Goal: Communication & Community: Participate in discussion

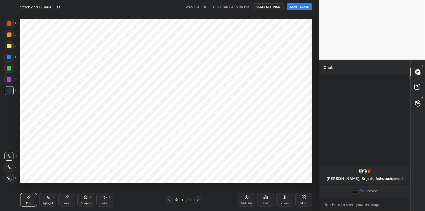
scroll to position [175, 296]
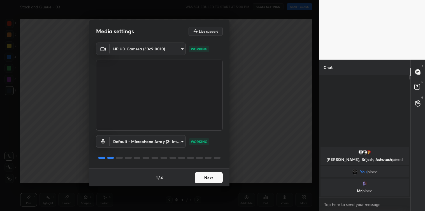
click at [216, 179] on button "Next" at bounding box center [209, 177] width 28 height 11
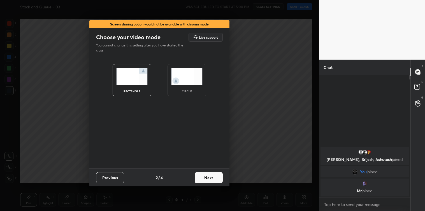
click at [216, 179] on button "Next" at bounding box center [209, 177] width 28 height 11
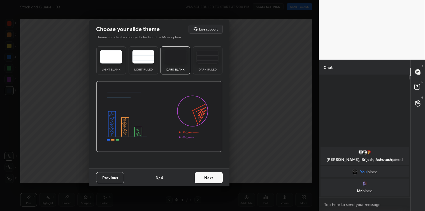
click at [216, 179] on button "Next" at bounding box center [209, 177] width 28 height 11
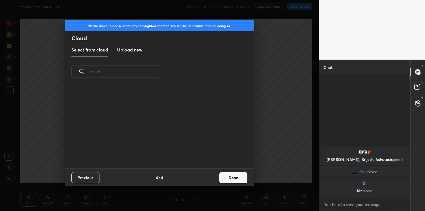
scroll to position [83, 180]
click at [135, 48] on h3 "Upload new" at bounding box center [129, 50] width 25 height 7
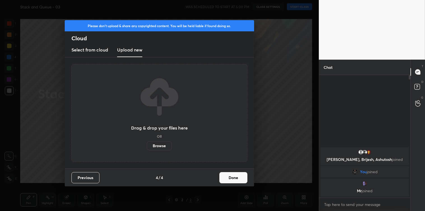
click at [157, 143] on label "Browse" at bounding box center [159, 146] width 25 height 9
click at [147, 143] on input "Browse" at bounding box center [147, 146] width 0 height 9
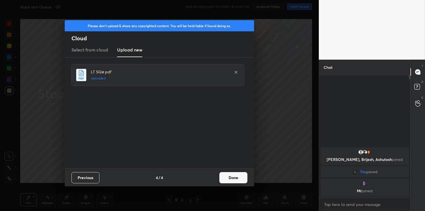
click at [232, 178] on button "Done" at bounding box center [233, 177] width 28 height 11
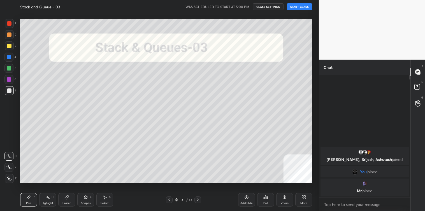
click at [303, 7] on button "START CLASS" at bounding box center [299, 6] width 25 height 7
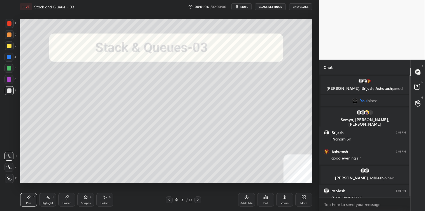
click at [411, 143] on div "T Messages (T) D Doubts (D) G Raise Hand (G)" at bounding box center [418, 136] width 15 height 152
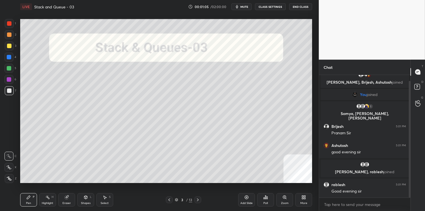
drag, startPoint x: 410, startPoint y: 146, endPoint x: 410, endPoint y: 159, distance: 12.9
click at [410, 159] on div at bounding box center [410, 139] width 2 height 117
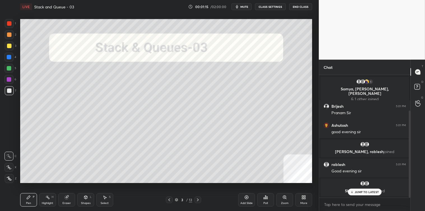
scroll to position [50, 0]
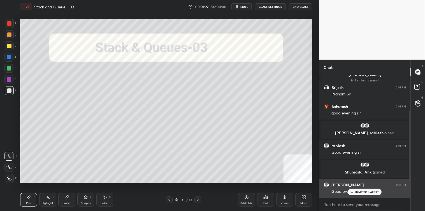
click at [353, 191] on icon at bounding box center [352, 192] width 4 height 3
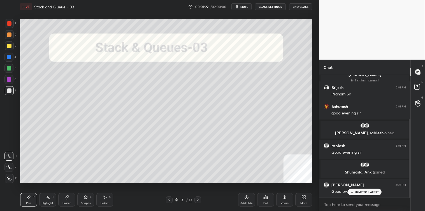
scroll to position [69, 0]
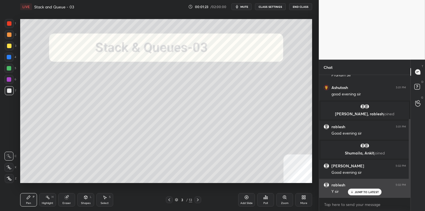
click at [353, 191] on icon at bounding box center [352, 192] width 4 height 3
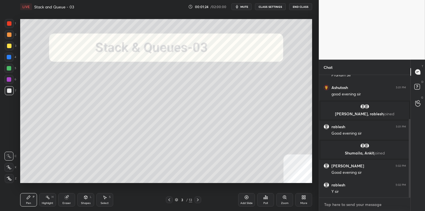
click at [333, 204] on textarea at bounding box center [365, 204] width 82 height 9
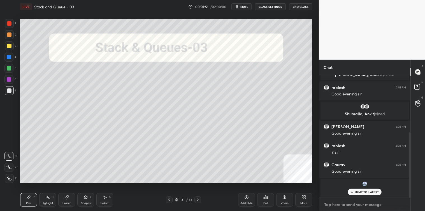
scroll to position [127, 0]
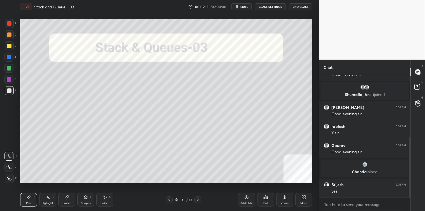
click at [198, 200] on icon at bounding box center [198, 200] width 4 height 4
type textarea "x"
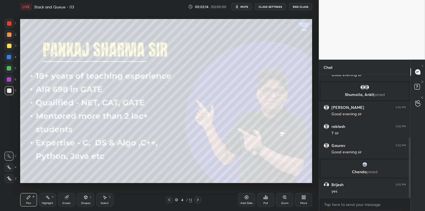
scroll to position [146, 0]
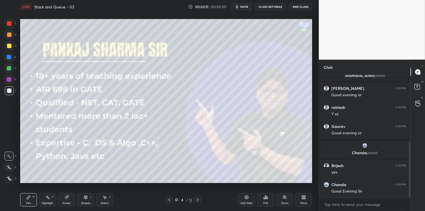
click at [197, 199] on icon at bounding box center [198, 200] width 4 height 4
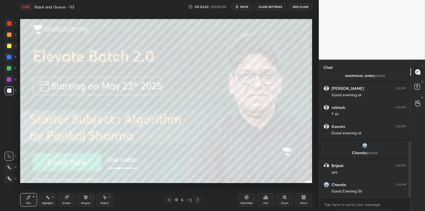
scroll to position [166, 0]
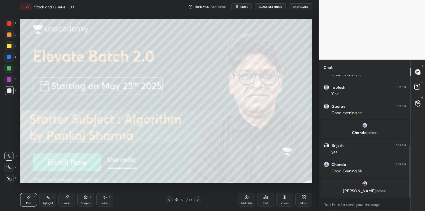
click at [200, 201] on icon at bounding box center [198, 200] width 4 height 4
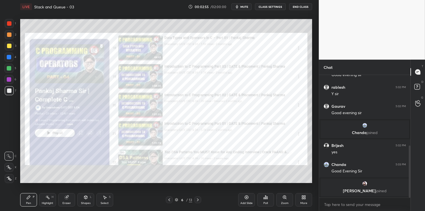
click at [200, 198] on icon at bounding box center [198, 200] width 4 height 4
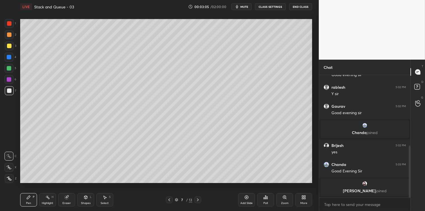
click at [88, 200] on div "Shapes L" at bounding box center [85, 199] width 17 height 13
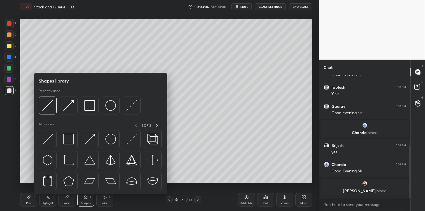
click at [49, 137] on img at bounding box center [47, 139] width 11 height 11
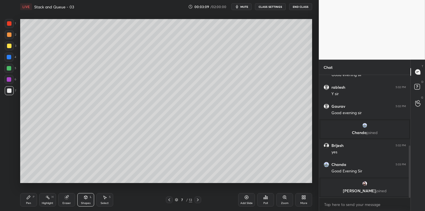
click at [84, 199] on icon at bounding box center [86, 197] width 4 height 4
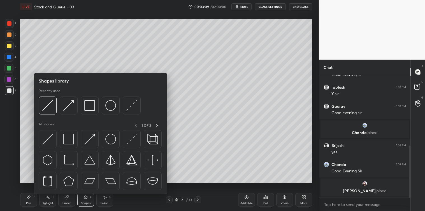
click at [87, 139] on img at bounding box center [89, 139] width 11 height 11
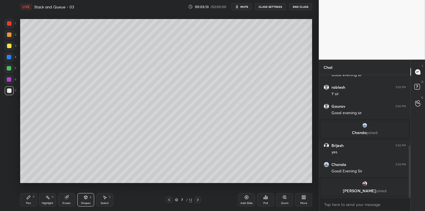
click at [26, 198] on div "Pen P" at bounding box center [28, 199] width 17 height 13
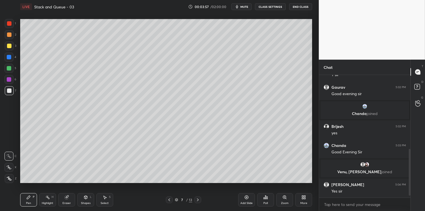
scroll to position [206, 0]
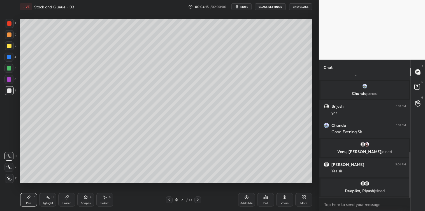
click at [10, 48] on div at bounding box center [9, 45] width 9 height 9
click at [5, 91] on div at bounding box center [9, 90] width 9 height 9
click at [198, 202] on icon at bounding box center [198, 200] width 4 height 4
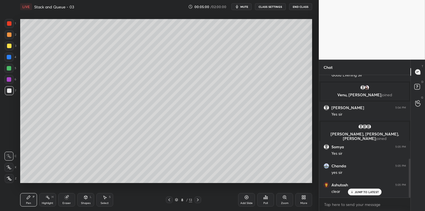
scroll to position [282, 0]
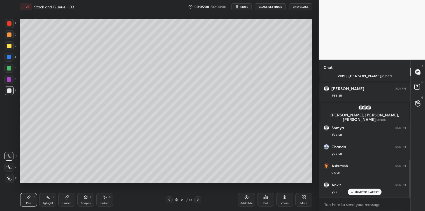
click at [267, 198] on icon at bounding box center [267, 198] width 1 height 3
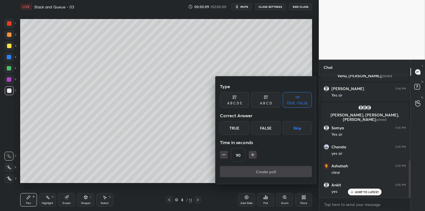
click at [251, 152] on icon "button" at bounding box center [253, 155] width 6 height 6
click at [252, 154] on icon "button" at bounding box center [253, 155] width 6 height 6
click at [253, 155] on icon "button" at bounding box center [256, 155] width 6 height 6
click at [254, 154] on icon "button" at bounding box center [256, 155] width 6 height 6
type input "150"
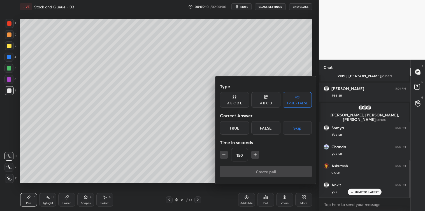
click at [304, 125] on button "Skip" at bounding box center [297, 127] width 29 height 13
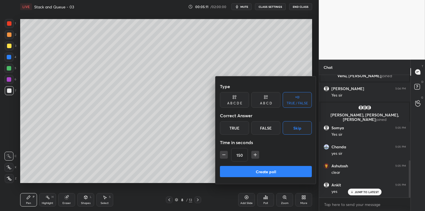
click at [264, 167] on button "Create poll" at bounding box center [266, 171] width 92 height 11
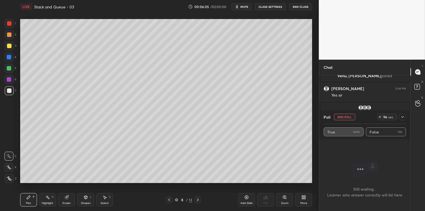
scroll to position [330, 0]
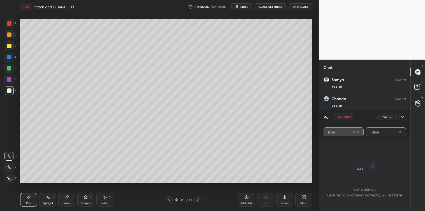
click at [404, 118] on icon at bounding box center [403, 117] width 4 height 4
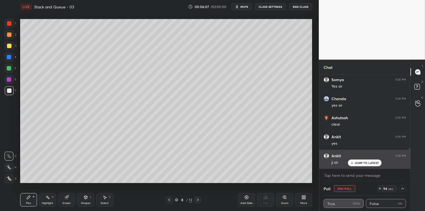
click at [365, 163] on p "JUMP TO LATEST" at bounding box center [367, 162] width 24 height 3
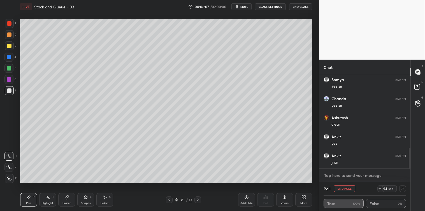
click at [359, 174] on textarea at bounding box center [365, 175] width 82 height 9
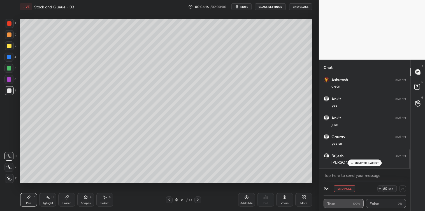
click at [369, 158] on div "rablesh 5:02 PM Y [PERSON_NAME] 5:02 PM Good evening [PERSON_NAME] joined [PERS…" at bounding box center [364, 122] width 91 height 94
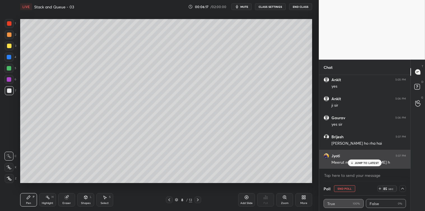
click at [367, 162] on p "JUMP TO LATEST" at bounding box center [367, 162] width 24 height 3
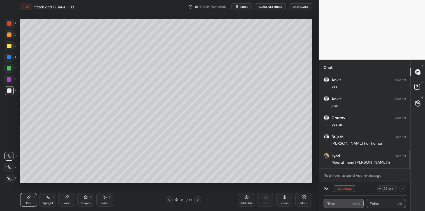
click at [332, 176] on textarea at bounding box center [365, 175] width 82 height 9
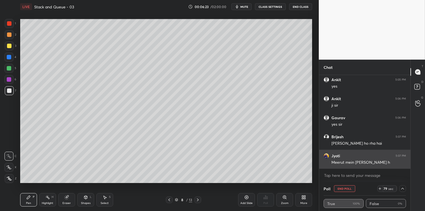
click at [328, 156] on img "grid" at bounding box center [327, 156] width 6 height 6
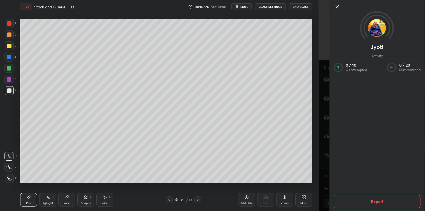
click at [336, 7] on icon at bounding box center [337, 6] width 7 height 7
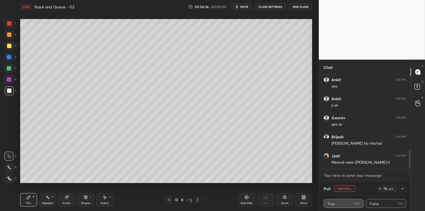
click at [328, 175] on textarea at bounding box center [365, 175] width 82 height 9
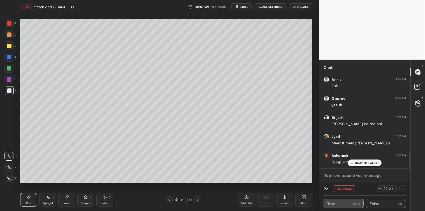
scroll to position [426, 0]
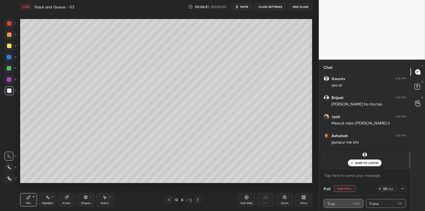
click at [360, 164] on p "JUMP TO LATEST" at bounding box center [367, 162] width 24 height 3
click at [350, 176] on textarea at bounding box center [365, 175] width 82 height 9
click at [344, 178] on textarea at bounding box center [365, 175] width 82 height 9
click at [348, 176] on textarea at bounding box center [365, 175] width 82 height 9
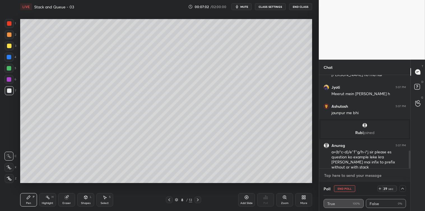
scroll to position [393, 0]
click at [105, 198] on icon at bounding box center [104, 197] width 3 height 3
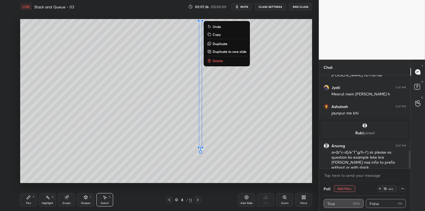
click at [216, 63] on button "Delete" at bounding box center [227, 60] width 42 height 7
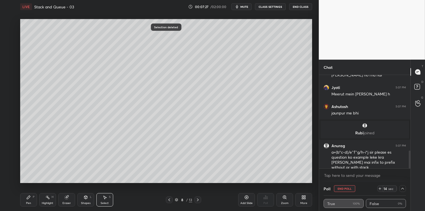
click at [85, 200] on div "Shapes L" at bounding box center [85, 199] width 17 height 13
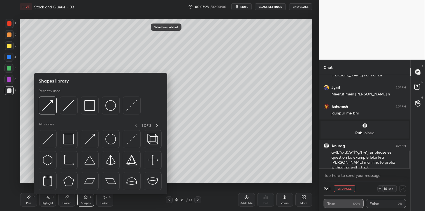
click at [46, 140] on img at bounding box center [47, 139] width 11 height 11
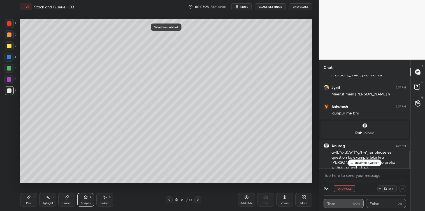
scroll to position [413, 0]
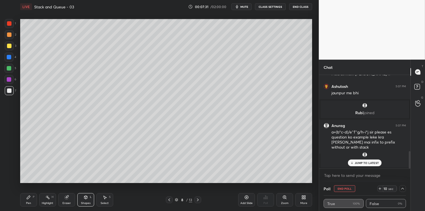
click at [27, 200] on div "Pen P" at bounding box center [28, 199] width 17 height 13
click at [357, 163] on p "JUMP TO LATEST" at bounding box center [367, 162] width 24 height 3
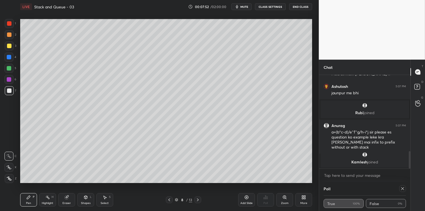
click at [403, 188] on icon at bounding box center [403, 189] width 4 height 4
type textarea "x"
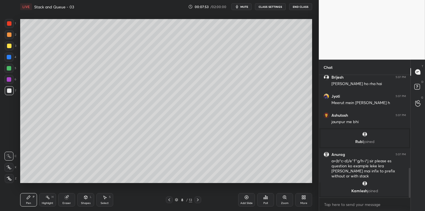
scroll to position [0, 0]
click at [265, 198] on icon at bounding box center [265, 197] width 4 height 4
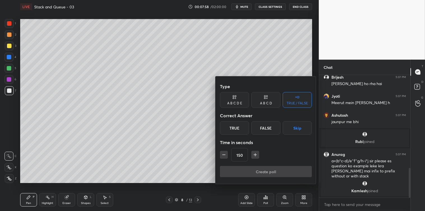
click at [225, 155] on icon "button" at bounding box center [224, 155] width 6 height 6
click at [225, 156] on icon "button" at bounding box center [224, 155] width 6 height 6
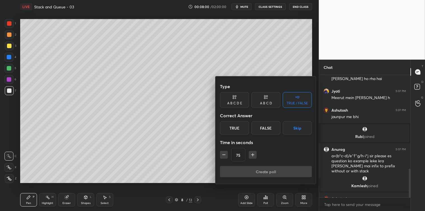
scroll to position [398, 0]
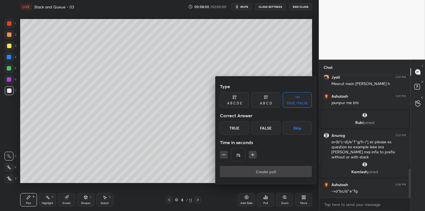
click at [222, 156] on icon "button" at bounding box center [224, 155] width 6 height 6
type input "60"
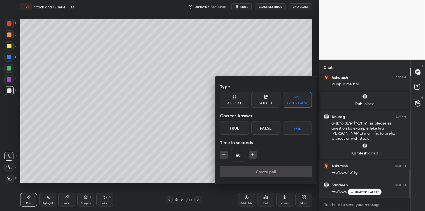
click at [297, 127] on button "Skip" at bounding box center [297, 127] width 29 height 13
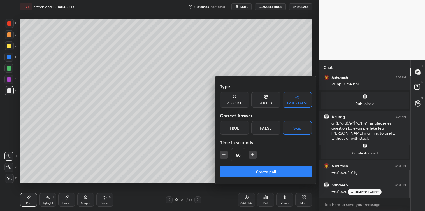
click at [206, 151] on div at bounding box center [212, 105] width 425 height 211
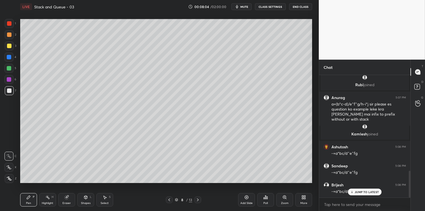
scroll to position [455, 0]
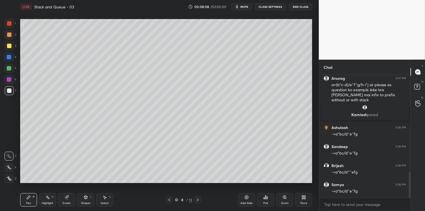
click at [9, 46] on div at bounding box center [9, 46] width 4 height 4
click at [7, 56] on div at bounding box center [9, 57] width 4 height 4
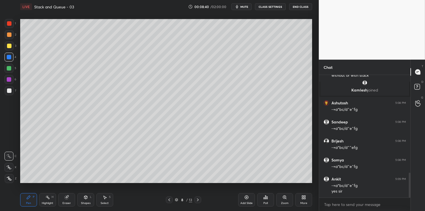
scroll to position [499, 0]
click at [10, 89] on div at bounding box center [9, 91] width 4 height 4
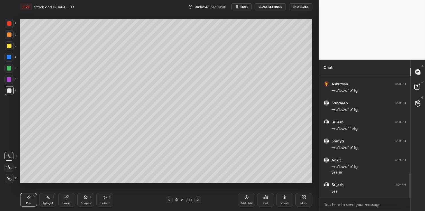
click at [104, 194] on div "Select S" at bounding box center [104, 199] width 17 height 13
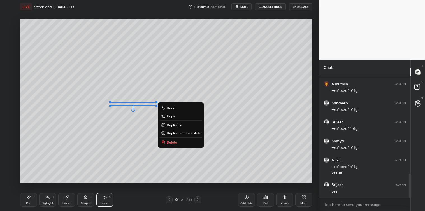
click at [165, 142] on icon at bounding box center [163, 142] width 4 height 4
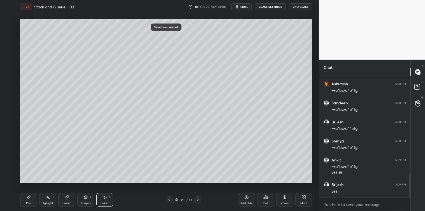
click at [25, 198] on div "Pen P" at bounding box center [28, 199] width 17 height 13
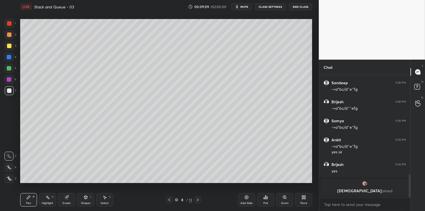
click at [9, 47] on div at bounding box center [9, 46] width 4 height 4
click at [10, 90] on div at bounding box center [9, 91] width 4 height 4
click at [108, 196] on div "Select S" at bounding box center [104, 199] width 17 height 13
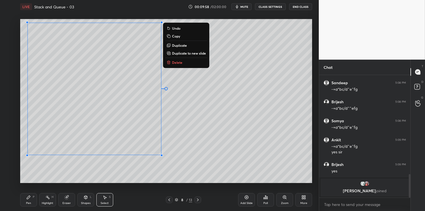
click at [27, 198] on icon at bounding box center [28, 197] width 3 height 3
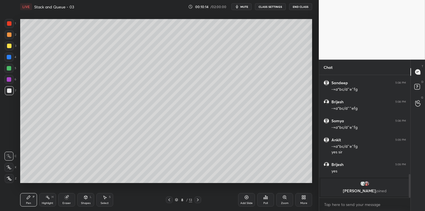
click at [85, 197] on icon at bounding box center [85, 197] width 3 height 1
click at [27, 199] on icon at bounding box center [28, 197] width 3 height 3
click at [8, 46] on div at bounding box center [9, 46] width 4 height 4
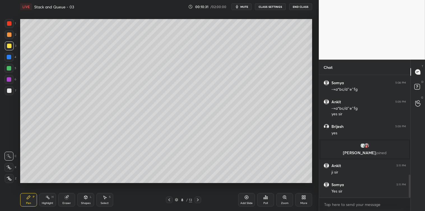
scroll to position [548, 0]
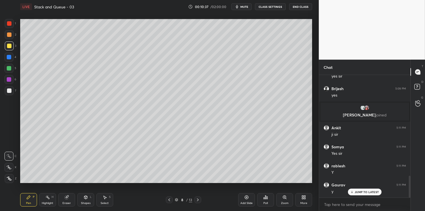
click at [265, 197] on icon at bounding box center [265, 197] width 1 height 3
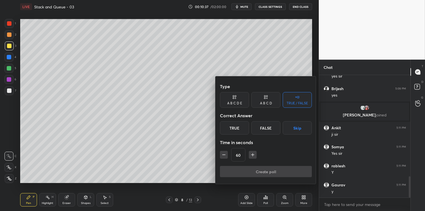
scroll to position [587, 0]
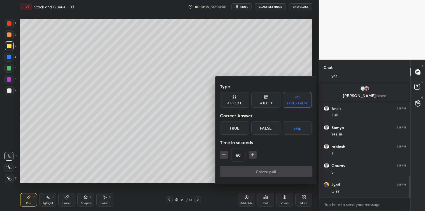
click at [255, 156] on icon "button" at bounding box center [253, 155] width 6 height 6
click at [254, 155] on icon "button" at bounding box center [253, 155] width 6 height 6
click at [256, 155] on button "button" at bounding box center [253, 155] width 8 height 8
click at [256, 156] on icon "button" at bounding box center [253, 155] width 6 height 6
click at [256, 157] on icon "button" at bounding box center [256, 155] width 6 height 6
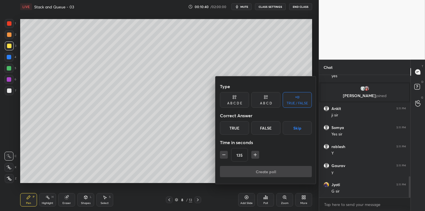
click at [256, 156] on icon "button" at bounding box center [256, 155] width 6 height 6
click at [256, 155] on icon "button" at bounding box center [256, 155] width 6 height 6
click at [254, 155] on icon "button" at bounding box center [256, 155] width 6 height 6
type input "180"
click at [295, 128] on button "Skip" at bounding box center [297, 127] width 29 height 13
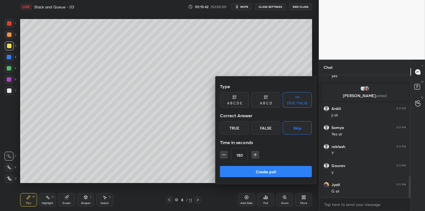
click at [270, 171] on button "Create poll" at bounding box center [266, 171] width 92 height 11
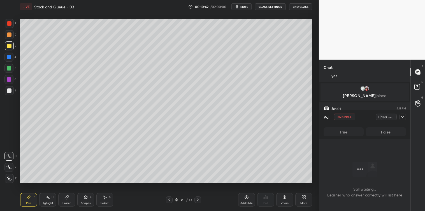
scroll to position [2, 1]
click at [403, 117] on icon at bounding box center [403, 117] width 4 height 4
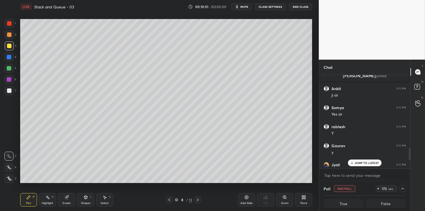
scroll to position [632, 0]
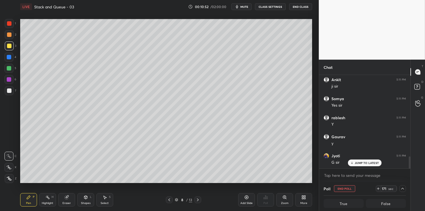
drag, startPoint x: 410, startPoint y: 161, endPoint x: 411, endPoint y: 170, distance: 8.4
click at [411, 170] on div "Chat [PERSON_NAME], [PERSON_NAME] joined Ankit 5:11 PM ji [PERSON_NAME] 5:11 PM…" at bounding box center [372, 136] width 106 height 152
click at [374, 161] on div "JUMP TO LATEST" at bounding box center [365, 163] width 34 height 7
click at [352, 177] on textarea at bounding box center [365, 175] width 82 height 9
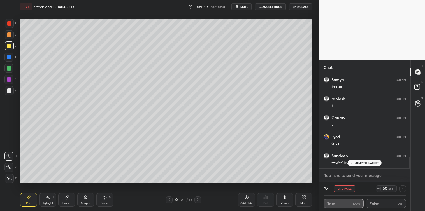
scroll to position [670, 0]
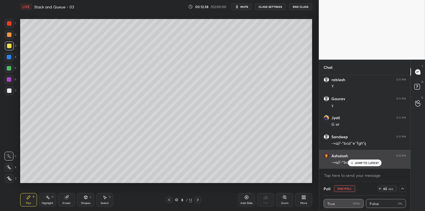
click at [363, 164] on p "JUMP TO LATEST" at bounding box center [367, 162] width 24 height 3
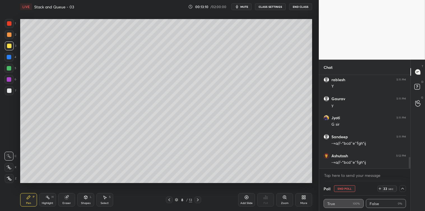
click at [403, 188] on icon at bounding box center [403, 189] width 4 height 4
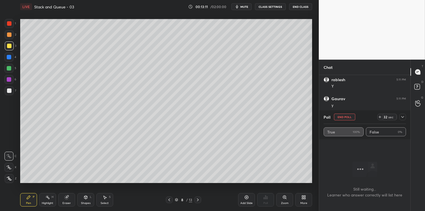
click at [402, 117] on icon at bounding box center [403, 117] width 4 height 4
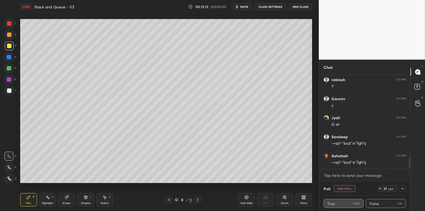
click at [341, 178] on textarea at bounding box center [365, 175] width 82 height 9
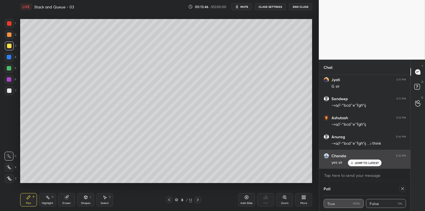
click at [372, 162] on p "JUMP TO LATEST" at bounding box center [367, 162] width 24 height 3
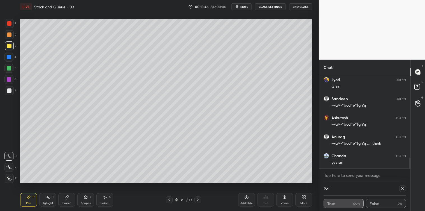
click at [403, 190] on icon at bounding box center [403, 189] width 4 height 4
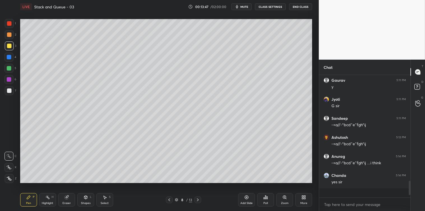
scroll to position [1, 1]
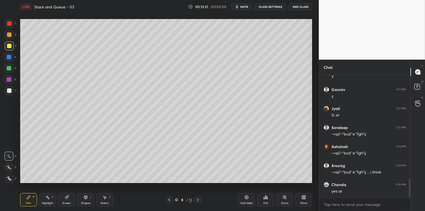
click at [9, 89] on div at bounding box center [9, 91] width 4 height 4
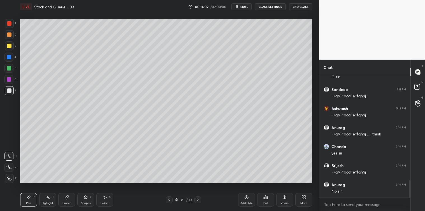
scroll to position [738, 0]
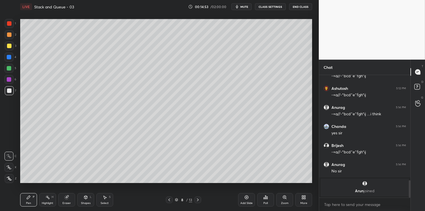
click at [8, 47] on div at bounding box center [9, 46] width 4 height 4
click at [9, 94] on div at bounding box center [9, 90] width 9 height 9
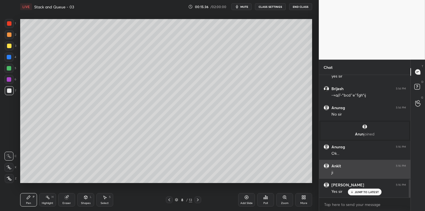
scroll to position [730, 0]
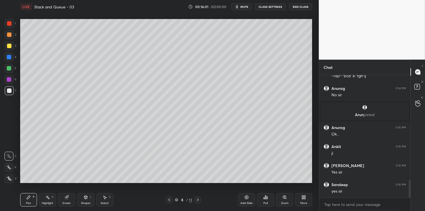
click at [9, 46] on div at bounding box center [9, 46] width 4 height 4
click at [10, 93] on div at bounding box center [9, 91] width 4 height 4
click at [106, 198] on icon at bounding box center [105, 197] width 4 height 4
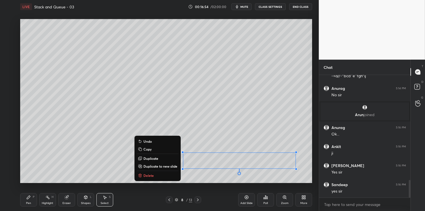
click at [149, 150] on p "Copy" at bounding box center [147, 149] width 8 height 4
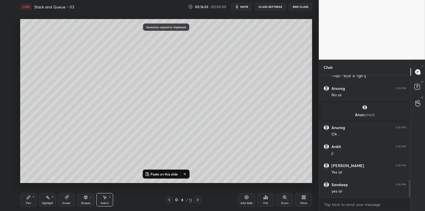
click at [243, 198] on div "Add Slide" at bounding box center [246, 199] width 17 height 13
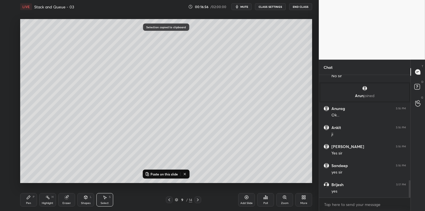
click at [159, 173] on p "Paste on this slide" at bounding box center [164, 174] width 27 height 4
click at [69, 111] on div "0 ° Undo Copy Paste here Duplicate Duplicate to new slide Delete" at bounding box center [166, 101] width 292 height 164
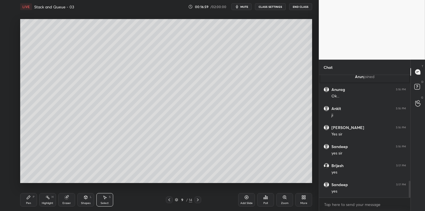
click at [29, 200] on div "Pen P" at bounding box center [28, 199] width 17 height 13
click at [10, 43] on div at bounding box center [9, 45] width 9 height 9
click at [10, 90] on div at bounding box center [9, 91] width 4 height 4
click at [88, 201] on div "Shapes L" at bounding box center [85, 199] width 17 height 13
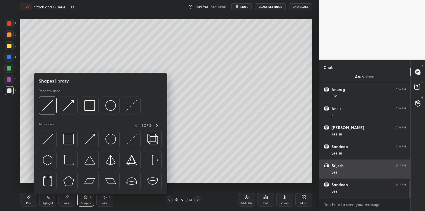
click at [71, 143] on img at bounding box center [68, 139] width 11 height 11
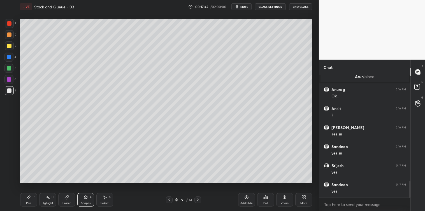
click at [11, 21] on div at bounding box center [9, 23] width 4 height 4
click at [7, 91] on div at bounding box center [9, 91] width 4 height 4
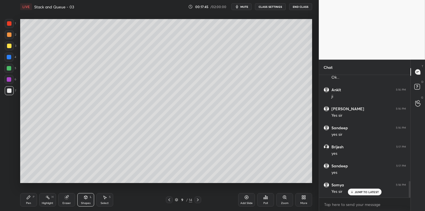
click at [29, 197] on icon at bounding box center [28, 197] width 3 height 3
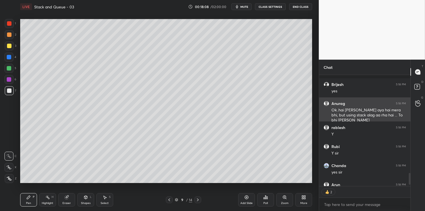
scroll to position [937, 0]
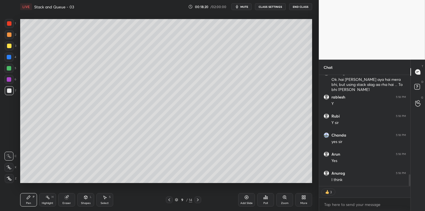
click at [246, 200] on div "Add Slide" at bounding box center [246, 199] width 17 height 13
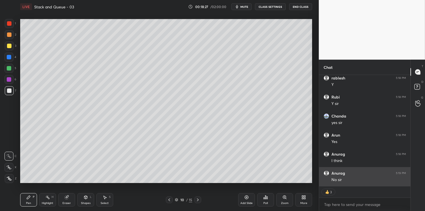
type textarea "x"
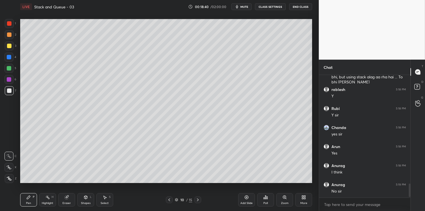
click at [264, 200] on icon at bounding box center [265, 197] width 4 height 4
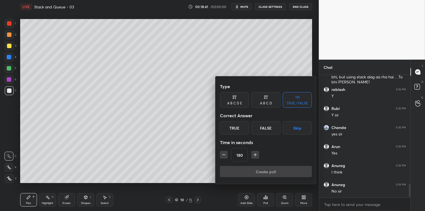
click at [225, 156] on icon "button" at bounding box center [224, 155] width 6 height 6
type input "150"
click at [297, 126] on button "Skip" at bounding box center [297, 127] width 29 height 13
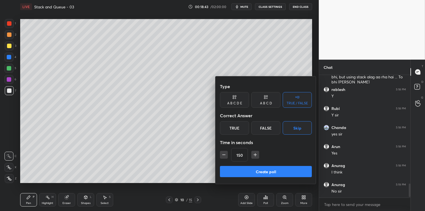
click at [269, 172] on button "Create poll" at bounding box center [266, 171] width 92 height 11
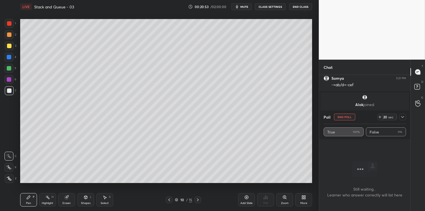
scroll to position [1165, 0]
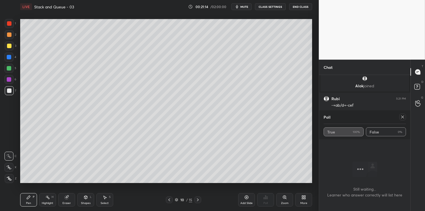
click at [402, 119] on icon at bounding box center [403, 117] width 4 height 4
type textarea "x"
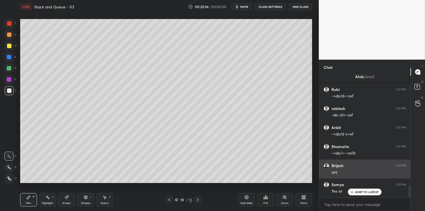
scroll to position [1193, 0]
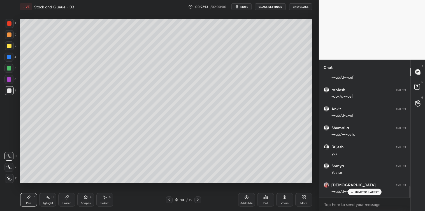
click at [85, 196] on icon at bounding box center [85, 197] width 3 height 3
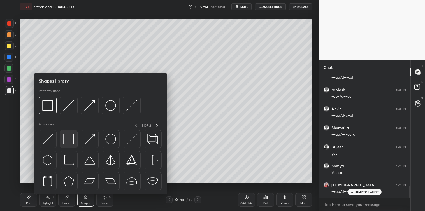
click at [69, 141] on img at bounding box center [68, 139] width 11 height 11
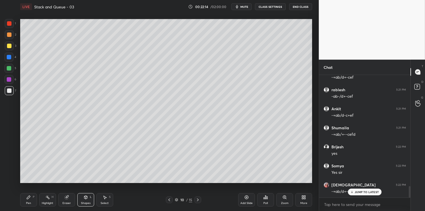
click at [9, 47] on div at bounding box center [9, 46] width 4 height 4
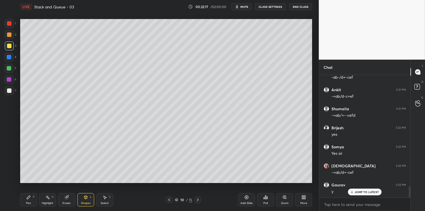
click at [31, 198] on div "Pen P" at bounding box center [28, 199] width 17 height 13
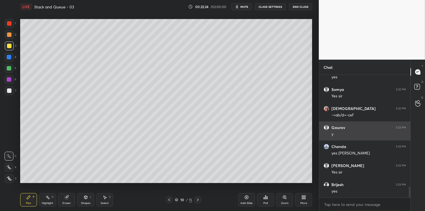
scroll to position [1307, 0]
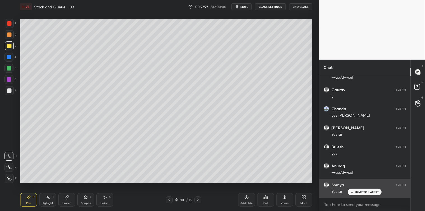
click at [373, 193] on p "JUMP TO LATEST" at bounding box center [367, 192] width 24 height 3
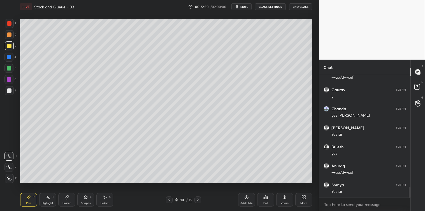
scroll to position [1327, 0]
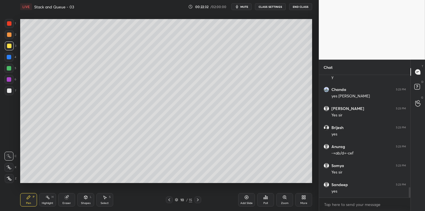
click at [199, 200] on icon at bounding box center [198, 200] width 4 height 4
click at [11, 91] on div at bounding box center [9, 90] width 9 height 9
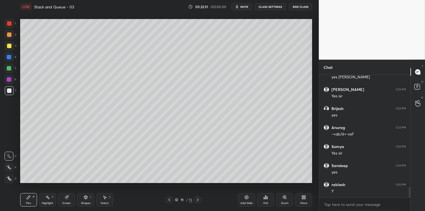
click at [264, 203] on div "Poll" at bounding box center [265, 203] width 4 height 3
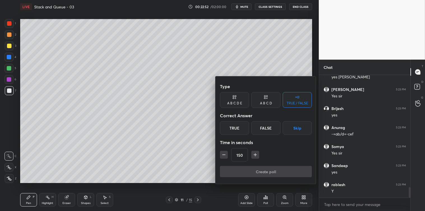
click at [253, 156] on icon "button" at bounding box center [256, 155] width 6 height 6
click at [254, 156] on icon "button" at bounding box center [256, 155] width 6 height 6
type input "180"
click at [304, 127] on button "Skip" at bounding box center [297, 127] width 29 height 13
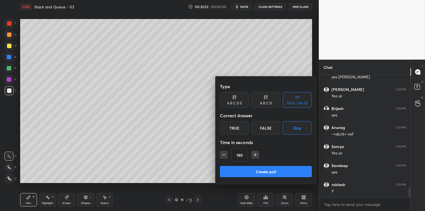
click at [264, 170] on button "Create poll" at bounding box center [266, 171] width 92 height 11
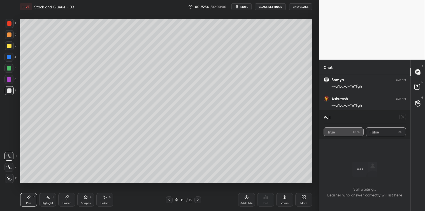
scroll to position [1527, 0]
click at [404, 115] on icon at bounding box center [403, 117] width 4 height 4
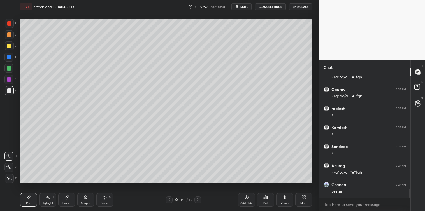
scroll to position [1632, 0]
click at [84, 201] on div "Shapes L" at bounding box center [85, 199] width 17 height 13
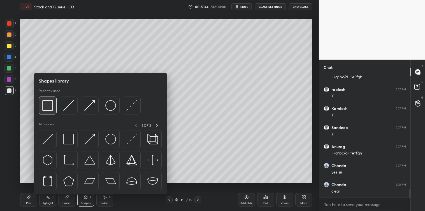
click at [50, 109] on img at bounding box center [47, 105] width 11 height 11
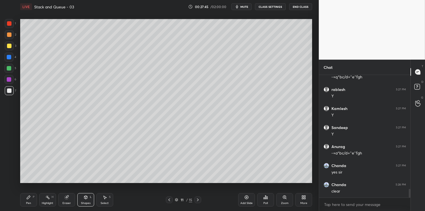
click at [10, 44] on div at bounding box center [9, 46] width 4 height 4
click at [28, 200] on icon at bounding box center [28, 197] width 4 height 4
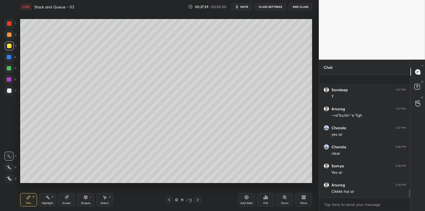
scroll to position [1708, 0]
click at [198, 200] on icon at bounding box center [198, 200] width 4 height 4
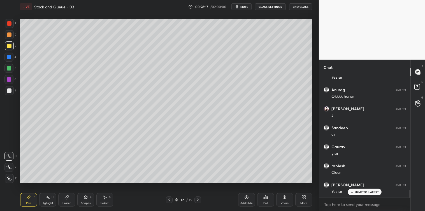
click at [83, 201] on div "Shapes L" at bounding box center [85, 199] width 17 height 13
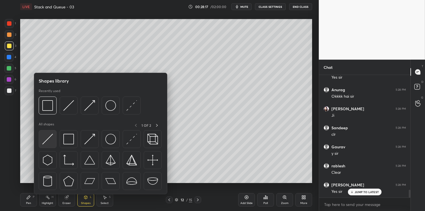
click at [45, 139] on img at bounding box center [47, 139] width 11 height 11
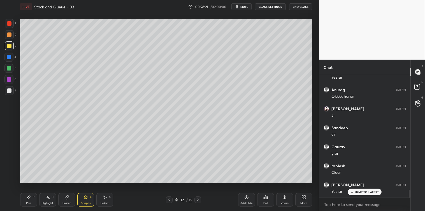
click at [26, 200] on div "Pen P" at bounding box center [28, 199] width 17 height 13
click at [82, 201] on div "Shapes L" at bounding box center [85, 199] width 17 height 13
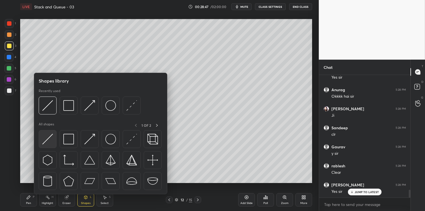
click at [49, 141] on img at bounding box center [47, 139] width 11 height 11
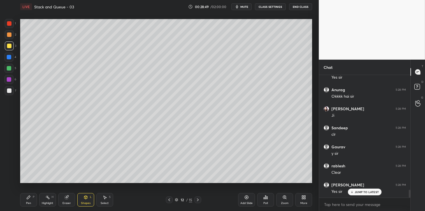
scroll to position [1784, 0]
click at [21, 200] on div "Pen P" at bounding box center [28, 199] width 17 height 13
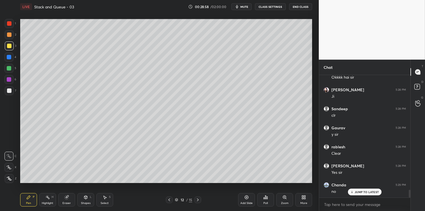
click at [10, 91] on div at bounding box center [9, 91] width 4 height 4
click at [9, 23] on div at bounding box center [9, 23] width 4 height 4
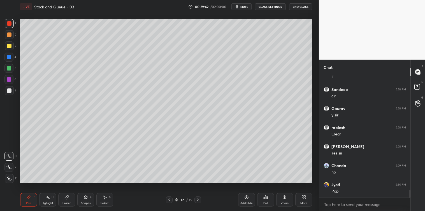
click at [103, 200] on div "Select S" at bounding box center [104, 199] width 17 height 13
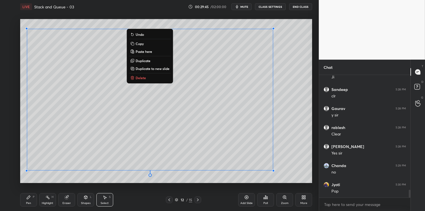
click at [148, 43] on button "Copy" at bounding box center [150, 43] width 42 height 7
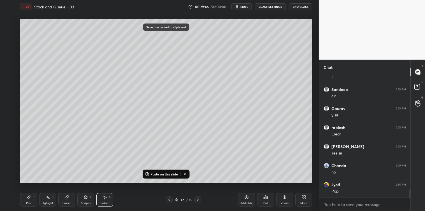
click at [246, 198] on icon at bounding box center [246, 197] width 4 height 4
click at [170, 174] on p "Paste on this slide" at bounding box center [164, 174] width 27 height 4
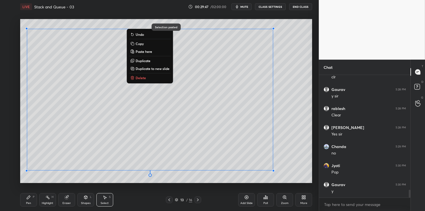
click at [165, 187] on div "0 ° Undo Copy Paste here Duplicate Duplicate to new slide Delete Selection past…" at bounding box center [166, 100] width 297 height 175
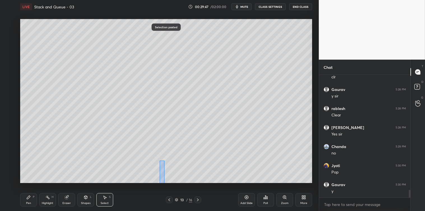
scroll to position [1860, 0]
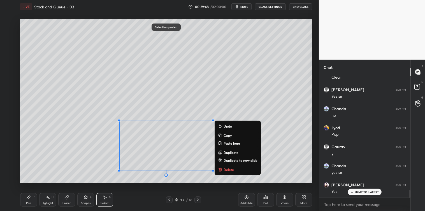
click at [227, 171] on p "Delete" at bounding box center [229, 170] width 10 height 4
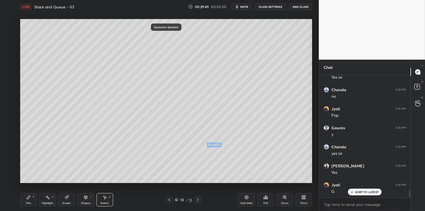
scroll to position [1899, 0]
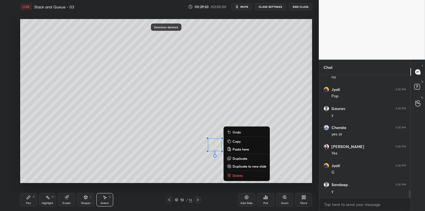
click at [235, 175] on p "Delete" at bounding box center [238, 175] width 10 height 4
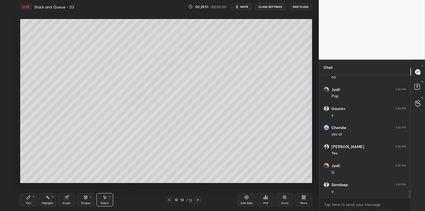
click at [30, 202] on div "Pen" at bounding box center [28, 203] width 5 height 3
click at [9, 91] on div at bounding box center [9, 91] width 4 height 4
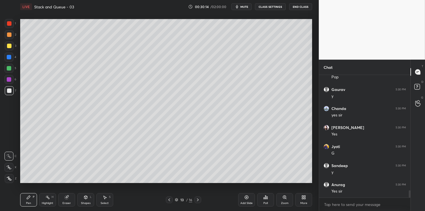
scroll to position [1937, 0]
click at [246, 198] on icon at bounding box center [247, 198] width 2 height 2
click at [8, 46] on div at bounding box center [9, 46] width 4 height 4
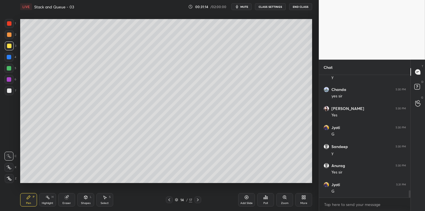
click at [104, 203] on div "Select" at bounding box center [105, 203] width 8 height 3
click at [31, 201] on div "Pen P" at bounding box center [28, 199] width 17 height 13
click at [87, 202] on div "Shapes" at bounding box center [86, 203] width 10 height 3
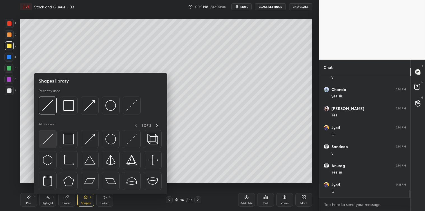
click at [44, 138] on img at bounding box center [47, 139] width 11 height 11
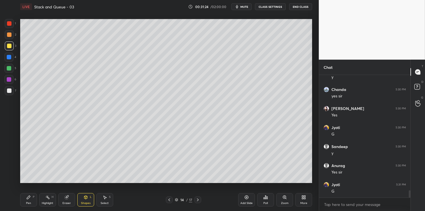
click at [24, 201] on div "Pen P" at bounding box center [28, 199] width 17 height 13
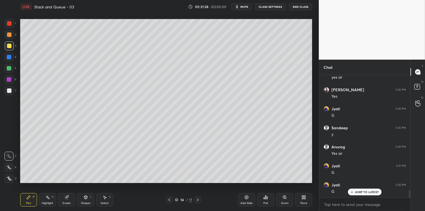
click at [104, 198] on icon at bounding box center [105, 197] width 4 height 4
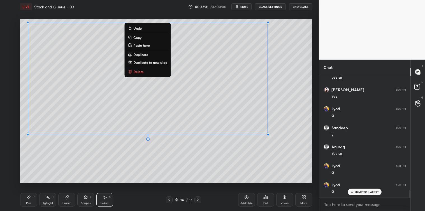
click at [136, 38] on p "Copy" at bounding box center [137, 37] width 8 height 4
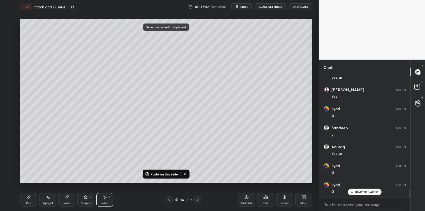
click at [245, 198] on icon at bounding box center [246, 197] width 4 height 4
click at [170, 175] on p "Paste on this slide" at bounding box center [164, 174] width 27 height 4
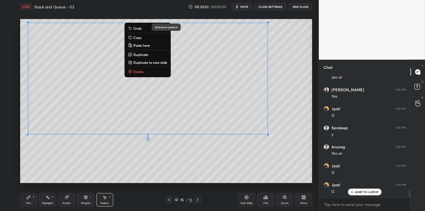
click at [175, 187] on div "0 ° Undo Copy Paste here Duplicate Duplicate to new slide Delete Selection past…" at bounding box center [166, 100] width 297 height 175
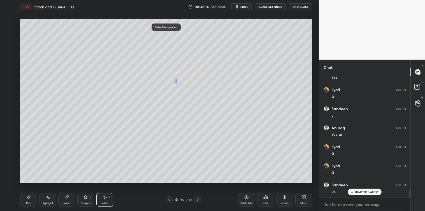
scroll to position [1994, 0]
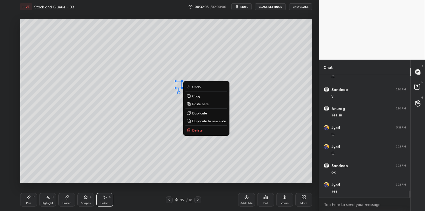
click at [196, 129] on p "Delete" at bounding box center [197, 130] width 10 height 4
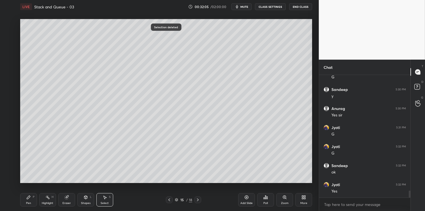
scroll to position [2013, 0]
click at [30, 200] on div "Pen P" at bounding box center [28, 199] width 17 height 13
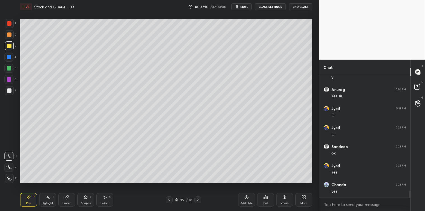
click at [10, 25] on div at bounding box center [9, 23] width 4 height 4
click at [105, 199] on icon at bounding box center [105, 197] width 4 height 4
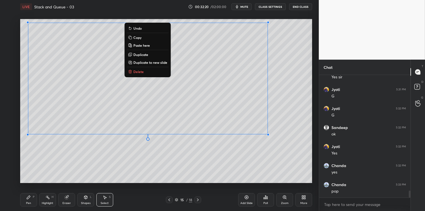
click at [145, 36] on button "Copy" at bounding box center [148, 37] width 42 height 7
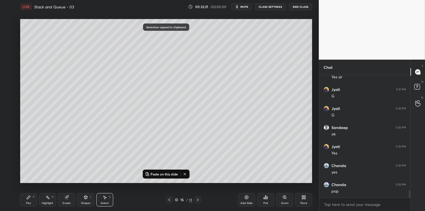
click at [245, 200] on div "Add Slide" at bounding box center [246, 199] width 17 height 13
click at [174, 177] on button "Paste on this slide" at bounding box center [161, 174] width 35 height 7
click at [177, 184] on div "0 ° Undo Copy Paste here Duplicate Duplicate to new slide Delete Selection past…" at bounding box center [166, 100] width 297 height 175
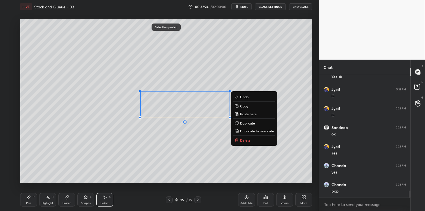
click at [242, 138] on p "Delete" at bounding box center [245, 140] width 10 height 4
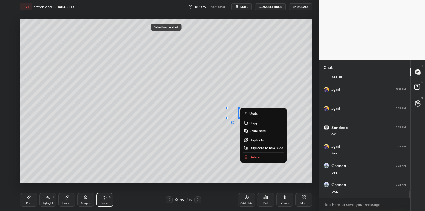
click at [250, 157] on p "Delete" at bounding box center [254, 157] width 10 height 4
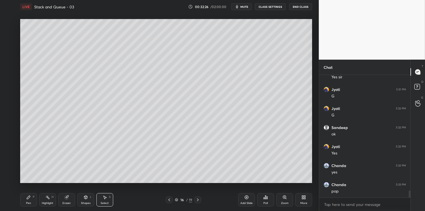
click at [27, 201] on div "Pen P" at bounding box center [28, 199] width 17 height 13
click at [104, 198] on icon at bounding box center [104, 197] width 3 height 3
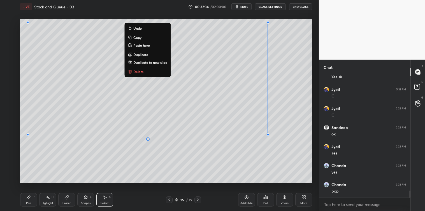
click at [138, 36] on p "Copy" at bounding box center [137, 37] width 8 height 4
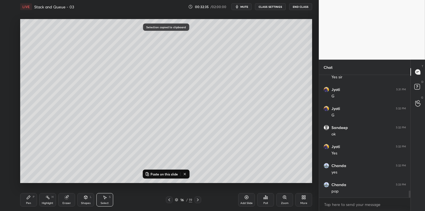
click at [245, 197] on icon at bounding box center [247, 198] width 4 height 4
click at [169, 172] on p "Paste on this slide" at bounding box center [164, 174] width 27 height 4
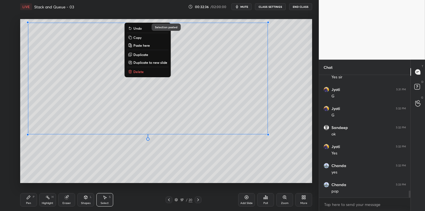
click at [176, 184] on div "0 ° Undo Copy Paste here Duplicate Duplicate to new slide Delete Selection past…" at bounding box center [166, 100] width 297 height 175
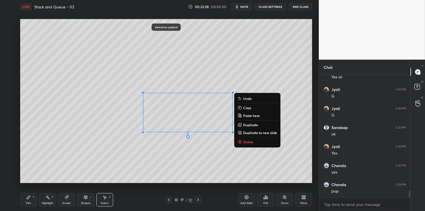
click at [256, 142] on button "Delete" at bounding box center [258, 142] width 42 height 7
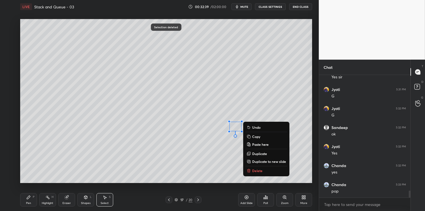
scroll to position [2056, 0]
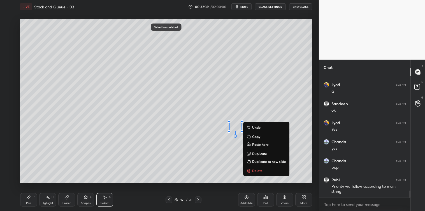
click at [251, 170] on icon at bounding box center [249, 171] width 4 height 4
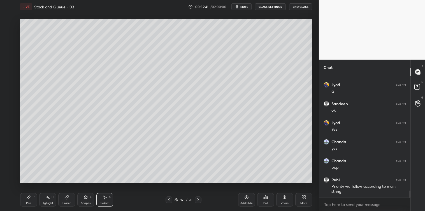
click at [31, 201] on div "Pen P" at bounding box center [28, 199] width 17 height 13
click at [7, 92] on div at bounding box center [9, 91] width 4 height 4
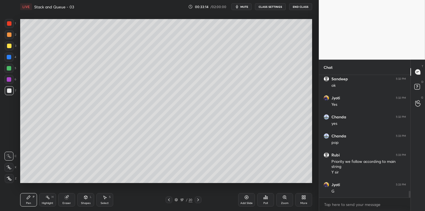
scroll to position [2100, 0]
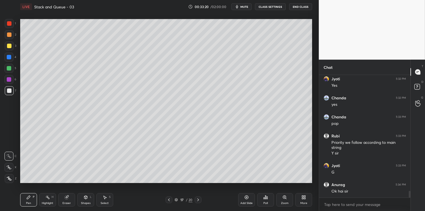
click at [245, 197] on icon at bounding box center [246, 197] width 4 height 4
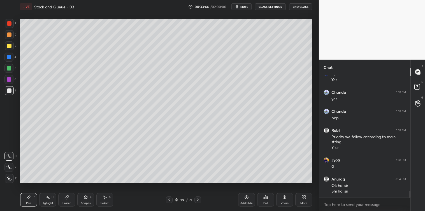
click at [85, 201] on div "Shapes L" at bounding box center [85, 199] width 17 height 13
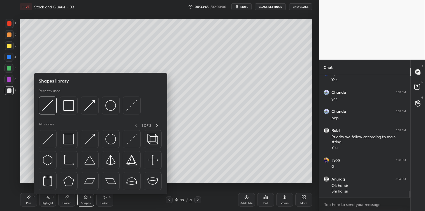
click at [50, 142] on img at bounding box center [47, 139] width 11 height 11
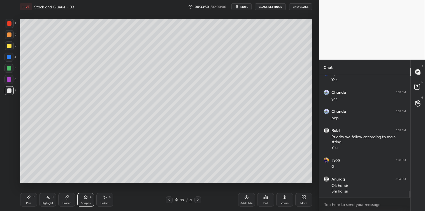
scroll to position [2124, 0]
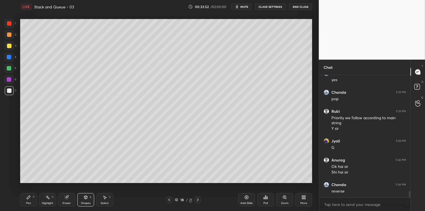
click at [26, 202] on div "Pen P" at bounding box center [28, 199] width 17 height 13
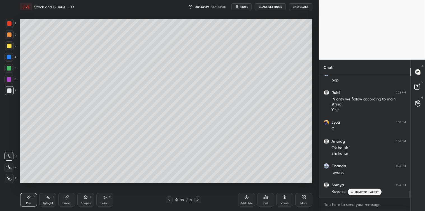
click at [8, 49] on div at bounding box center [9, 45] width 9 height 9
click at [12, 68] on div at bounding box center [8, 68] width 9 height 9
click at [108, 199] on div "Select S" at bounding box center [104, 199] width 17 height 13
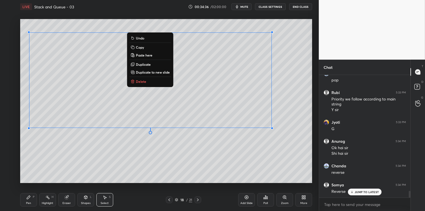
scroll to position [2162, 0]
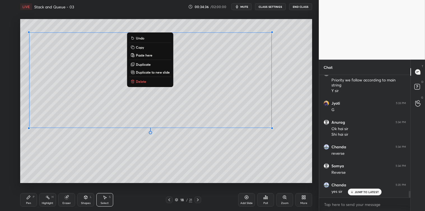
click at [149, 47] on button "Copy" at bounding box center [150, 47] width 42 height 7
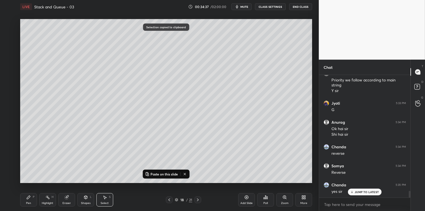
click at [247, 201] on div "Add Slide" at bounding box center [246, 199] width 17 height 13
click at [172, 178] on div "Paste on this slide" at bounding box center [166, 174] width 47 height 9
click at [173, 177] on button "Paste on this slide" at bounding box center [161, 174] width 35 height 7
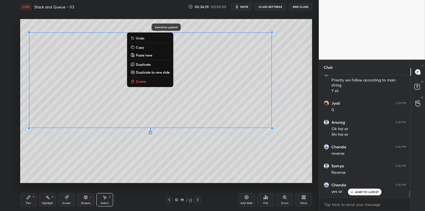
click at [175, 187] on div "0 ° Undo Copy Paste here Duplicate Duplicate to new slide Delete Selection past…" at bounding box center [166, 100] width 297 height 175
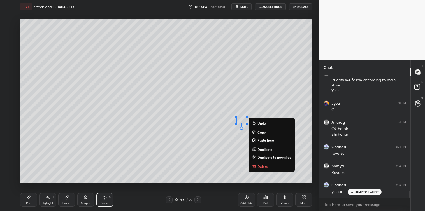
click at [260, 167] on p "Delete" at bounding box center [263, 167] width 10 height 4
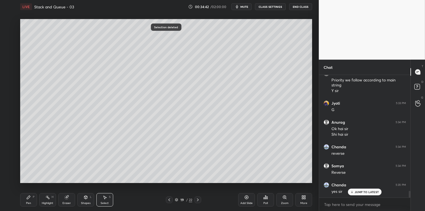
click at [29, 201] on div "Pen P" at bounding box center [28, 199] width 17 height 13
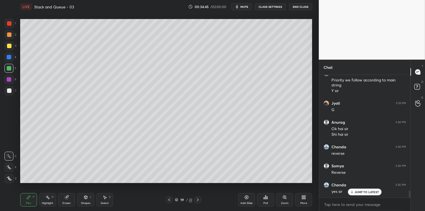
click at [106, 202] on div "Select" at bounding box center [105, 203] width 8 height 3
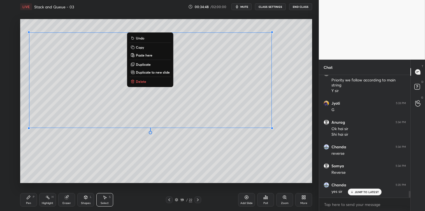
click at [143, 47] on p "Copy" at bounding box center [140, 47] width 8 height 4
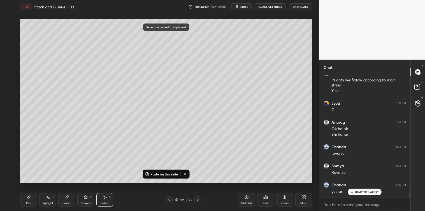
click at [245, 199] on icon at bounding box center [246, 197] width 4 height 4
click at [172, 175] on p "Paste on this slide" at bounding box center [164, 174] width 27 height 4
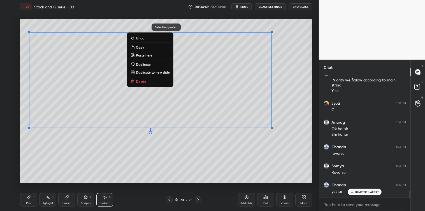
click at [178, 189] on div "0 ° Undo Copy Paste here Duplicate Duplicate to new slide Delete Selection past…" at bounding box center [166, 100] width 297 height 175
click at [180, 164] on div "0 ° Undo Copy Paste here Duplicate Duplicate to new slide Delete" at bounding box center [166, 101] width 292 height 164
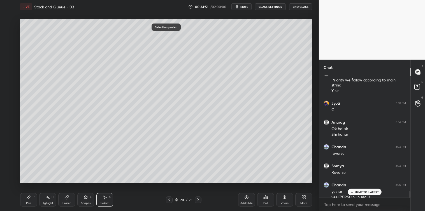
scroll to position [2168, 0]
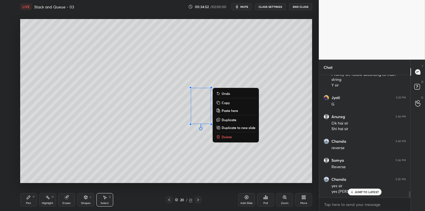
click at [224, 134] on button "Delete" at bounding box center [236, 137] width 42 height 7
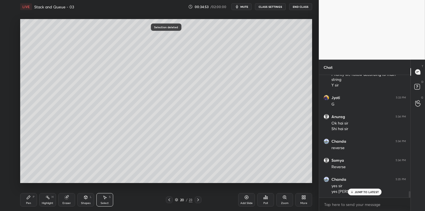
click at [27, 202] on div "Pen" at bounding box center [28, 203] width 5 height 3
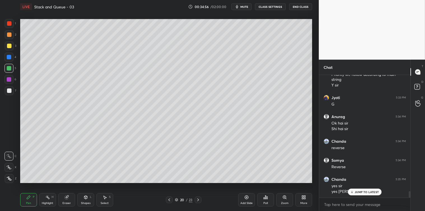
scroll to position [2187, 0]
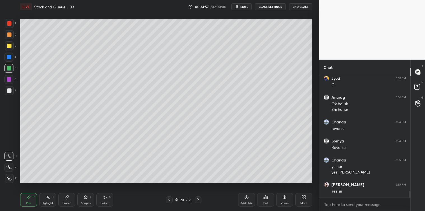
click at [12, 24] on div at bounding box center [9, 23] width 9 height 9
click at [103, 200] on div "Select S" at bounding box center [104, 199] width 17 height 13
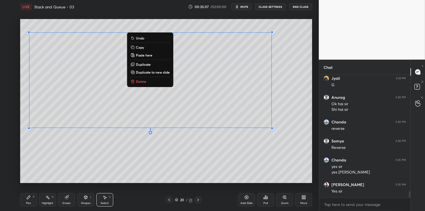
click at [145, 47] on button "Copy" at bounding box center [150, 47] width 42 height 7
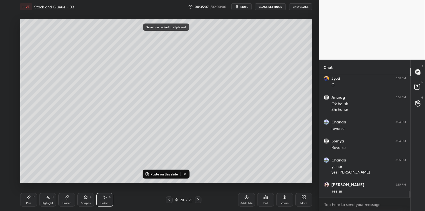
click at [247, 200] on icon at bounding box center [246, 197] width 4 height 4
click at [168, 174] on p "Paste on this slide" at bounding box center [164, 174] width 27 height 4
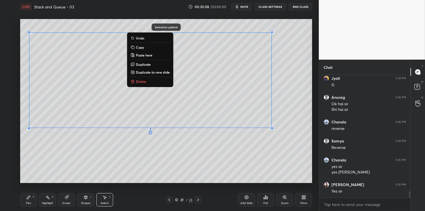
click at [177, 184] on div "0 ° Undo Copy Paste here Duplicate Duplicate to new slide Delete Selection past…" at bounding box center [166, 100] width 297 height 175
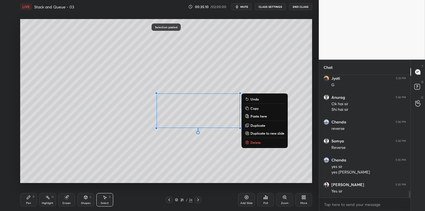
click at [248, 143] on icon at bounding box center [247, 143] width 3 height 3
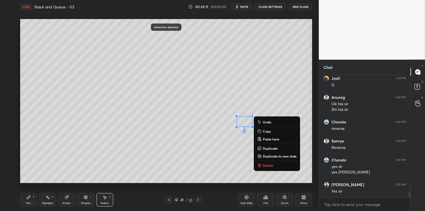
click at [262, 163] on button "Delete" at bounding box center [277, 165] width 42 height 7
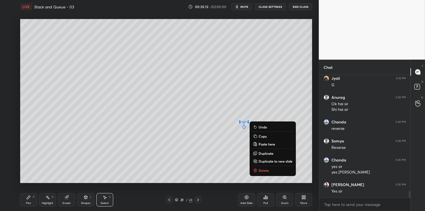
click at [262, 169] on p "Delete" at bounding box center [264, 170] width 10 height 4
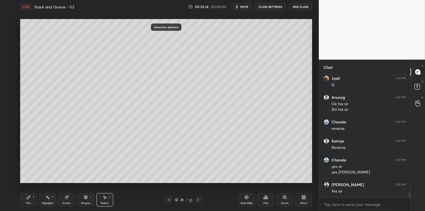
click at [26, 200] on div "Pen P" at bounding box center [28, 199] width 17 height 13
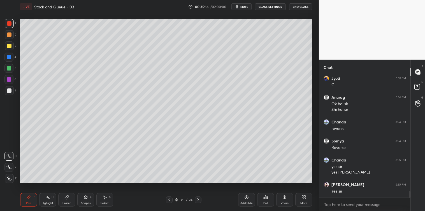
click at [9, 90] on div at bounding box center [9, 91] width 4 height 4
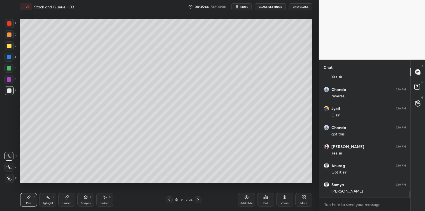
scroll to position [2321, 0]
click at [247, 197] on icon at bounding box center [247, 198] width 2 height 2
click at [105, 196] on icon at bounding box center [105, 197] width 4 height 4
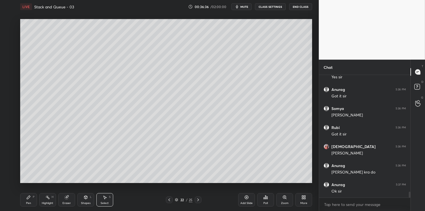
click at [30, 200] on icon at bounding box center [28, 197] width 4 height 4
click at [9, 48] on div at bounding box center [9, 46] width 4 height 4
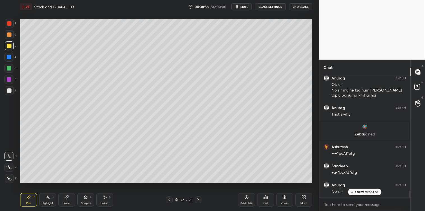
scroll to position [2031, 0]
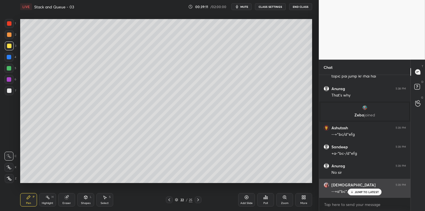
click at [358, 193] on p "JUMP TO LATEST" at bounding box center [367, 192] width 24 height 3
click at [334, 184] on h6 "[DEMOGRAPHIC_DATA]" at bounding box center [354, 185] width 44 height 5
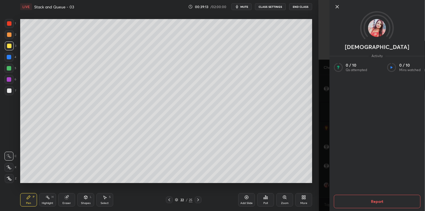
click at [373, 35] on img at bounding box center [377, 28] width 18 height 18
click at [335, 9] on icon at bounding box center [337, 6] width 7 height 7
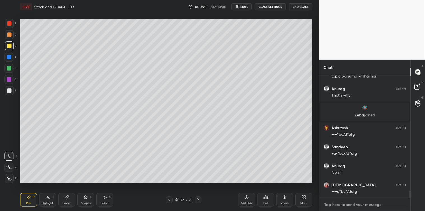
click at [332, 206] on textarea at bounding box center [365, 204] width 82 height 9
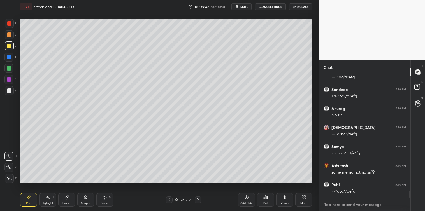
scroll to position [2107, 0]
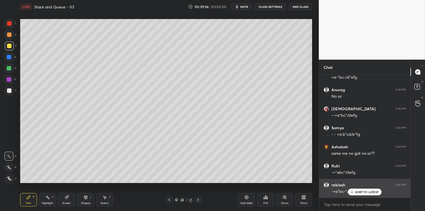
click at [359, 193] on p "JUMP TO LATEST" at bounding box center [367, 192] width 24 height 3
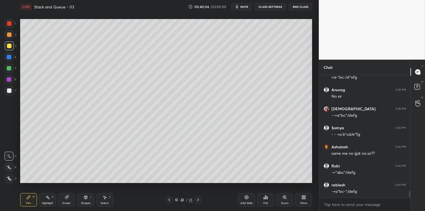
scroll to position [2126, 0]
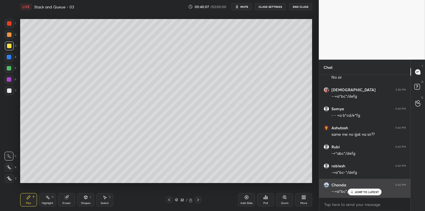
click at [356, 193] on p "JUMP TO LATEST" at bounding box center [367, 192] width 24 height 3
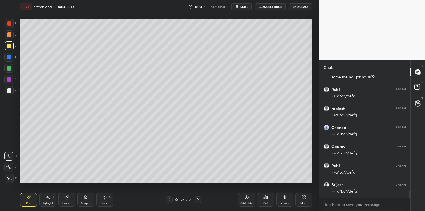
scroll to position [2202, 0]
click at [360, 192] on p "JUMP TO LATEST" at bounding box center [367, 192] width 24 height 3
click at [340, 203] on textarea at bounding box center [365, 204] width 82 height 9
type textarea "x"
click at [86, 199] on icon at bounding box center [85, 197] width 3 height 3
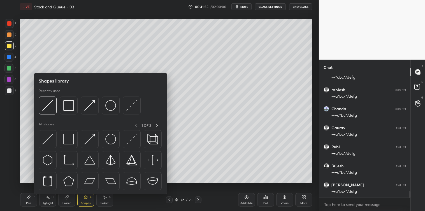
click at [45, 142] on img at bounding box center [47, 139] width 11 height 11
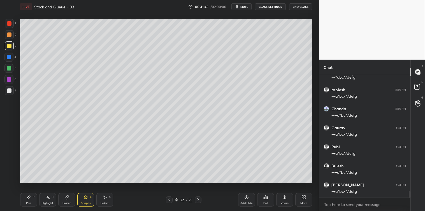
click at [29, 200] on div "Pen P" at bounding box center [28, 199] width 17 height 13
click at [8, 91] on div at bounding box center [9, 91] width 4 height 4
click at [103, 197] on icon at bounding box center [105, 197] width 4 height 4
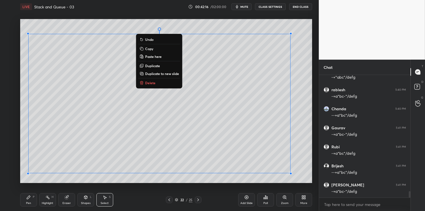
click at [152, 48] on p "Copy" at bounding box center [149, 49] width 8 height 4
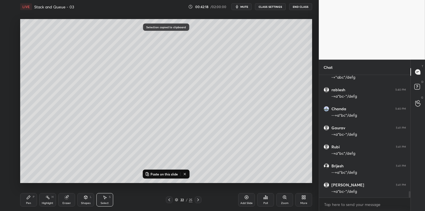
click at [246, 199] on icon at bounding box center [247, 198] width 4 height 4
click at [167, 175] on p "Paste on this slide" at bounding box center [164, 174] width 27 height 4
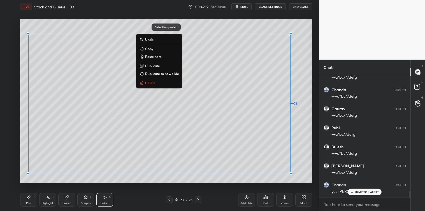
click at [168, 186] on div "0 ° Undo Copy Paste here Duplicate Duplicate to new slide Delete Selection past…" at bounding box center [166, 100] width 297 height 175
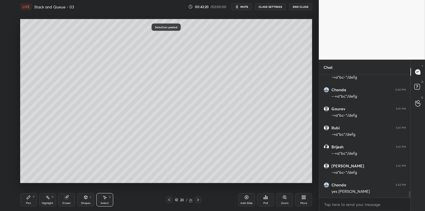
scroll to position [2240, 0]
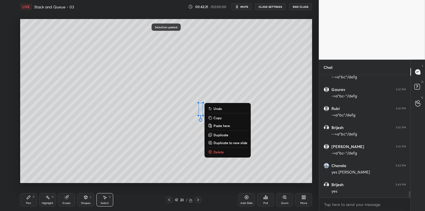
click at [214, 151] on p "Delete" at bounding box center [219, 152] width 10 height 4
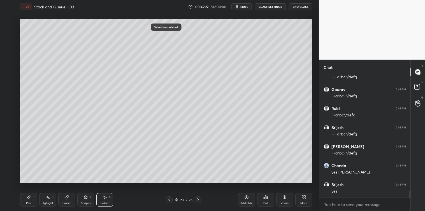
click at [28, 199] on icon at bounding box center [28, 197] width 3 height 3
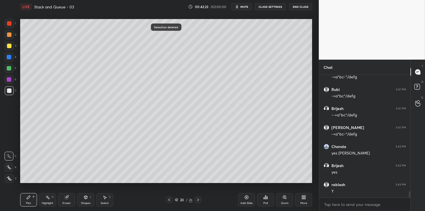
scroll to position [2279, 0]
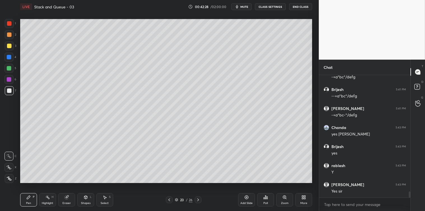
click at [7, 48] on div at bounding box center [9, 46] width 4 height 4
click at [107, 198] on icon at bounding box center [105, 197] width 4 height 4
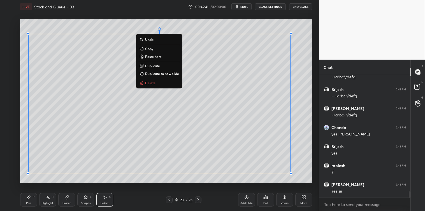
click at [152, 47] on p "Copy" at bounding box center [149, 49] width 8 height 4
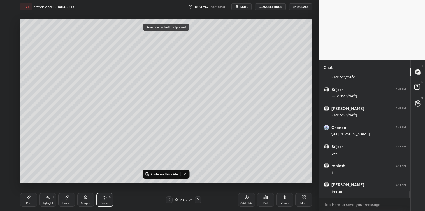
click at [244, 198] on icon at bounding box center [246, 197] width 4 height 4
click at [172, 174] on p "Paste on this slide" at bounding box center [164, 174] width 27 height 4
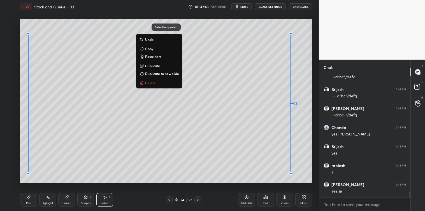
click at [174, 189] on div "Pen P Highlight H Eraser Shapes L Select S 24 / 27 Add Slide Poll Zoom More" at bounding box center [166, 200] width 292 height 22
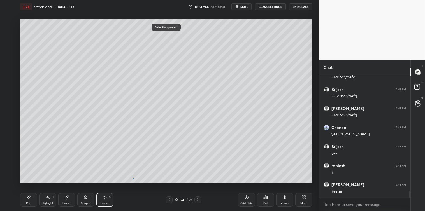
click at [133, 179] on div "0 ° Undo Copy Paste here Duplicate Duplicate to new slide Delete" at bounding box center [166, 101] width 292 height 164
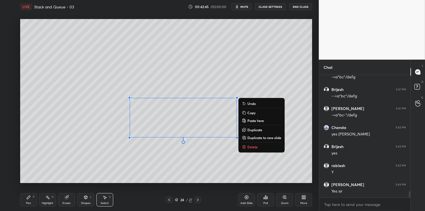
click at [251, 145] on p "Delete" at bounding box center [252, 147] width 10 height 4
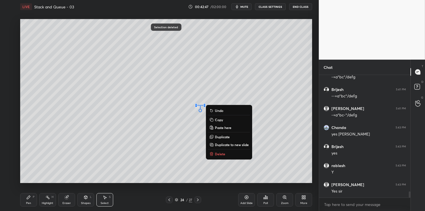
click at [217, 154] on p "Delete" at bounding box center [220, 154] width 10 height 4
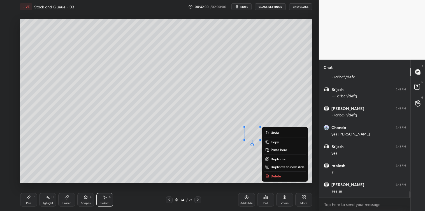
click at [270, 174] on button "Delete" at bounding box center [285, 176] width 42 height 7
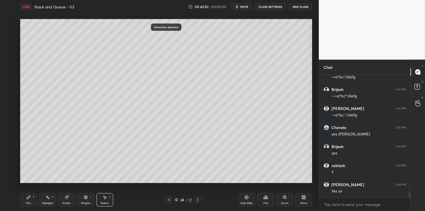
click at [29, 199] on icon at bounding box center [28, 197] width 4 height 4
click at [7, 87] on div at bounding box center [9, 90] width 9 height 9
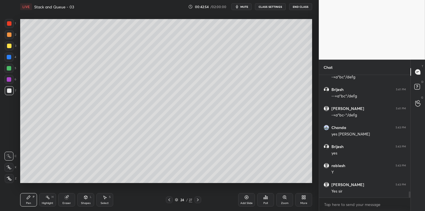
click at [10, 47] on div at bounding box center [9, 46] width 4 height 4
click at [110, 198] on div "S" at bounding box center [110, 197] width 2 height 3
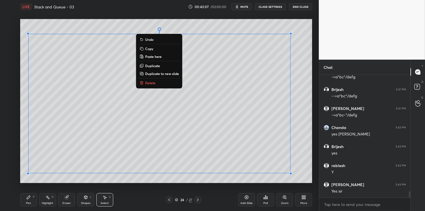
click at [154, 48] on button "Copy" at bounding box center [159, 48] width 42 height 7
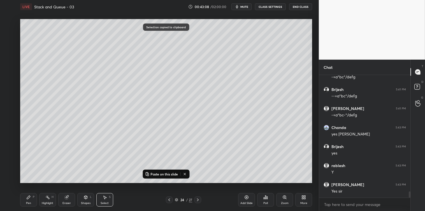
scroll to position [2297, 0]
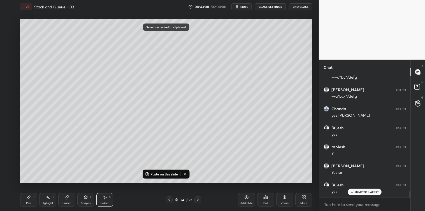
click at [245, 198] on icon at bounding box center [247, 198] width 4 height 4
click at [174, 174] on p "Paste on this slide" at bounding box center [164, 174] width 27 height 4
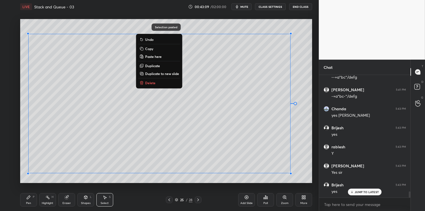
click at [178, 191] on div "Pen P Highlight H Eraser Shapes L Select S 25 / 28 Add Slide Poll Zoom More" at bounding box center [166, 200] width 292 height 22
click at [143, 180] on div "0 ° Undo Copy Paste here Duplicate Duplicate to new slide Delete" at bounding box center [166, 101] width 292 height 164
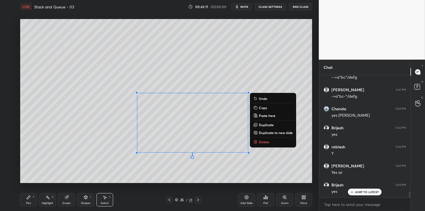
click at [258, 143] on icon at bounding box center [255, 142] width 4 height 4
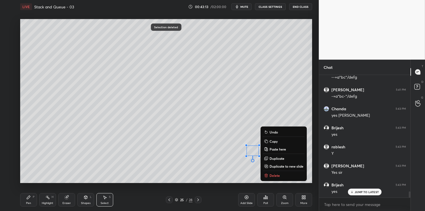
click at [271, 174] on p "Delete" at bounding box center [275, 175] width 10 height 4
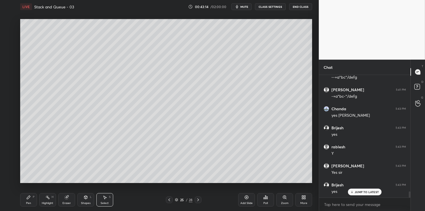
click at [28, 198] on icon at bounding box center [28, 197] width 3 height 3
click at [105, 198] on icon at bounding box center [104, 197] width 3 height 3
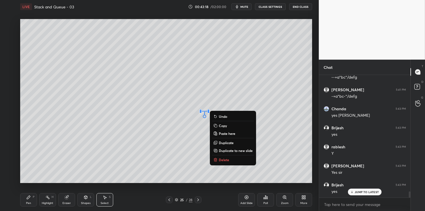
click at [222, 156] on div "0 ° Undo Copy Paste here Duplicate Duplicate to new slide Delete" at bounding box center [166, 101] width 292 height 164
click at [220, 160] on p "Delete" at bounding box center [224, 160] width 10 height 4
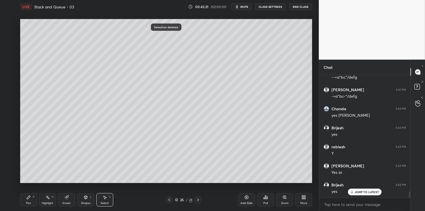
scroll to position [2316, 0]
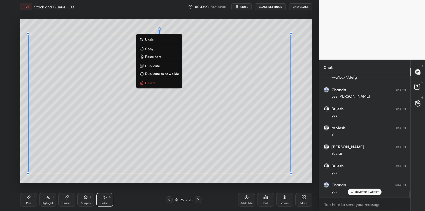
click at [145, 48] on p "Copy" at bounding box center [149, 49] width 8 height 4
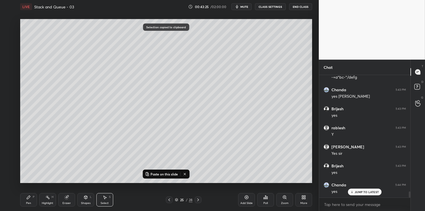
click at [245, 198] on icon at bounding box center [246, 197] width 4 height 4
click at [172, 174] on p "Paste on this slide" at bounding box center [164, 174] width 27 height 4
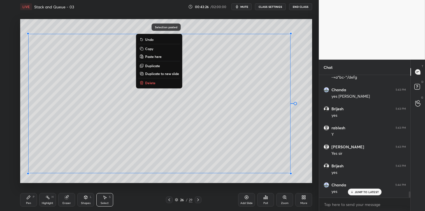
click at [177, 185] on div "0 ° Undo Copy Paste here Duplicate Duplicate to new slide Delete Selection past…" at bounding box center [166, 100] width 297 height 175
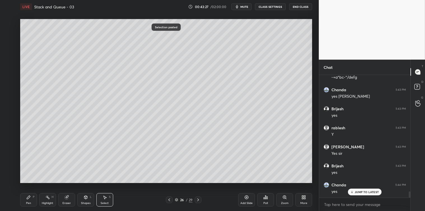
click at [25, 201] on div "Pen P" at bounding box center [28, 199] width 17 height 13
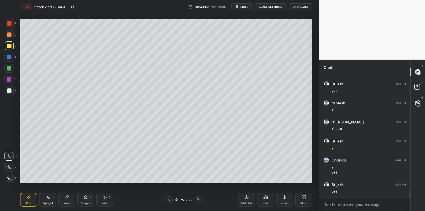
scroll to position [2360, 0]
click at [103, 200] on div "Select S" at bounding box center [104, 199] width 17 height 13
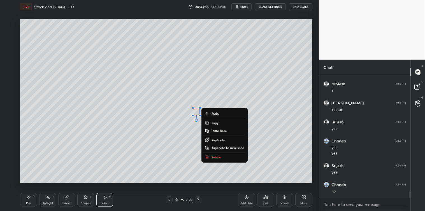
click at [215, 156] on p "Delete" at bounding box center [215, 157] width 10 height 4
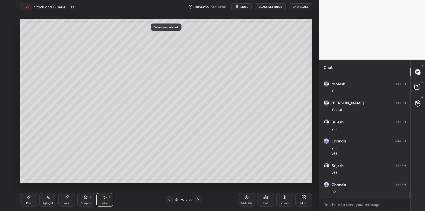
click at [32, 196] on div "Pen P" at bounding box center [28, 199] width 17 height 13
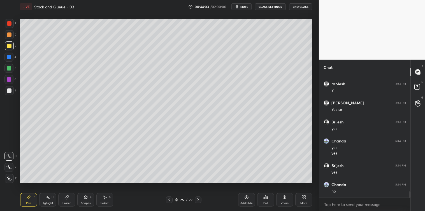
click at [105, 197] on icon at bounding box center [105, 197] width 4 height 4
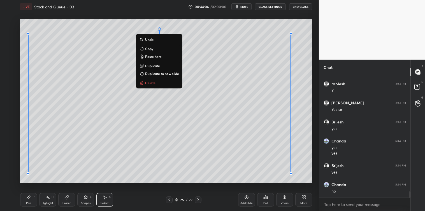
click at [153, 48] on p "Copy" at bounding box center [149, 49] width 8 height 4
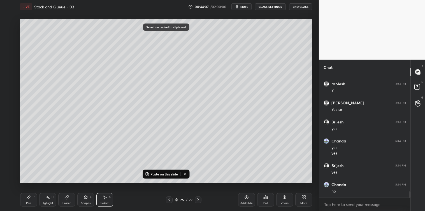
scroll to position [2366, 0]
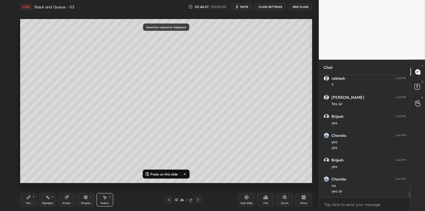
click at [245, 197] on icon at bounding box center [246, 197] width 4 height 4
click at [172, 175] on p "Paste on this slide" at bounding box center [164, 174] width 27 height 4
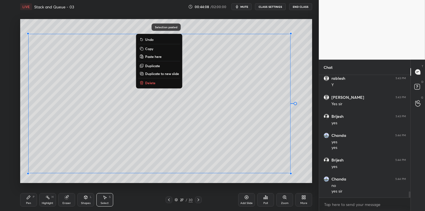
click at [173, 189] on div "Pen P Highlight H Eraser Shapes L Select S 27 / 30 Add Slide Poll Zoom More" at bounding box center [166, 200] width 292 height 22
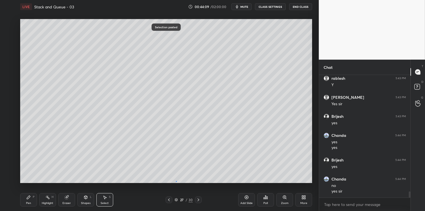
click at [176, 181] on div "0 ° Undo Copy Paste here Duplicate Duplicate to new slide Delete" at bounding box center [166, 101] width 292 height 164
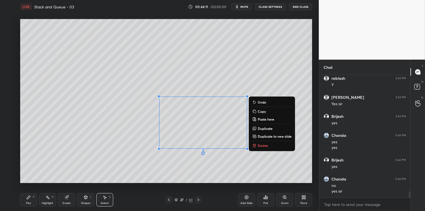
click at [259, 145] on p "Delete" at bounding box center [263, 145] width 10 height 4
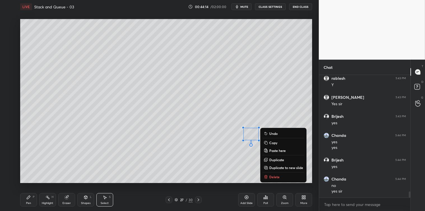
click at [268, 175] on button "Delete" at bounding box center [284, 177] width 42 height 7
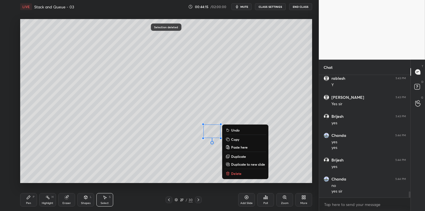
click at [239, 175] on p "Delete" at bounding box center [236, 174] width 10 height 4
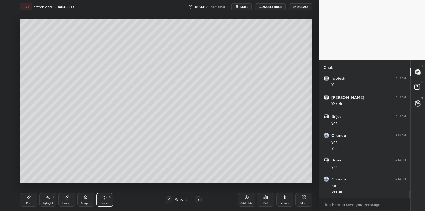
click at [32, 198] on div "Pen P" at bounding box center [28, 199] width 17 height 13
click at [102, 196] on div "Select S" at bounding box center [104, 199] width 17 height 13
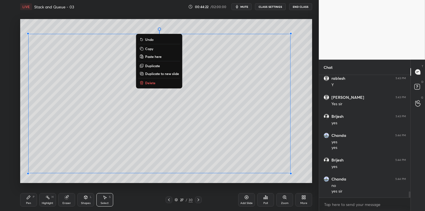
click at [151, 48] on p "Copy" at bounding box center [149, 49] width 8 height 4
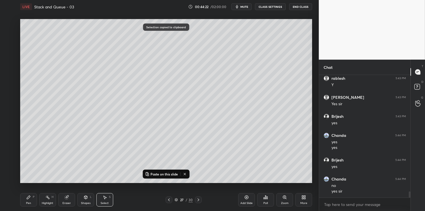
click at [245, 198] on icon at bounding box center [247, 198] width 4 height 4
click at [168, 173] on p "Paste on this slide" at bounding box center [164, 174] width 27 height 4
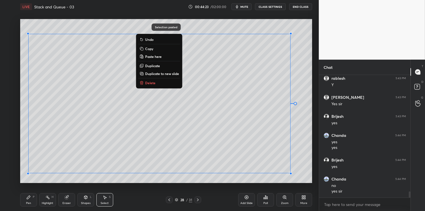
click at [177, 185] on div "0 ° Undo Copy Paste here Duplicate Duplicate to new slide Delete Selection past…" at bounding box center [166, 100] width 297 height 175
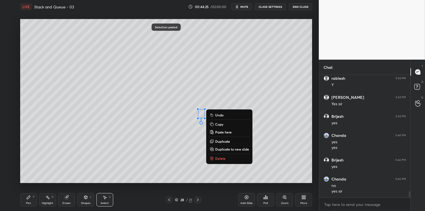
click at [220, 157] on p "Delete" at bounding box center [220, 158] width 10 height 4
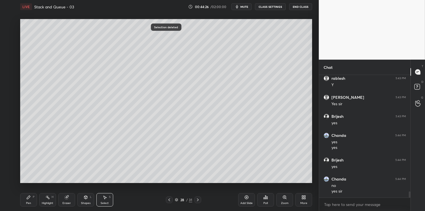
click at [31, 199] on div "Pen P" at bounding box center [28, 199] width 17 height 13
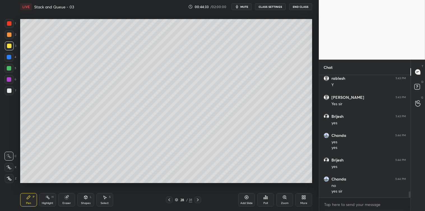
click at [8, 25] on div at bounding box center [9, 23] width 4 height 4
click at [107, 197] on icon at bounding box center [105, 197] width 4 height 4
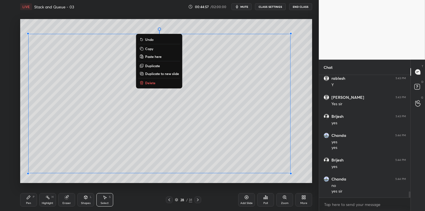
click at [152, 49] on p "Copy" at bounding box center [149, 49] width 8 height 4
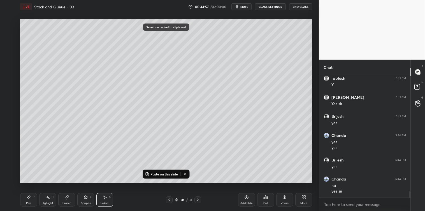
click at [245, 198] on icon at bounding box center [247, 198] width 4 height 4
click at [168, 173] on p "Paste on this slide" at bounding box center [164, 174] width 27 height 4
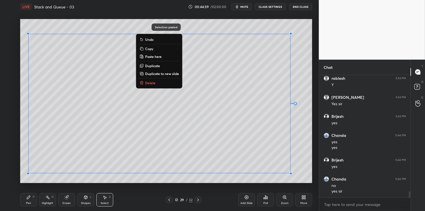
click at [173, 188] on div "0 ° Undo Copy Paste here Duplicate Duplicate to new slide Delete Selection past…" at bounding box center [166, 100] width 297 height 175
click at [174, 178] on div "0 ° Undo Copy Paste here Duplicate Duplicate to new slide Delete" at bounding box center [166, 101] width 292 height 164
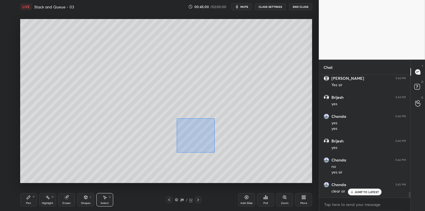
scroll to position [2404, 0]
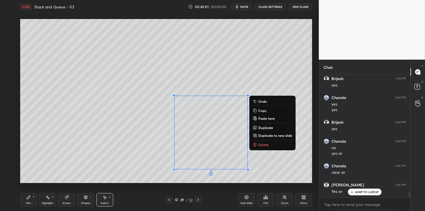
click at [265, 146] on p "Delete" at bounding box center [263, 145] width 10 height 4
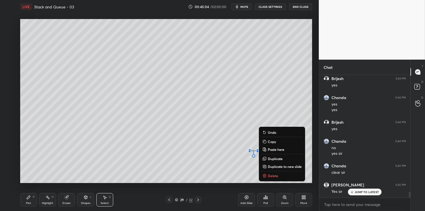
click at [268, 174] on p "Delete" at bounding box center [273, 176] width 10 height 4
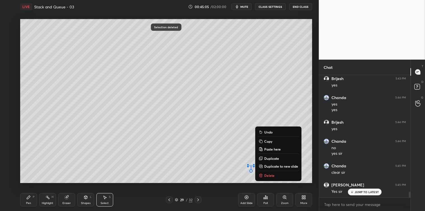
click at [268, 177] on p "Delete" at bounding box center [269, 175] width 10 height 4
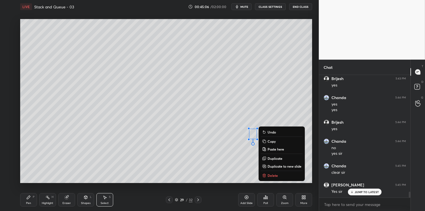
click at [270, 173] on p "Delete" at bounding box center [273, 175] width 10 height 4
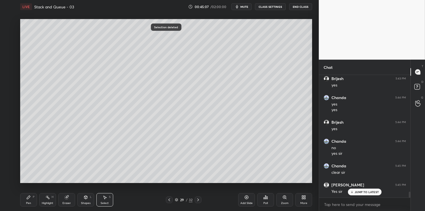
click at [26, 196] on div "Pen P" at bounding box center [28, 199] width 17 height 13
click at [8, 91] on div at bounding box center [9, 91] width 4 height 4
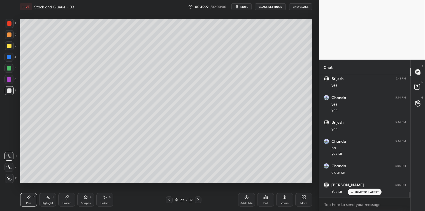
scroll to position [2423, 0]
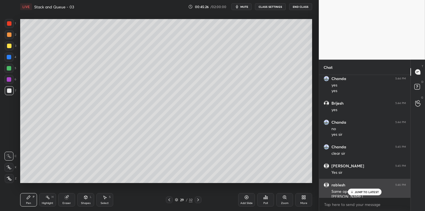
click at [362, 192] on p "JUMP TO LATEST" at bounding box center [367, 192] width 24 height 3
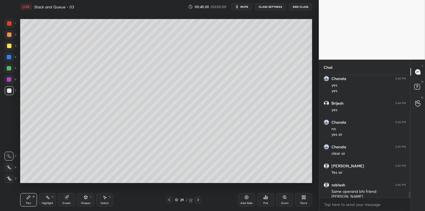
scroll to position [2442, 0]
click at [85, 200] on icon at bounding box center [86, 197] width 4 height 4
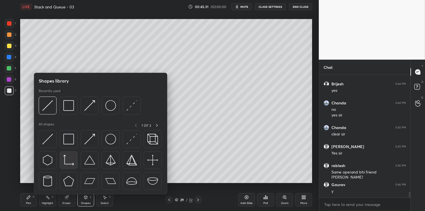
scroll to position [2480, 0]
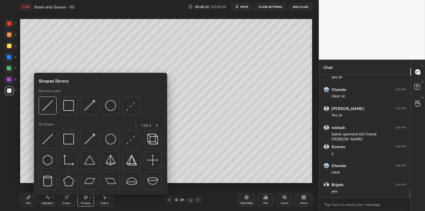
click at [8, 44] on div at bounding box center [9, 46] width 4 height 4
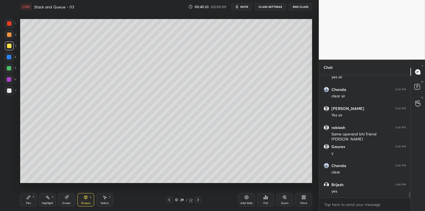
click at [84, 200] on icon at bounding box center [86, 197] width 4 height 4
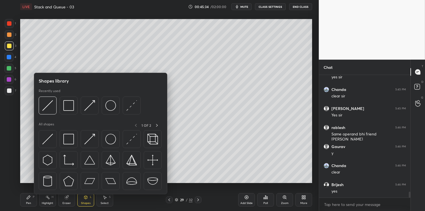
click at [68, 143] on img at bounding box center [68, 139] width 11 height 11
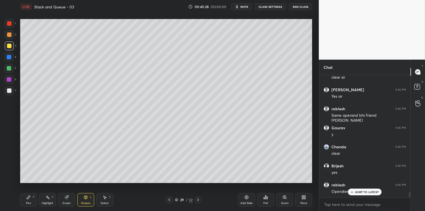
scroll to position [2518, 0]
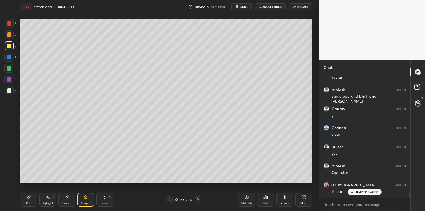
click at [30, 198] on icon at bounding box center [28, 197] width 4 height 4
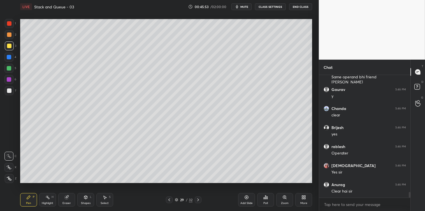
click at [168, 199] on icon at bounding box center [169, 200] width 4 height 4
click at [170, 200] on icon at bounding box center [169, 200] width 4 height 4
click at [171, 202] on icon at bounding box center [169, 200] width 4 height 4
click at [169, 202] on icon at bounding box center [169, 200] width 4 height 4
click at [168, 201] on icon at bounding box center [169, 200] width 4 height 4
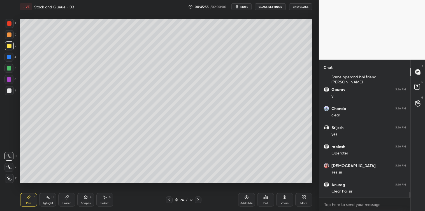
click at [168, 199] on icon at bounding box center [169, 200] width 4 height 4
click at [168, 200] on icon at bounding box center [169, 200] width 4 height 4
click at [168, 201] on icon at bounding box center [169, 200] width 4 height 4
click at [168, 200] on icon at bounding box center [169, 200] width 4 height 4
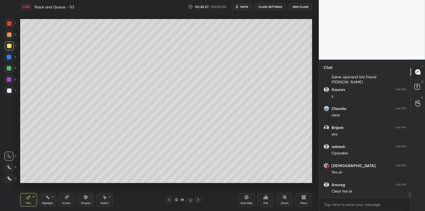
click at [169, 200] on icon at bounding box center [169, 200] width 2 height 3
click at [169, 199] on icon at bounding box center [169, 200] width 4 height 4
click at [107, 197] on div "Select S" at bounding box center [104, 199] width 17 height 13
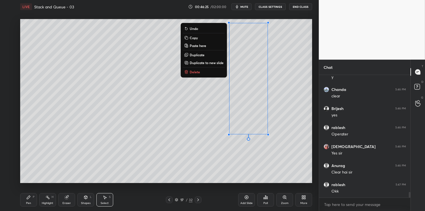
click at [181, 112] on div "0 ° Undo Copy Paste here Duplicate Duplicate to new slide Delete" at bounding box center [166, 101] width 292 height 164
click at [214, 71] on button "Delete" at bounding box center [204, 72] width 42 height 7
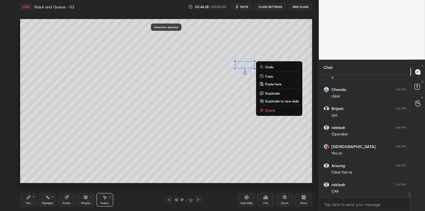
click at [264, 108] on button "Delete" at bounding box center [279, 110] width 42 height 7
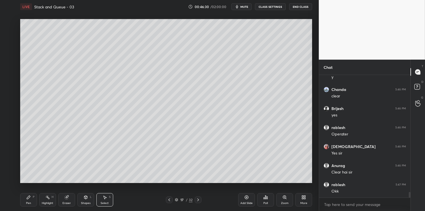
click at [196, 199] on icon at bounding box center [198, 200] width 4 height 4
click at [198, 200] on icon at bounding box center [198, 200] width 4 height 4
click at [198, 200] on icon at bounding box center [198, 200] width 2 height 3
click at [199, 200] on icon at bounding box center [198, 200] width 4 height 4
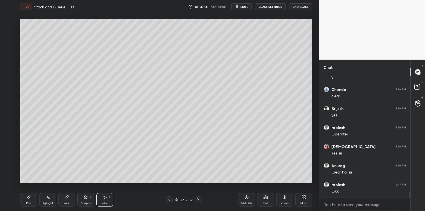
click at [198, 199] on icon at bounding box center [198, 200] width 4 height 4
click at [198, 198] on icon at bounding box center [198, 200] width 4 height 4
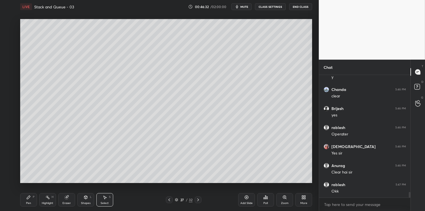
click at [198, 198] on icon at bounding box center [198, 200] width 4 height 4
click at [198, 197] on div at bounding box center [198, 200] width 7 height 7
click at [198, 198] on icon at bounding box center [198, 200] width 4 height 4
click at [27, 200] on icon at bounding box center [28, 197] width 4 height 4
click at [85, 203] on div "Shapes" at bounding box center [86, 203] width 10 height 3
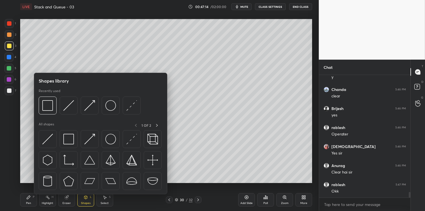
click at [48, 138] on img at bounding box center [47, 139] width 11 height 11
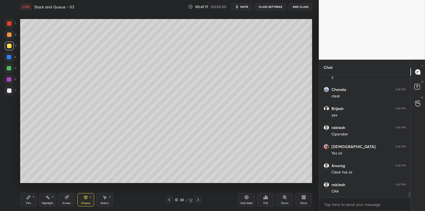
scroll to position [2576, 0]
click at [28, 195] on icon at bounding box center [28, 197] width 4 height 4
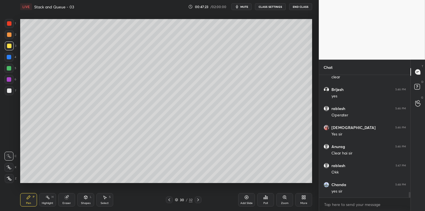
click at [9, 91] on div at bounding box center [9, 91] width 4 height 4
click at [9, 22] on div at bounding box center [9, 23] width 4 height 4
click at [103, 195] on icon at bounding box center [105, 197] width 4 height 4
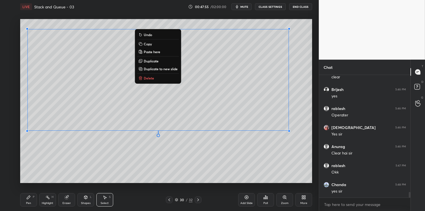
click at [154, 43] on button "Copy" at bounding box center [158, 44] width 42 height 7
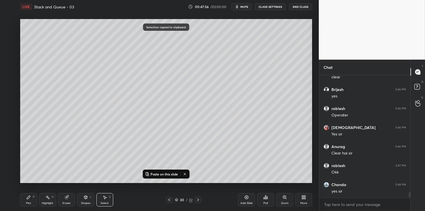
click at [244, 197] on div "Add Slide" at bounding box center [246, 199] width 17 height 13
click at [173, 173] on p "Paste on this slide" at bounding box center [164, 174] width 27 height 4
click at [179, 182] on div "0 ° Undo Copy Paste here Duplicate Duplicate to new slide Delete" at bounding box center [166, 101] width 292 height 164
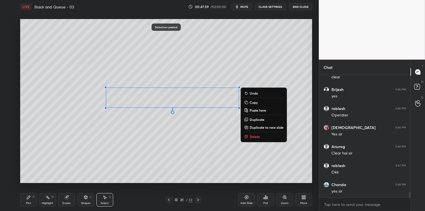
click at [247, 136] on icon at bounding box center [246, 137] width 3 height 3
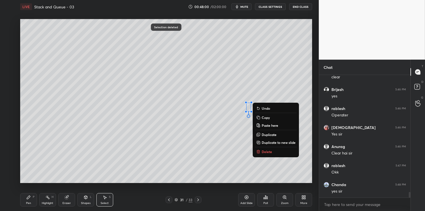
click at [266, 151] on p "Delete" at bounding box center [267, 152] width 10 height 4
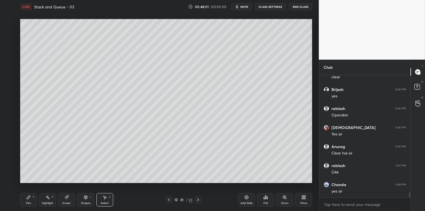
click at [30, 198] on icon at bounding box center [28, 197] width 4 height 4
click at [107, 198] on div "Select S" at bounding box center [104, 199] width 17 height 13
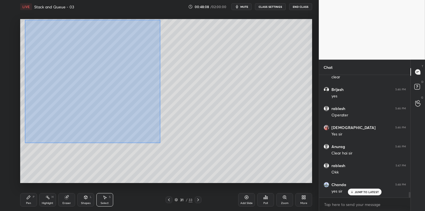
scroll to position [2594, 0]
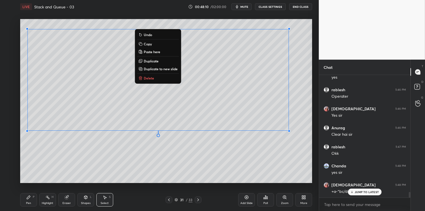
click at [145, 43] on p "Copy" at bounding box center [148, 44] width 8 height 4
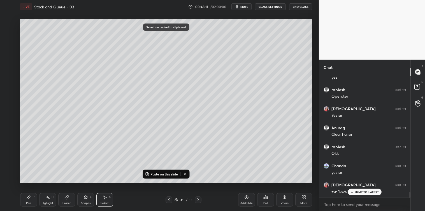
click at [245, 200] on icon at bounding box center [246, 197] width 4 height 4
click at [172, 175] on p "Paste on this slide" at bounding box center [164, 174] width 27 height 4
click at [180, 186] on div "0 ° Undo Copy Paste here Duplicate Duplicate to new slide Delete Selection past…" at bounding box center [166, 100] width 297 height 175
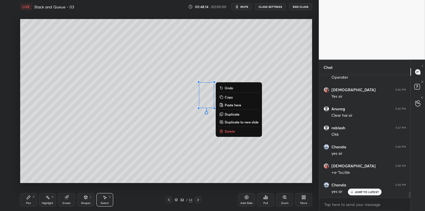
click at [228, 131] on p "Delete" at bounding box center [230, 131] width 10 height 4
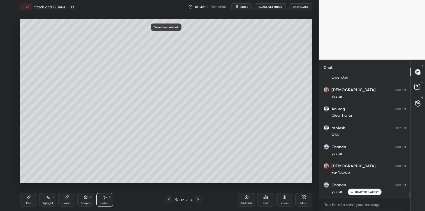
click at [26, 199] on icon at bounding box center [28, 197] width 4 height 4
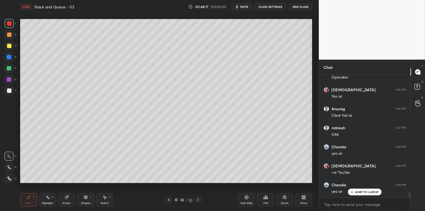
click at [10, 91] on div at bounding box center [9, 91] width 4 height 4
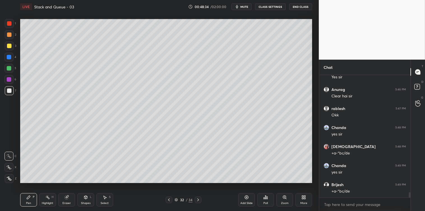
click at [10, 25] on div at bounding box center [9, 23] width 4 height 4
click at [105, 198] on icon at bounding box center [104, 197] width 3 height 3
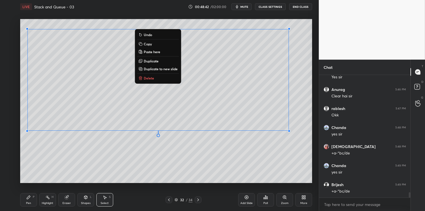
click at [147, 43] on p "Copy" at bounding box center [148, 44] width 8 height 4
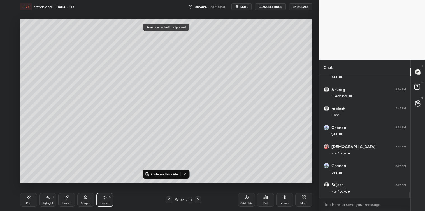
click at [244, 198] on div "Add Slide" at bounding box center [246, 199] width 17 height 13
click at [167, 174] on p "Paste on this slide" at bounding box center [164, 174] width 27 height 4
click at [174, 185] on div "0 ° Undo Copy Paste here Duplicate Duplicate to new slide Delete Selection past…" at bounding box center [166, 100] width 297 height 175
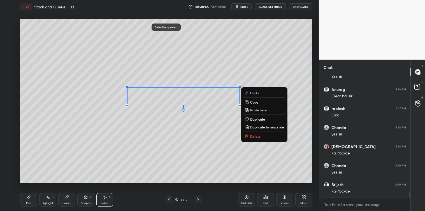
click at [256, 136] on p "Delete" at bounding box center [255, 136] width 10 height 4
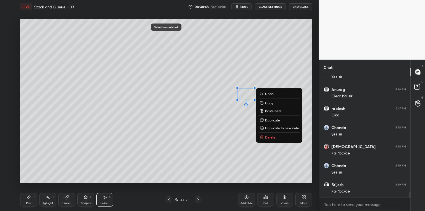
click at [268, 136] on p "Delete" at bounding box center [270, 137] width 10 height 4
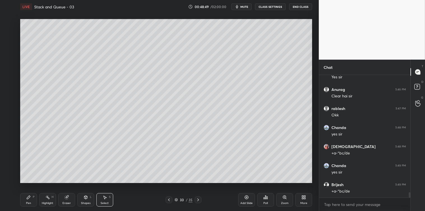
click at [31, 197] on div "Pen P" at bounding box center [28, 199] width 17 height 13
click at [9, 92] on div at bounding box center [9, 91] width 4 height 4
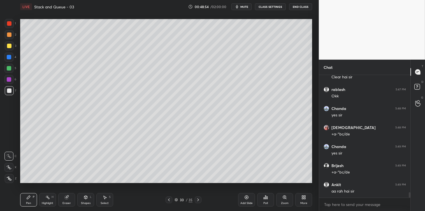
click at [104, 197] on icon at bounding box center [104, 197] width 3 height 3
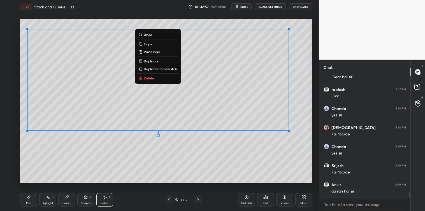
click at [151, 43] on p "Copy" at bounding box center [148, 44] width 8 height 4
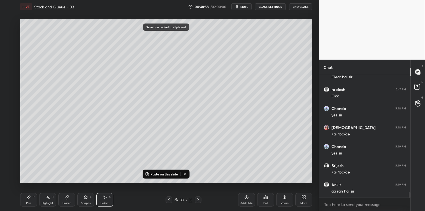
click at [245, 199] on icon at bounding box center [246, 197] width 4 height 4
click at [171, 174] on p "Paste on this slide" at bounding box center [164, 174] width 27 height 4
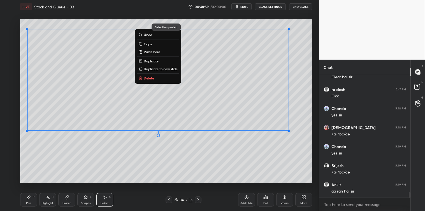
click at [181, 186] on div "0 ° Undo Copy Paste here Duplicate Duplicate to new slide Delete Selection past…" at bounding box center [166, 100] width 297 height 175
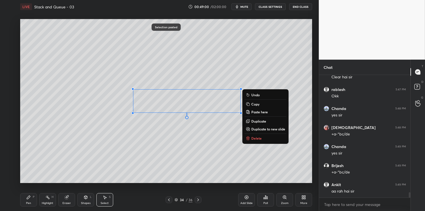
click at [249, 136] on icon at bounding box center [248, 138] width 4 height 4
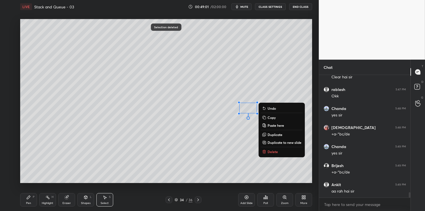
click at [272, 150] on p "Delete" at bounding box center [273, 152] width 10 height 4
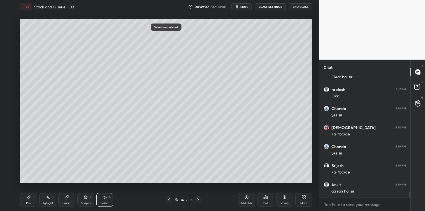
click at [29, 200] on icon at bounding box center [28, 197] width 4 height 4
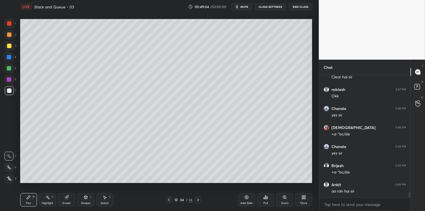
click at [9, 26] on div at bounding box center [9, 23] width 4 height 4
click at [99, 201] on div "Select S" at bounding box center [104, 199] width 17 height 13
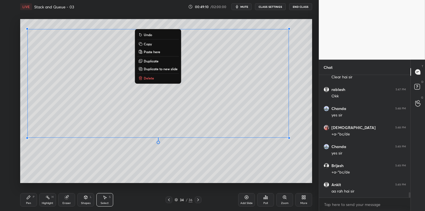
click at [153, 43] on button "Copy" at bounding box center [158, 44] width 42 height 7
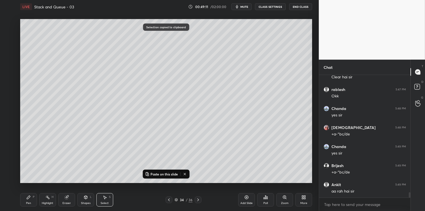
click at [244, 197] on div "Add Slide" at bounding box center [246, 199] width 17 height 13
click at [171, 174] on p "Paste on this slide" at bounding box center [164, 174] width 27 height 4
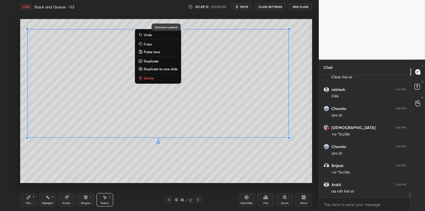
click at [181, 188] on div "0 ° Undo Copy Paste here Duplicate Duplicate to new slide Delete Selection past…" at bounding box center [166, 100] width 297 height 175
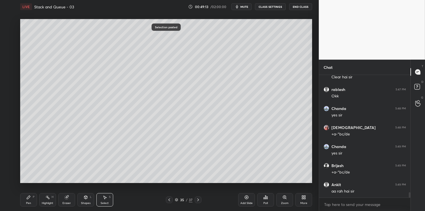
scroll to position [2671, 0]
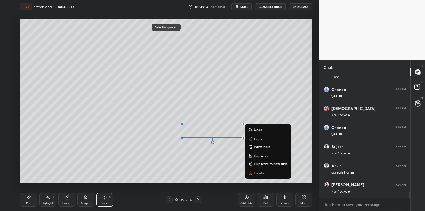
click at [254, 173] on p "Delete" at bounding box center [259, 173] width 10 height 4
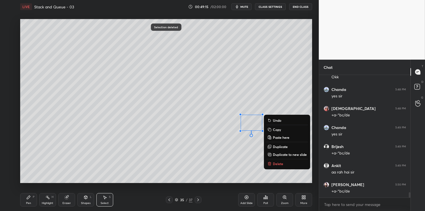
click at [276, 164] on p "Delete" at bounding box center [278, 164] width 10 height 4
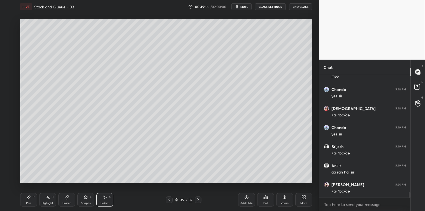
click at [27, 202] on div "Pen" at bounding box center [28, 203] width 5 height 3
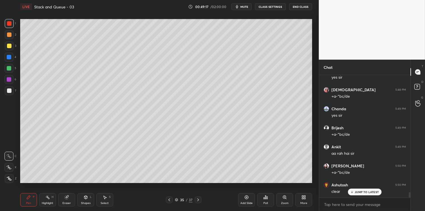
click at [11, 88] on div at bounding box center [9, 90] width 9 height 9
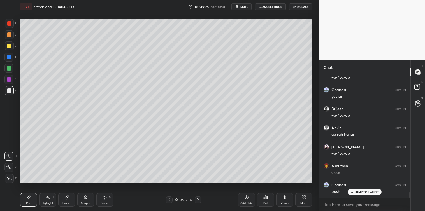
click at [8, 21] on div at bounding box center [9, 23] width 9 height 9
click at [102, 201] on div "Select S" at bounding box center [104, 199] width 17 height 13
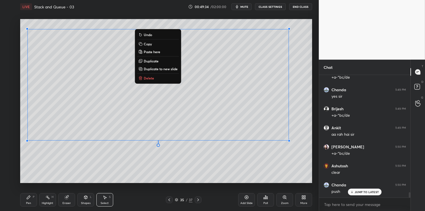
click at [145, 42] on p "Copy" at bounding box center [148, 44] width 8 height 4
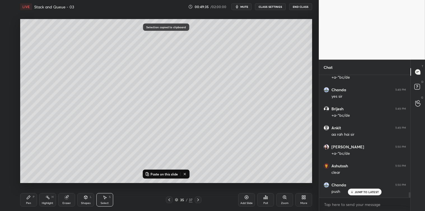
click at [247, 196] on icon at bounding box center [247, 198] width 4 height 4
click at [173, 173] on p "Paste on this slide" at bounding box center [164, 174] width 27 height 4
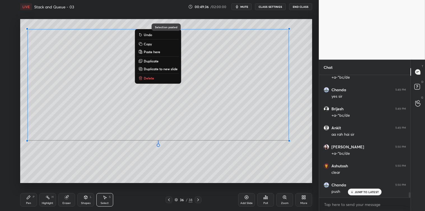
click at [180, 186] on div "0 ° Undo Copy Paste here Duplicate Duplicate to new slide Delete Selection past…" at bounding box center [166, 100] width 297 height 175
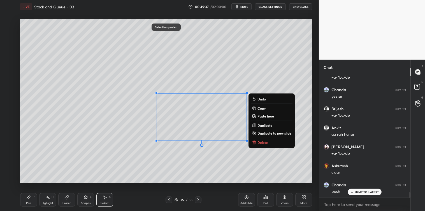
click at [266, 144] on p "Delete" at bounding box center [263, 142] width 10 height 4
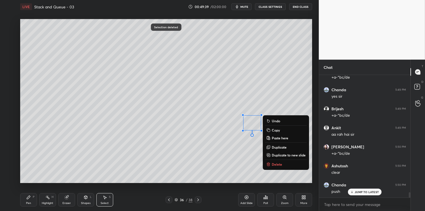
click at [271, 163] on button "Delete" at bounding box center [286, 164] width 42 height 7
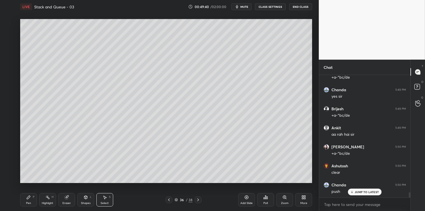
click at [29, 200] on div "Pen P" at bounding box center [28, 199] width 17 height 13
click at [7, 91] on div at bounding box center [9, 91] width 4 height 4
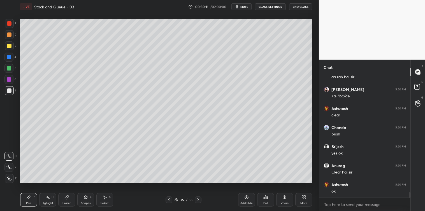
scroll to position [2785, 0]
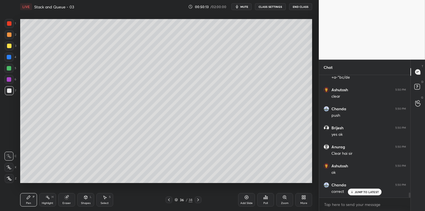
click at [243, 198] on div "Add Slide" at bounding box center [246, 199] width 17 height 13
click at [9, 44] on div at bounding box center [9, 46] width 4 height 4
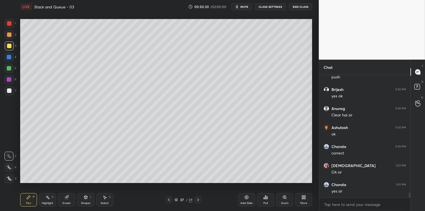
scroll to position [2842, 0]
click at [8, 25] on div at bounding box center [9, 23] width 4 height 4
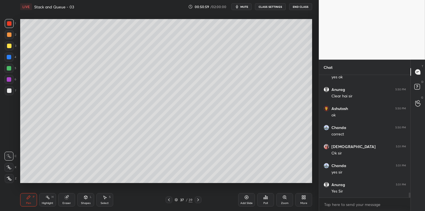
click at [8, 90] on div at bounding box center [9, 91] width 4 height 4
click at [9, 47] on div at bounding box center [9, 46] width 4 height 4
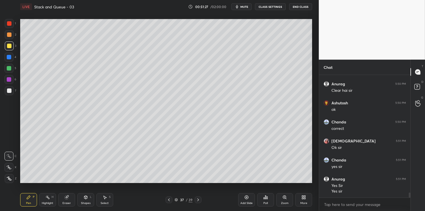
click at [86, 199] on icon at bounding box center [86, 198] width 0 height 2
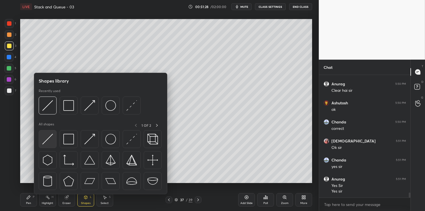
click at [49, 140] on img at bounding box center [47, 139] width 11 height 11
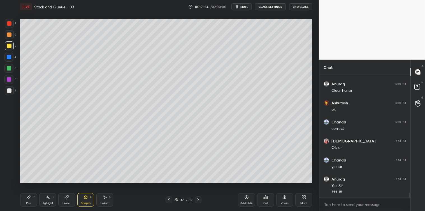
click at [29, 198] on icon at bounding box center [28, 197] width 3 height 3
click at [10, 91] on div at bounding box center [9, 91] width 4 height 4
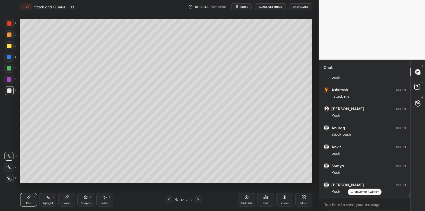
scroll to position [3000, 0]
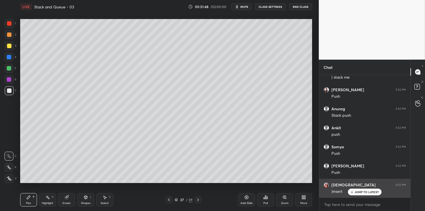
click at [358, 192] on p "JUMP TO LATEST" at bounding box center [367, 192] width 24 height 3
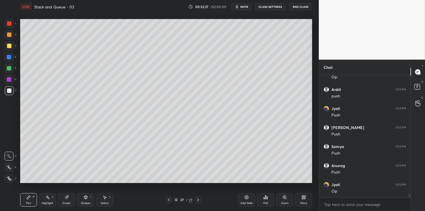
scroll to position [3439, 0]
click at [10, 26] on div at bounding box center [9, 23] width 9 height 9
click at [106, 199] on icon at bounding box center [105, 197] width 4 height 4
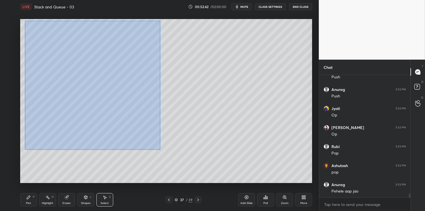
scroll to position [3515, 0]
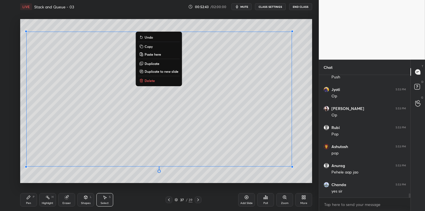
click at [151, 46] on p "Copy" at bounding box center [149, 46] width 8 height 4
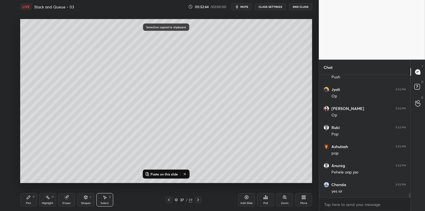
scroll to position [3534, 0]
click at [247, 200] on div "Add Slide" at bounding box center [246, 199] width 17 height 13
click at [171, 176] on p "Paste on this slide" at bounding box center [164, 174] width 27 height 4
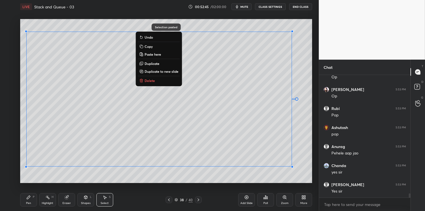
click at [179, 188] on div "0 ° Undo Copy Paste here Duplicate Duplicate to new slide Delete Selection past…" at bounding box center [166, 100] width 297 height 175
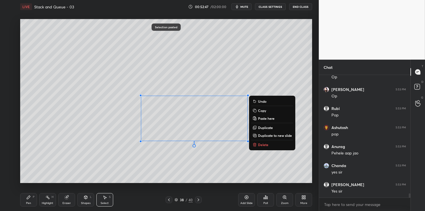
click at [260, 144] on p "Delete" at bounding box center [263, 145] width 10 height 4
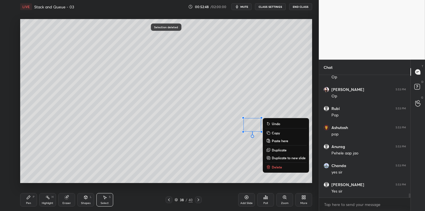
click at [274, 165] on p "Delete" at bounding box center [277, 167] width 10 height 4
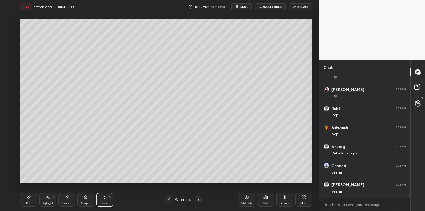
click at [32, 198] on div "Pen P" at bounding box center [28, 199] width 17 height 13
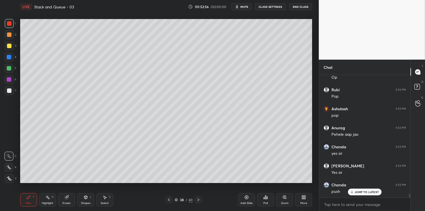
click at [105, 199] on icon at bounding box center [105, 197] width 4 height 4
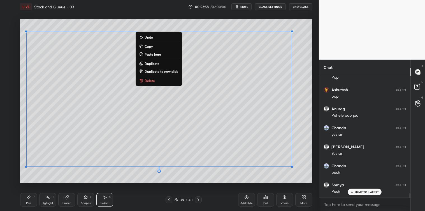
click at [147, 45] on p "Copy" at bounding box center [149, 46] width 8 height 4
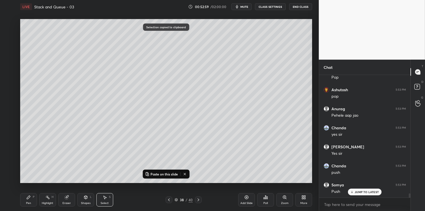
click at [245, 198] on icon at bounding box center [247, 198] width 4 height 4
click at [165, 174] on p "Paste on this slide" at bounding box center [164, 174] width 27 height 4
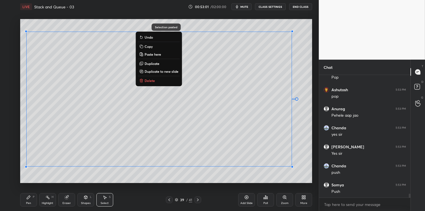
scroll to position [3591, 0]
click at [166, 190] on div "Pen P Highlight H Eraser Shapes L Select S 39 / 41 Add Slide Poll Zoom More" at bounding box center [166, 200] width 292 height 22
click at [177, 172] on div "0 ° Undo Copy Paste here Duplicate Duplicate to new slide Delete" at bounding box center [166, 101] width 292 height 164
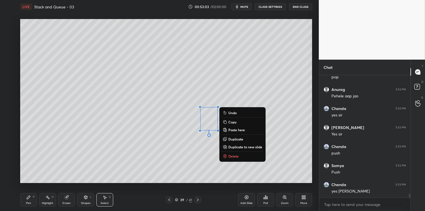
click at [231, 155] on p "Delete" at bounding box center [233, 156] width 10 height 4
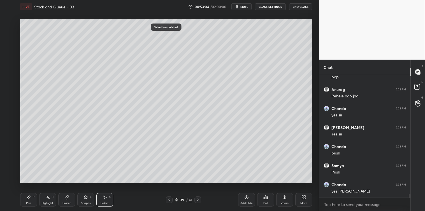
scroll to position [3610, 0]
click at [32, 200] on div "Pen P" at bounding box center [28, 199] width 17 height 13
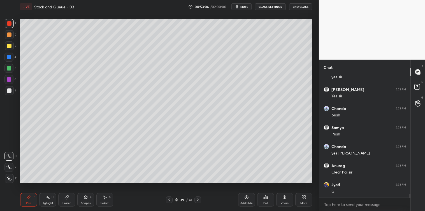
scroll to position [3648, 0]
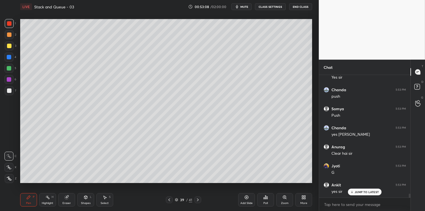
click at [9, 94] on div at bounding box center [9, 90] width 9 height 9
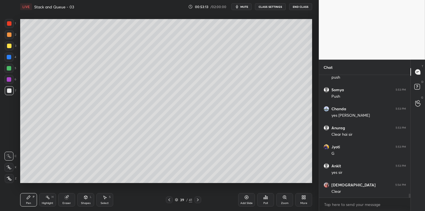
scroll to position [3687, 0]
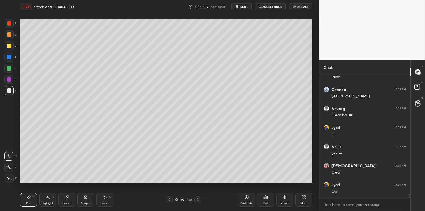
click at [9, 47] on div at bounding box center [9, 46] width 4 height 4
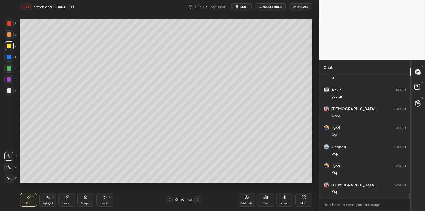
scroll to position [3763, 0]
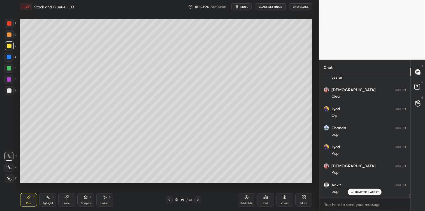
click at [103, 196] on icon at bounding box center [105, 197] width 4 height 4
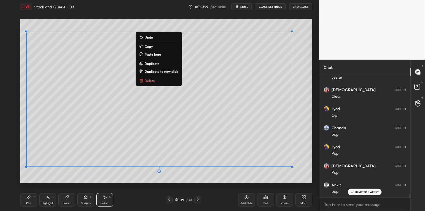
scroll to position [3782, 0]
click at [152, 47] on p "Copy" at bounding box center [149, 46] width 8 height 4
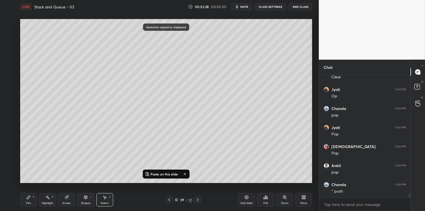
click at [244, 198] on icon at bounding box center [246, 197] width 4 height 4
click at [170, 175] on p "Paste on this slide" at bounding box center [164, 174] width 27 height 4
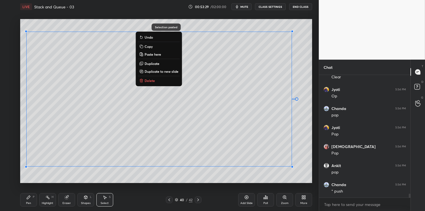
click at [180, 189] on div "Pen P Highlight H Eraser Shapes L Select S 40 / 42 Add Slide Poll Zoom More" at bounding box center [166, 200] width 292 height 22
click at [180, 174] on div "0 ° Undo Copy Paste here Duplicate Duplicate to new slide Delete" at bounding box center [166, 101] width 292 height 164
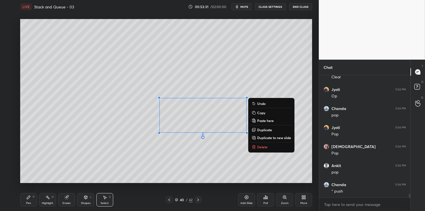
click at [263, 148] on p "Delete" at bounding box center [262, 147] width 10 height 4
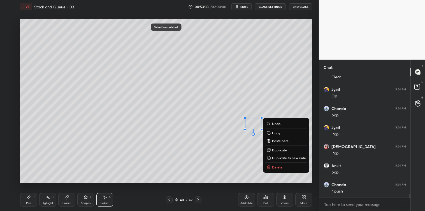
click at [275, 164] on button "Delete" at bounding box center [286, 167] width 42 height 7
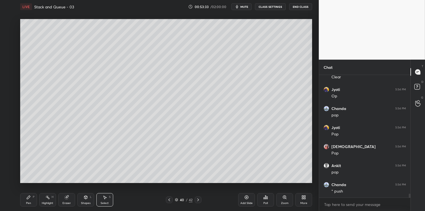
scroll to position [3801, 0]
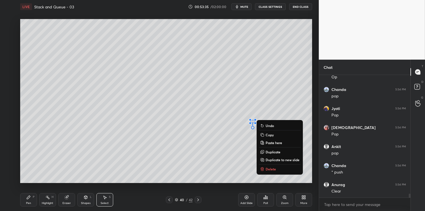
click at [268, 168] on p "Delete" at bounding box center [271, 169] width 10 height 4
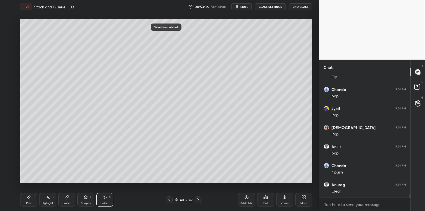
scroll to position [3820, 0]
click at [30, 201] on div "Pen P" at bounding box center [28, 199] width 17 height 13
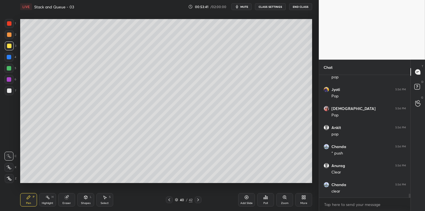
click at [107, 198] on icon at bounding box center [105, 197] width 4 height 4
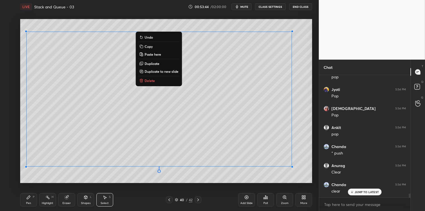
scroll to position [3839, 0]
click at [146, 45] on p "Copy" at bounding box center [149, 46] width 8 height 4
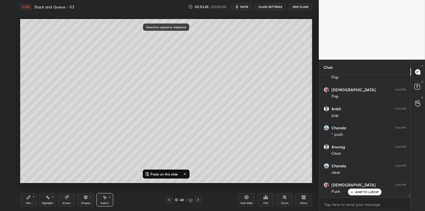
click at [244, 197] on div "Add Slide" at bounding box center [246, 199] width 17 height 13
click at [166, 177] on button "Paste on this slide" at bounding box center [161, 174] width 35 height 7
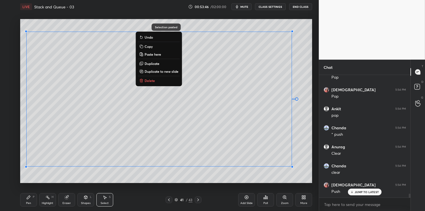
click at [170, 184] on div "0 ° Undo Copy Paste here Duplicate Duplicate to new slide Delete Selection past…" at bounding box center [166, 100] width 297 height 175
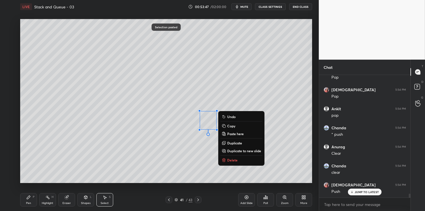
click at [231, 159] on p "Delete" at bounding box center [232, 160] width 10 height 4
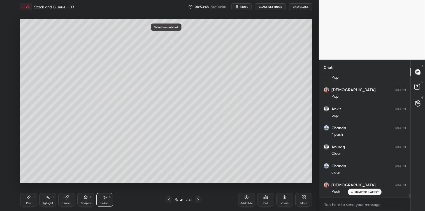
click at [26, 201] on div "Pen P" at bounding box center [28, 199] width 17 height 13
click at [9, 91] on div at bounding box center [9, 91] width 4 height 4
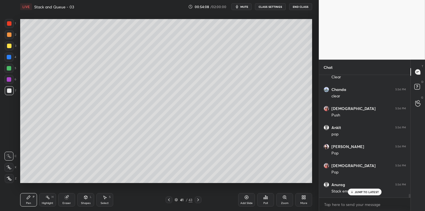
scroll to position [3934, 0]
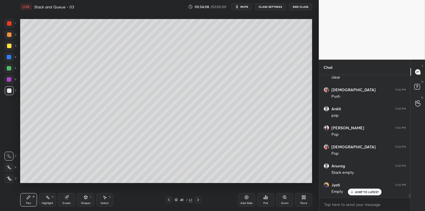
click at [104, 197] on icon at bounding box center [104, 197] width 3 height 3
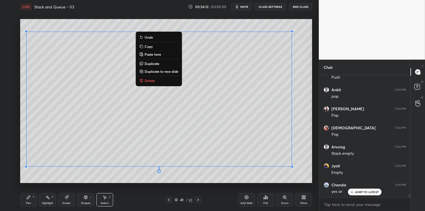
click at [156, 44] on button "Copy" at bounding box center [159, 46] width 42 height 7
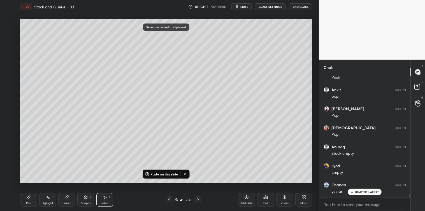
click at [244, 198] on icon at bounding box center [246, 197] width 4 height 4
click at [170, 175] on p "Paste on this slide" at bounding box center [164, 174] width 27 height 4
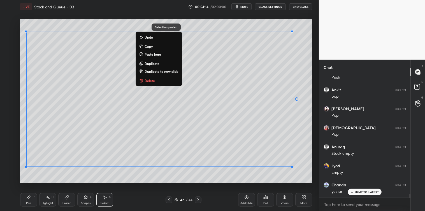
click at [178, 185] on div "0 ° Undo Copy Paste here Duplicate Duplicate to new slide Delete Selection past…" at bounding box center [166, 100] width 297 height 175
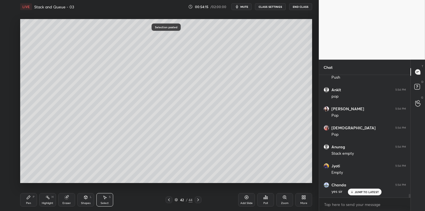
scroll to position [3973, 0]
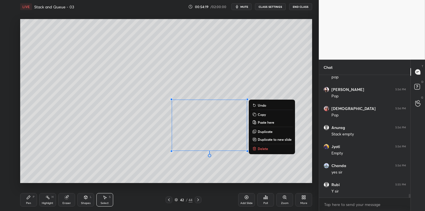
click at [258, 147] on p "Delete" at bounding box center [263, 149] width 10 height 4
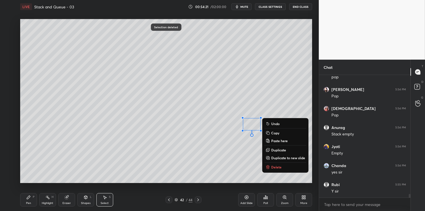
click at [274, 164] on button "Delete" at bounding box center [286, 167] width 42 height 7
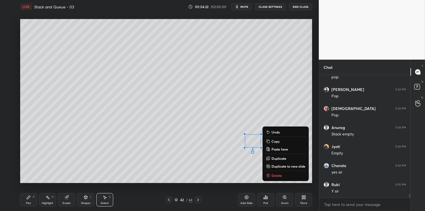
click at [277, 175] on p "Delete" at bounding box center [277, 175] width 10 height 4
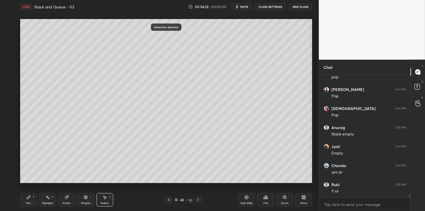
scroll to position [3992, 0]
click at [29, 198] on icon at bounding box center [28, 197] width 3 height 3
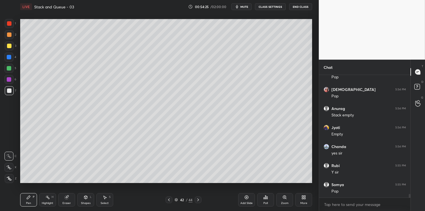
click at [10, 25] on div at bounding box center [9, 23] width 4 height 4
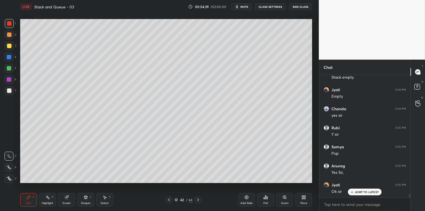
click at [108, 197] on div "Select S" at bounding box center [104, 199] width 17 height 13
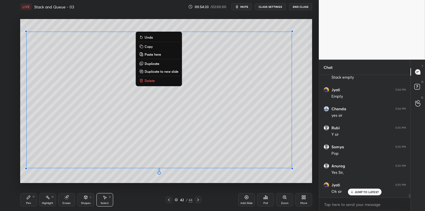
click at [153, 45] on button "Copy" at bounding box center [159, 46] width 42 height 7
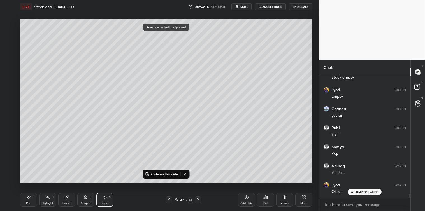
click at [246, 197] on icon at bounding box center [246, 197] width 4 height 4
click at [171, 174] on p "Paste on this slide" at bounding box center [164, 174] width 27 height 4
click at [178, 184] on div "0 ° Undo Copy Paste here Duplicate Duplicate to new slide Delete Selection past…" at bounding box center [166, 100] width 297 height 175
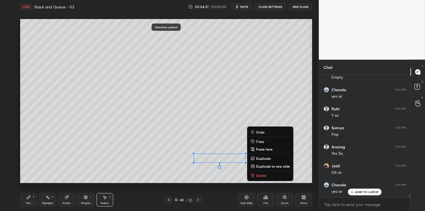
click at [257, 175] on p "Delete" at bounding box center [261, 175] width 10 height 4
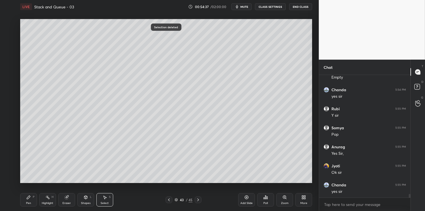
scroll to position [4068, 0]
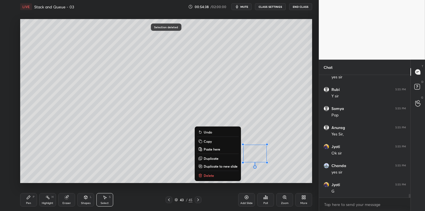
click at [214, 177] on button "Delete" at bounding box center [218, 175] width 42 height 7
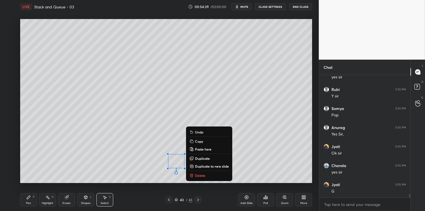
click at [201, 177] on p "Delete" at bounding box center [200, 175] width 10 height 4
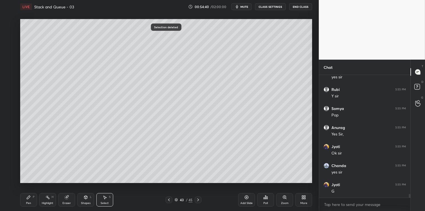
click at [30, 200] on icon at bounding box center [28, 197] width 4 height 4
click at [10, 92] on div at bounding box center [9, 91] width 4 height 4
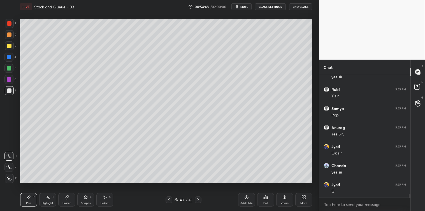
click at [7, 24] on div at bounding box center [9, 23] width 4 height 4
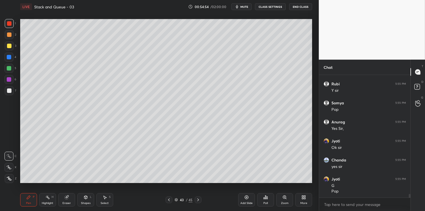
click at [105, 198] on icon at bounding box center [105, 197] width 4 height 4
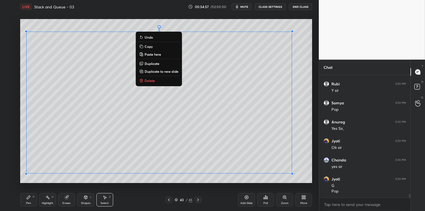
click at [152, 46] on p "Copy" at bounding box center [149, 46] width 8 height 4
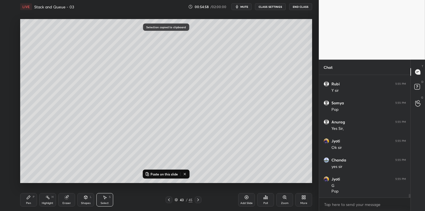
click at [244, 198] on div "Add Slide" at bounding box center [246, 199] width 17 height 13
click at [175, 173] on p "Paste on this slide" at bounding box center [164, 174] width 27 height 4
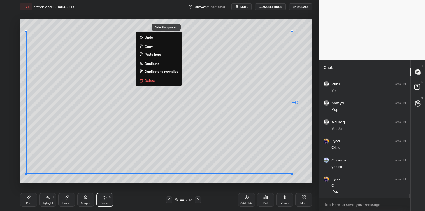
click at [184, 183] on div "0 ° Undo Copy Paste here Duplicate Duplicate to new slide Delete" at bounding box center [166, 101] width 292 height 164
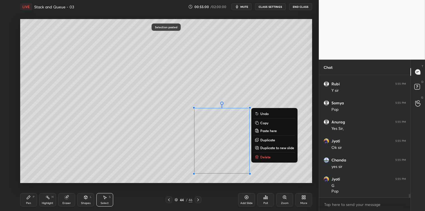
click at [274, 158] on button "Delete" at bounding box center [275, 157] width 42 height 7
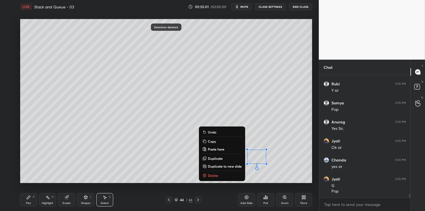
click at [231, 179] on button "Delete" at bounding box center [222, 175] width 42 height 7
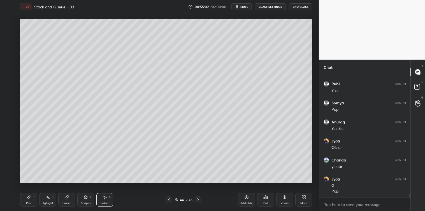
click at [29, 199] on icon at bounding box center [28, 197] width 4 height 4
click at [9, 89] on div at bounding box center [9, 91] width 4 height 4
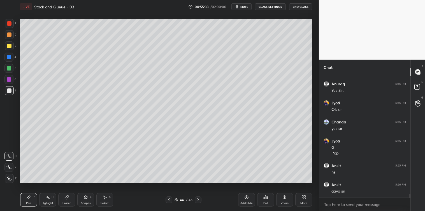
scroll to position [4130, 0]
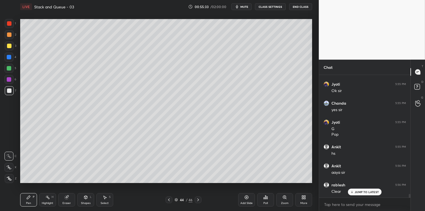
click at [188, 198] on div "44 / 46" at bounding box center [184, 200] width 18 height 5
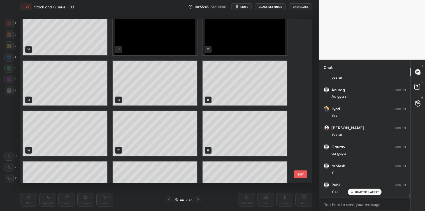
scroll to position [20, 0]
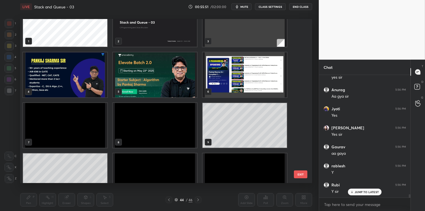
click at [300, 174] on button "EXIT" at bounding box center [300, 175] width 13 height 8
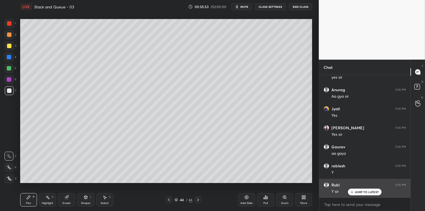
click at [363, 193] on p "JUMP TO LATEST" at bounding box center [367, 192] width 24 height 3
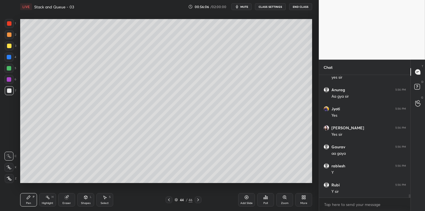
scroll to position [4359, 0]
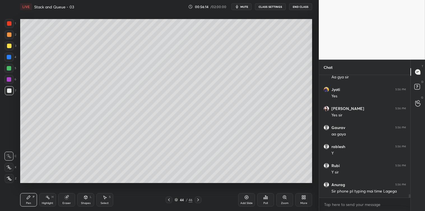
click at [167, 198] on icon at bounding box center [169, 200] width 4 height 4
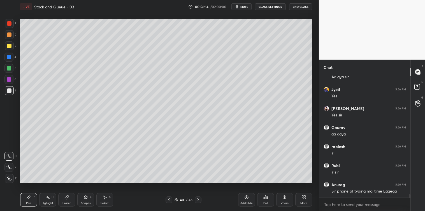
click at [167, 198] on icon at bounding box center [169, 200] width 4 height 4
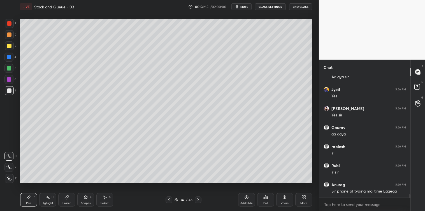
click at [167, 198] on icon at bounding box center [169, 200] width 4 height 4
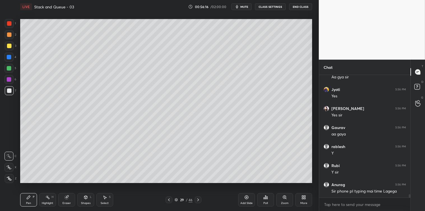
click at [167, 198] on icon at bounding box center [169, 200] width 4 height 4
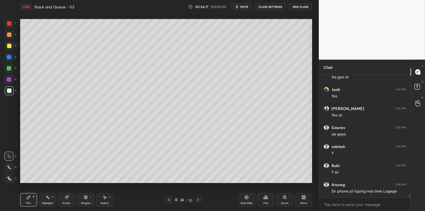
click at [167, 198] on icon at bounding box center [169, 200] width 4 height 4
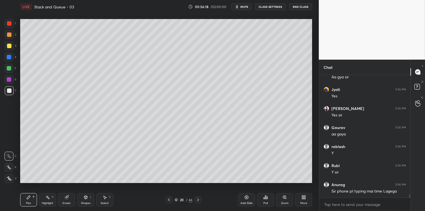
click at [167, 198] on icon at bounding box center [169, 200] width 4 height 4
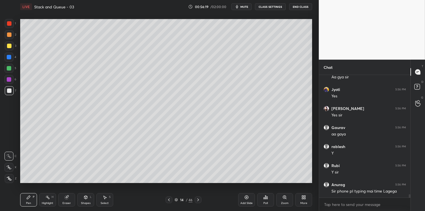
click at [167, 198] on icon at bounding box center [169, 200] width 4 height 4
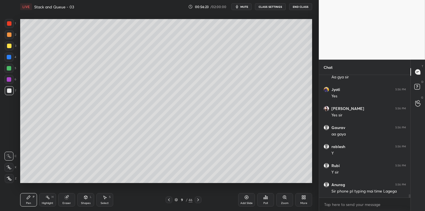
click at [167, 198] on icon at bounding box center [169, 200] width 4 height 4
click at [100, 196] on div "Select S" at bounding box center [104, 199] width 17 height 13
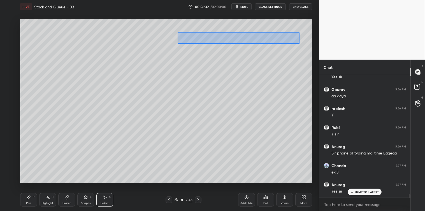
scroll to position [4416, 0]
drag, startPoint x: 178, startPoint y: 33, endPoint x: 299, endPoint y: 44, distance: 122.2
click at [299, 44] on div "0 ° Undo Copy Paste here Duplicate Duplicate to new slide Delete" at bounding box center [166, 101] width 292 height 164
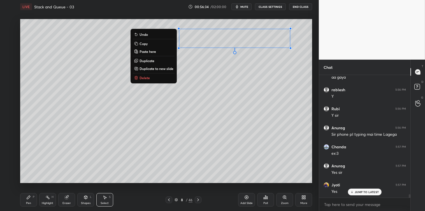
click at [144, 45] on p "Copy" at bounding box center [144, 43] width 8 height 4
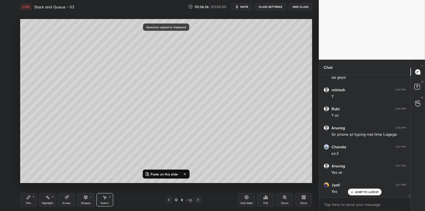
click at [191, 198] on div "46" at bounding box center [191, 200] width 4 height 5
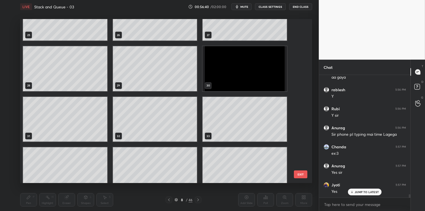
scroll to position [575, 0]
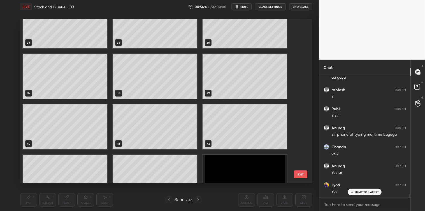
click at [249, 166] on img "grid" at bounding box center [245, 177] width 84 height 45
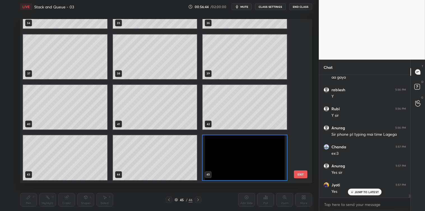
click at [249, 166] on img "grid" at bounding box center [245, 157] width 84 height 45
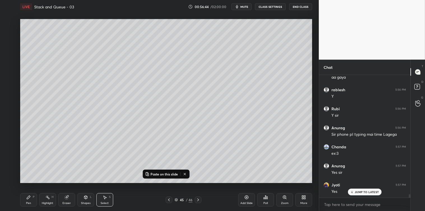
click at [249, 166] on img "grid" at bounding box center [245, 157] width 84 height 45
click at [166, 172] on button "Paste on this slide" at bounding box center [161, 174] width 35 height 7
drag, startPoint x: 219, startPoint y: 36, endPoint x: 65, endPoint y: 32, distance: 153.4
click at [65, 32] on div "0 ° Undo Copy Paste here Duplicate Duplicate to new slide Delete" at bounding box center [166, 101] width 292 height 164
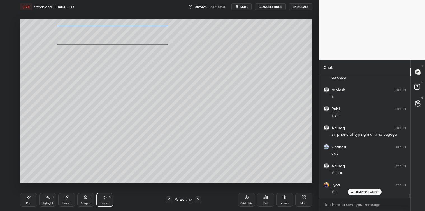
drag, startPoint x: 87, startPoint y: 37, endPoint x: 118, endPoint y: 38, distance: 30.8
click at [118, 38] on div "0 ° Undo Copy Paste here Duplicate Duplicate to new slide Delete" at bounding box center [166, 101] width 292 height 164
click at [101, 61] on div "0 ° Undo Copy Paste here Duplicate Duplicate to new slide Delete" at bounding box center [166, 101] width 292 height 164
click at [30, 195] on div "Pen P" at bounding box center [28, 199] width 17 height 13
click at [265, 197] on icon at bounding box center [265, 197] width 4 height 4
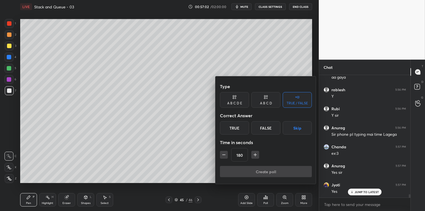
click at [254, 157] on icon "button" at bounding box center [256, 155] width 6 height 6
click at [255, 156] on icon "button" at bounding box center [256, 155] width 6 height 6
click at [256, 156] on icon "button" at bounding box center [256, 155] width 6 height 6
type input "240"
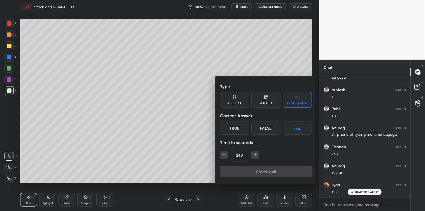
click at [297, 129] on button "Skip" at bounding box center [297, 127] width 29 height 13
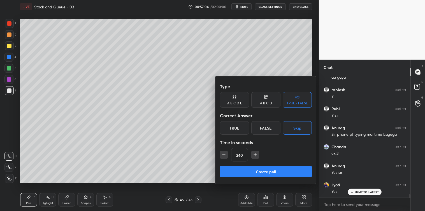
click at [264, 170] on button "Create poll" at bounding box center [266, 171] width 92 height 11
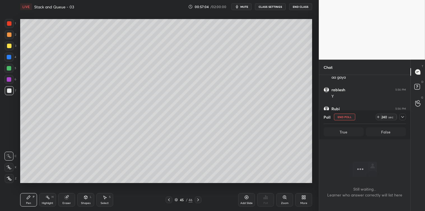
scroll to position [2, 1]
click at [404, 114] on div at bounding box center [402, 117] width 7 height 7
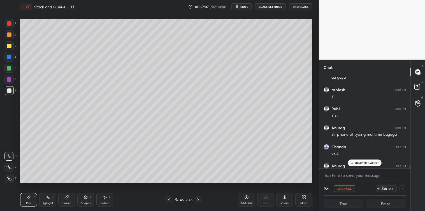
click at [363, 162] on p "JUMP TO LATEST" at bounding box center [367, 162] width 24 height 3
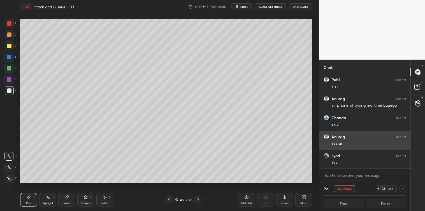
scroll to position [4465, 0]
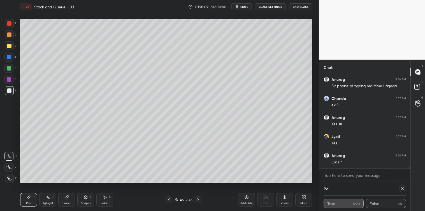
click at [403, 187] on icon at bounding box center [403, 189] width 4 height 4
type textarea "x"
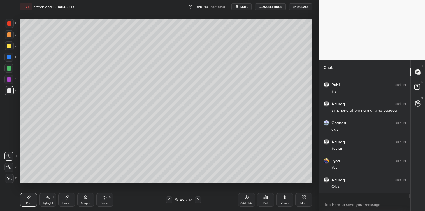
scroll to position [2, 1]
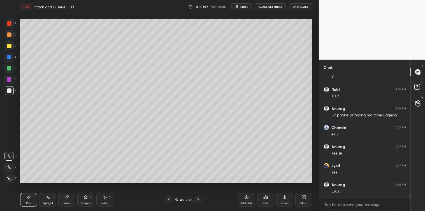
click at [265, 197] on icon at bounding box center [265, 197] width 1 height 3
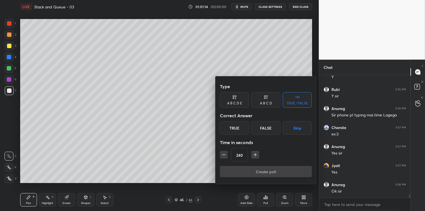
click at [224, 155] on icon "button" at bounding box center [224, 155] width 3 height 0
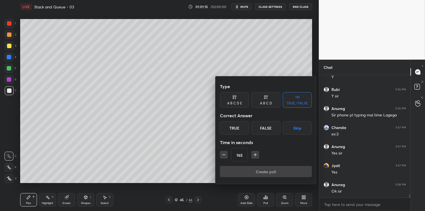
click at [224, 155] on icon "button" at bounding box center [224, 155] width 3 height 0
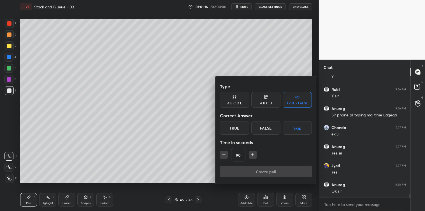
click at [224, 155] on icon "button" at bounding box center [224, 155] width 3 height 0
click at [254, 154] on icon "button" at bounding box center [253, 155] width 6 height 6
type input "90"
click at [295, 130] on button "Skip" at bounding box center [297, 127] width 29 height 13
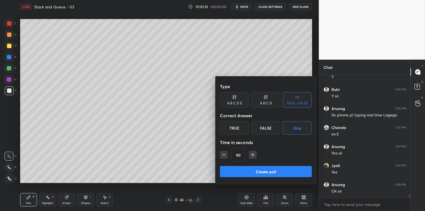
click at [274, 169] on button "Create poll" at bounding box center [266, 171] width 92 height 11
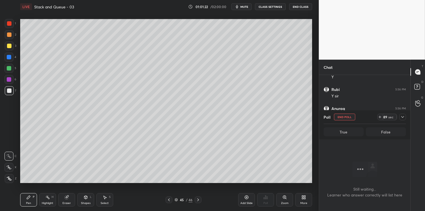
click at [404, 114] on div at bounding box center [402, 117] width 7 height 7
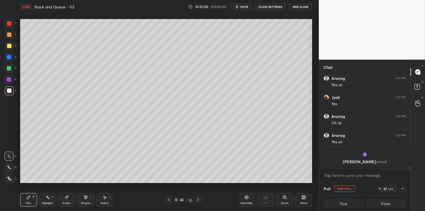
scroll to position [4523, 0]
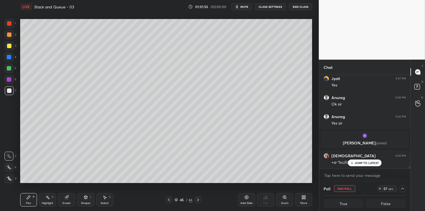
click at [357, 162] on p "JUMP TO LATEST" at bounding box center [367, 162] width 24 height 3
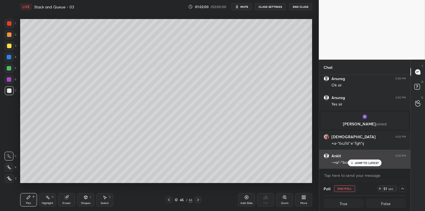
click at [355, 163] on div "JUMP TO LATEST" at bounding box center [365, 163] width 34 height 7
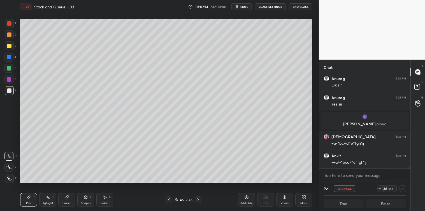
scroll to position [4561, 0]
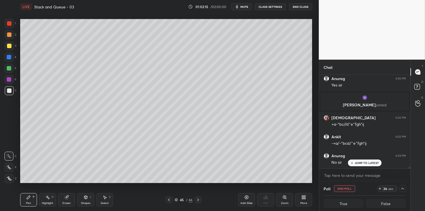
click at [354, 164] on icon at bounding box center [352, 162] width 4 height 3
click at [329, 175] on textarea at bounding box center [365, 175] width 82 height 9
click at [181, 198] on div "45" at bounding box center [182, 199] width 6 height 3
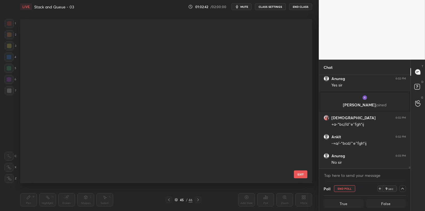
scroll to position [163, 289]
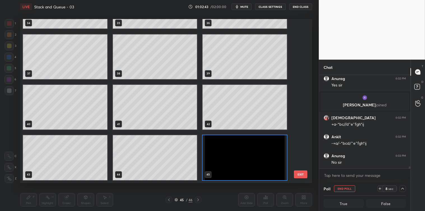
click at [299, 83] on div "34 35 36 37 38 39 40 41 42 43 44 45 46" at bounding box center [161, 101] width 282 height 164
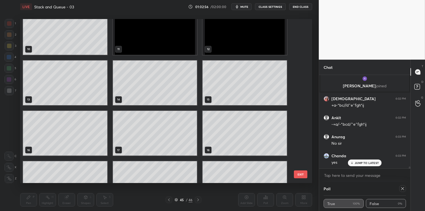
scroll to position [20, 0]
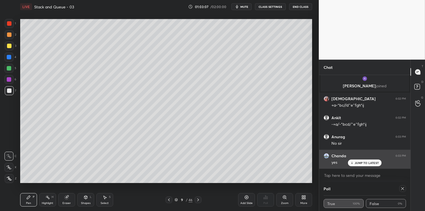
click at [361, 164] on p "JUMP TO LATEST" at bounding box center [367, 162] width 24 height 3
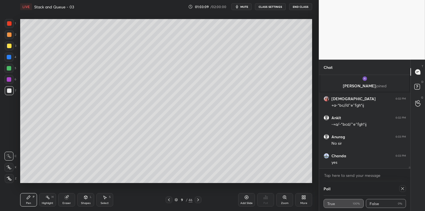
click at [402, 189] on icon at bounding box center [403, 189] width 4 height 4
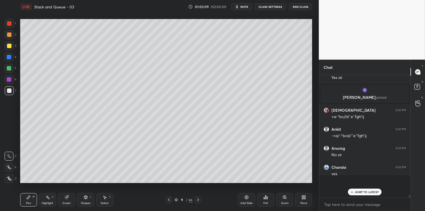
scroll to position [2, 1]
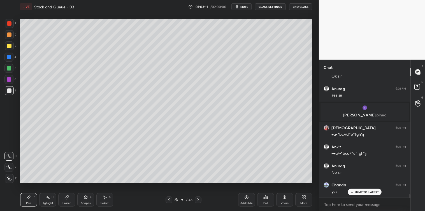
click at [189, 200] on div "46" at bounding box center [191, 200] width 4 height 5
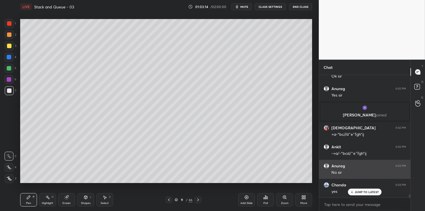
scroll to position [0, 0]
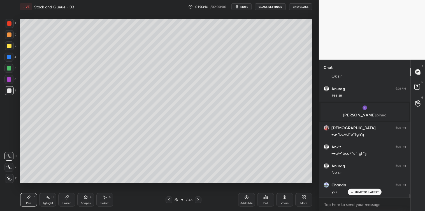
click at [105, 203] on div "Select" at bounding box center [105, 203] width 8 height 3
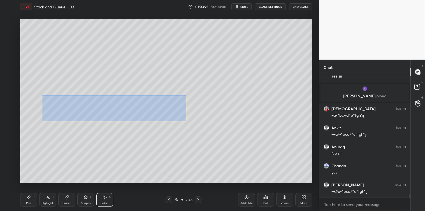
scroll to position [4589, 0]
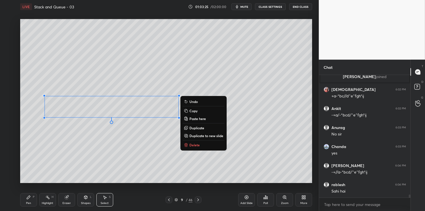
click at [193, 110] on p "Copy" at bounding box center [193, 111] width 8 height 4
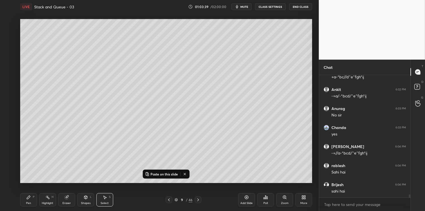
scroll to position [4627, 0]
click at [186, 199] on div "/" at bounding box center [187, 199] width 2 height 3
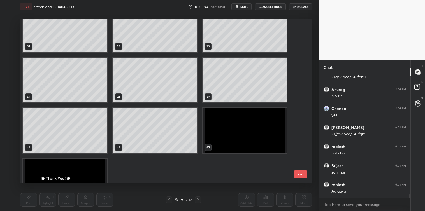
scroll to position [645, 0]
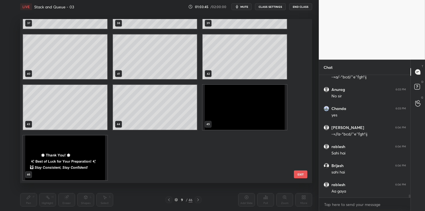
click at [259, 110] on img "grid" at bounding box center [245, 107] width 84 height 45
click at [299, 174] on button "EXIT" at bounding box center [300, 175] width 13 height 8
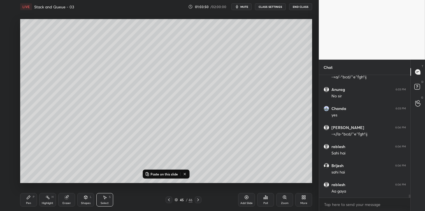
click at [21, 197] on div "Pen P" at bounding box center [28, 199] width 17 height 13
click at [243, 198] on div "Add Slide" at bounding box center [246, 199] width 17 height 13
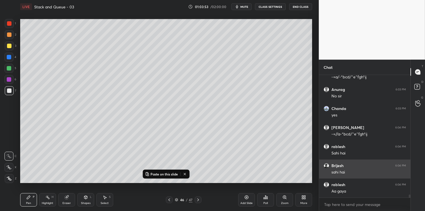
click at [172, 175] on p "Paste on this slide" at bounding box center [164, 174] width 27 height 4
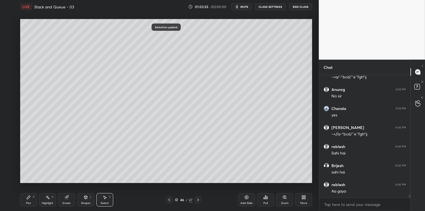
click at [170, 203] on div at bounding box center [169, 200] width 7 height 7
click at [26, 201] on div "Pen P" at bounding box center [28, 199] width 17 height 13
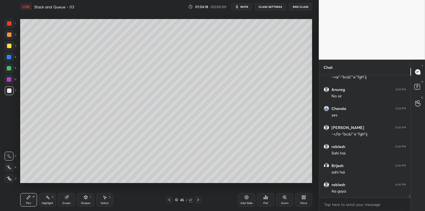
click at [85, 200] on icon at bounding box center [86, 197] width 4 height 4
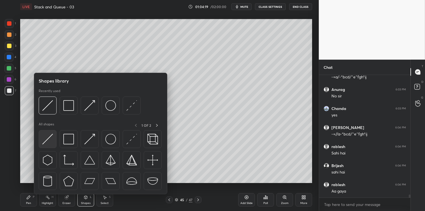
click at [47, 143] on img at bounding box center [47, 139] width 11 height 11
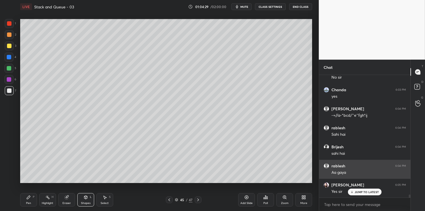
scroll to position [4665, 0]
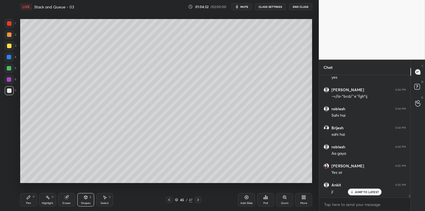
click at [27, 200] on div "Pen P" at bounding box center [28, 199] width 17 height 13
click at [11, 46] on div at bounding box center [9, 46] width 4 height 4
click at [9, 91] on div at bounding box center [9, 91] width 4 height 4
click at [101, 196] on div "Select S" at bounding box center [104, 199] width 17 height 13
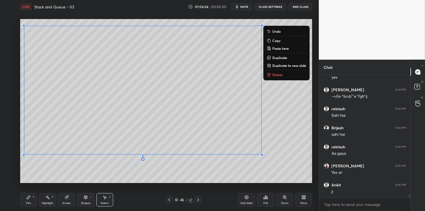
scroll to position [4684, 0]
click at [275, 39] on p "Copy" at bounding box center [276, 40] width 8 height 4
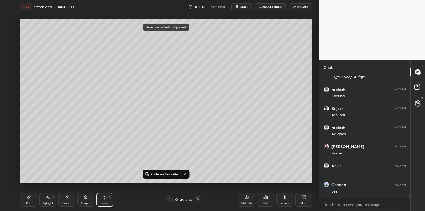
click at [244, 197] on div "Add Slide" at bounding box center [246, 199] width 17 height 13
click at [174, 172] on p "Paste on this slide" at bounding box center [164, 174] width 27 height 4
click at [177, 180] on div "0 ° Undo Copy Paste here Duplicate Duplicate to new slide Delete" at bounding box center [166, 101] width 292 height 164
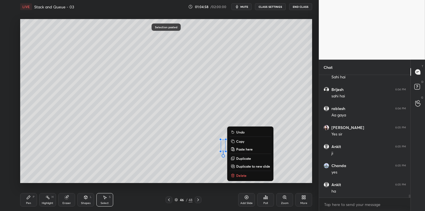
click at [244, 175] on p "Delete" at bounding box center [241, 175] width 10 height 4
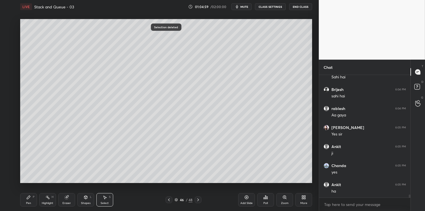
click at [28, 198] on icon at bounding box center [28, 197] width 3 height 3
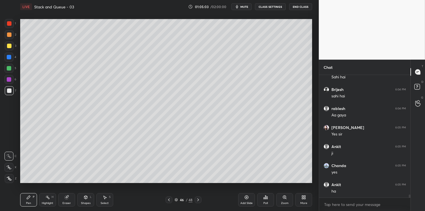
click at [105, 200] on div "Select S" at bounding box center [104, 199] width 17 height 13
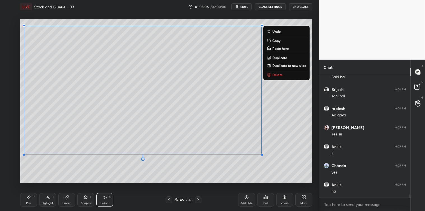
click at [270, 41] on rect at bounding box center [269, 41] width 3 height 3
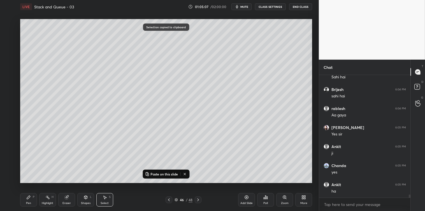
click at [247, 199] on icon at bounding box center [247, 198] width 4 height 4
click at [172, 174] on p "Paste on this slide" at bounding box center [164, 174] width 27 height 4
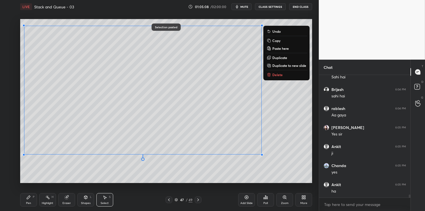
click at [180, 187] on div "0 ° Undo Copy Paste here Duplicate Duplicate to new slide Delete Selection past…" at bounding box center [166, 100] width 297 height 175
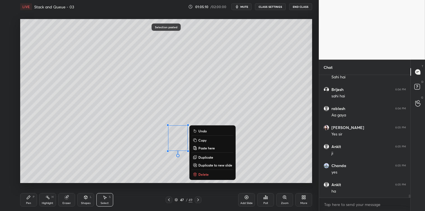
click at [202, 172] on button "Delete" at bounding box center [213, 174] width 42 height 7
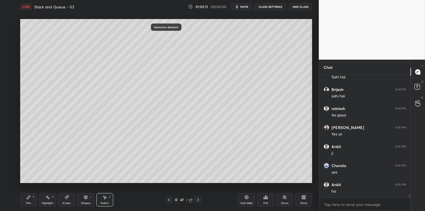
click at [28, 199] on icon at bounding box center [28, 197] width 4 height 4
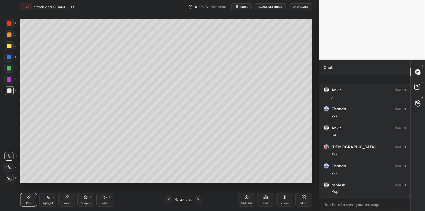
scroll to position [4800, 0]
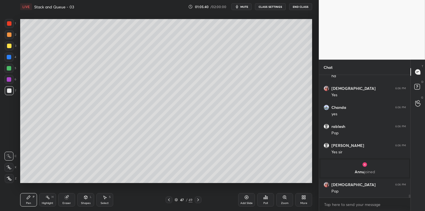
click at [9, 47] on div at bounding box center [9, 46] width 4 height 4
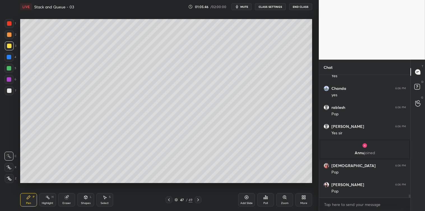
click at [106, 199] on icon at bounding box center [105, 197] width 4 height 4
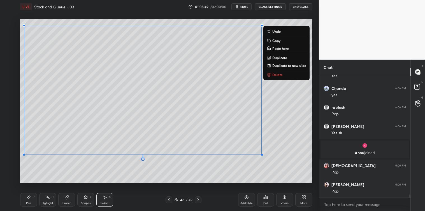
click at [277, 40] on p "Copy" at bounding box center [276, 40] width 8 height 4
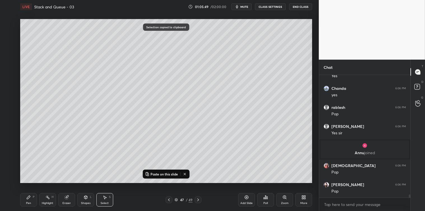
click at [199, 199] on icon at bounding box center [198, 200] width 4 height 4
click at [169, 200] on icon at bounding box center [169, 200] width 4 height 4
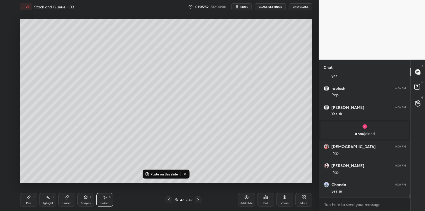
click at [244, 198] on div "Add Slide" at bounding box center [246, 199] width 17 height 13
click at [169, 175] on p "Paste on this slide" at bounding box center [164, 174] width 27 height 4
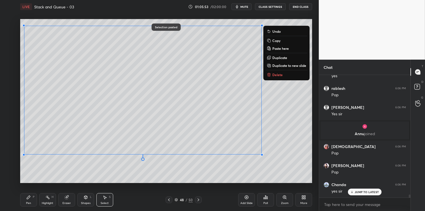
scroll to position [4876, 0]
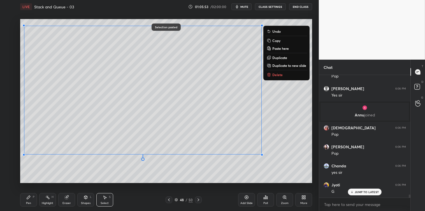
click at [177, 181] on div "0 ° Undo Copy Paste here Duplicate Duplicate to new slide Delete" at bounding box center [166, 101] width 292 height 164
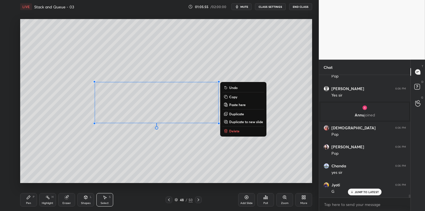
click at [242, 130] on button "Delete" at bounding box center [244, 131] width 42 height 7
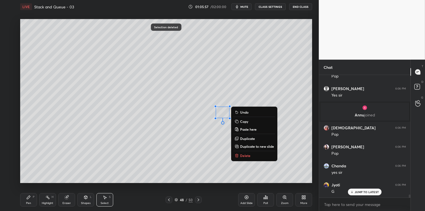
click at [244, 154] on p "Delete" at bounding box center [245, 156] width 10 height 4
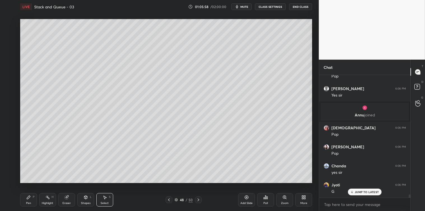
click at [28, 200] on icon at bounding box center [28, 197] width 4 height 4
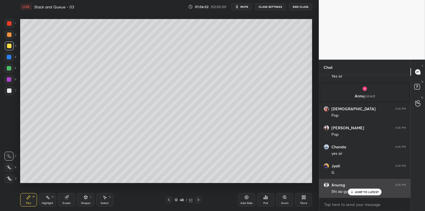
click at [354, 191] on icon at bounding box center [352, 192] width 4 height 3
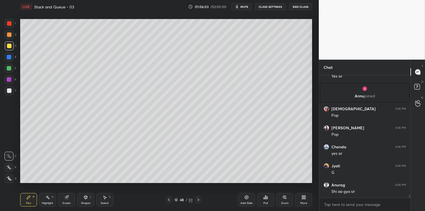
click at [11, 92] on div at bounding box center [9, 91] width 4 height 4
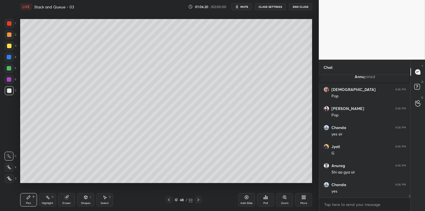
click at [104, 198] on icon at bounding box center [105, 197] width 4 height 4
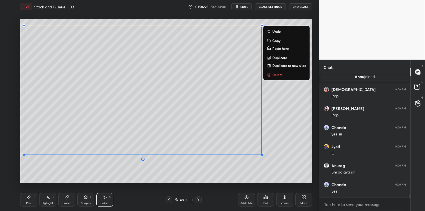
click at [271, 40] on button "Copy" at bounding box center [287, 40] width 42 height 7
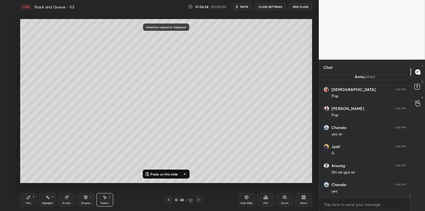
click at [245, 198] on icon at bounding box center [247, 198] width 4 height 4
click at [170, 174] on p "Paste on this slide" at bounding box center [164, 174] width 27 height 4
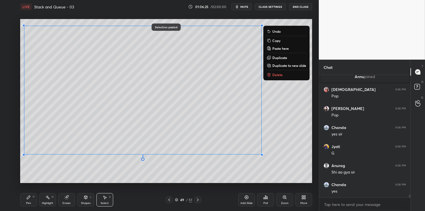
click at [174, 189] on div "0 ° Undo Copy Paste here Duplicate Duplicate to new slide Delete Selection past…" at bounding box center [166, 100] width 297 height 175
click at [143, 167] on div "0 ° Undo Copy Paste here Duplicate Duplicate to new slide Delete" at bounding box center [166, 101] width 292 height 164
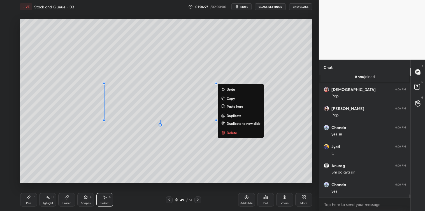
click at [228, 131] on p "Delete" at bounding box center [232, 133] width 10 height 4
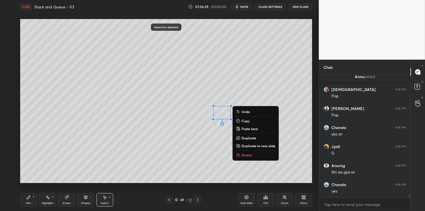
click at [249, 154] on p "Delete" at bounding box center [247, 155] width 10 height 4
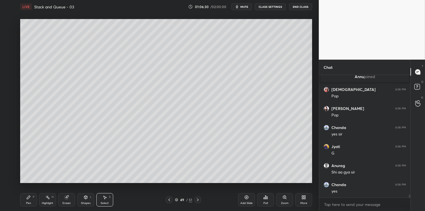
click at [29, 199] on icon at bounding box center [28, 197] width 4 height 4
click at [105, 200] on icon at bounding box center [105, 197] width 4 height 4
click at [27, 198] on icon at bounding box center [28, 197] width 3 height 3
click at [10, 47] on div at bounding box center [9, 46] width 4 height 4
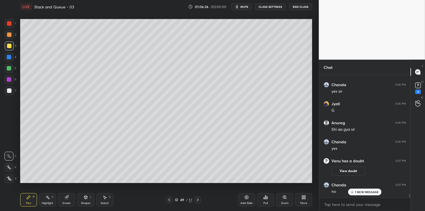
scroll to position [4132, 0]
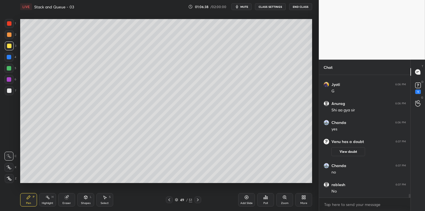
click at [102, 200] on div "Select S" at bounding box center [104, 199] width 17 height 13
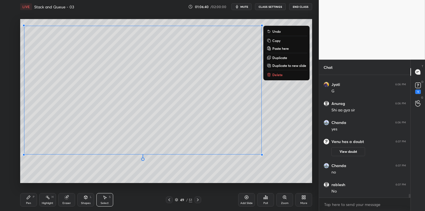
scroll to position [4151, 0]
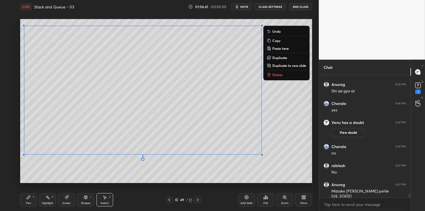
click at [278, 38] on p "Copy" at bounding box center [276, 40] width 8 height 4
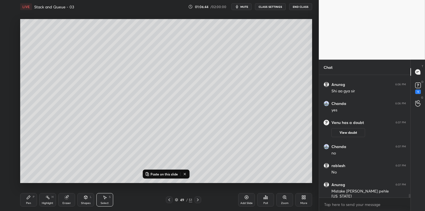
click at [245, 198] on icon at bounding box center [246, 197] width 4 height 4
click at [168, 174] on p "Paste on this slide" at bounding box center [164, 174] width 27 height 4
click at [161, 187] on div "0 ° Undo Copy Paste here Duplicate Duplicate to new slide Delete Selection past…" at bounding box center [166, 100] width 297 height 175
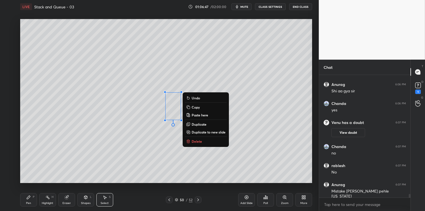
click at [197, 141] on p "Delete" at bounding box center [197, 141] width 10 height 4
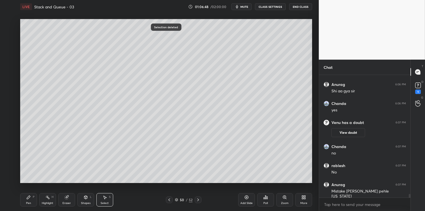
click at [25, 198] on div "Pen P" at bounding box center [28, 199] width 17 height 13
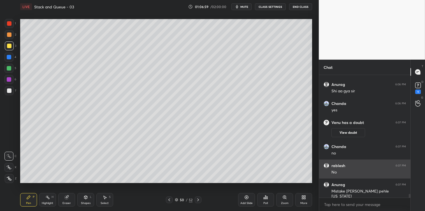
scroll to position [4170, 0]
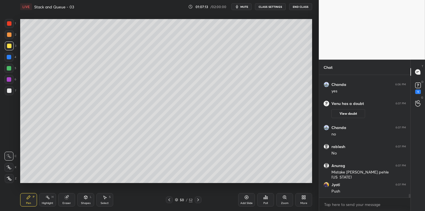
click at [105, 197] on icon at bounding box center [105, 197] width 4 height 4
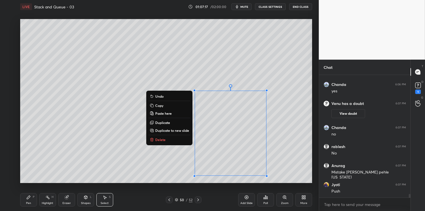
click at [29, 198] on icon at bounding box center [28, 197] width 3 height 3
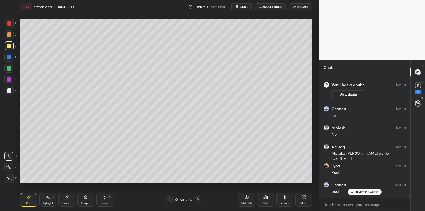
scroll to position [4195, 0]
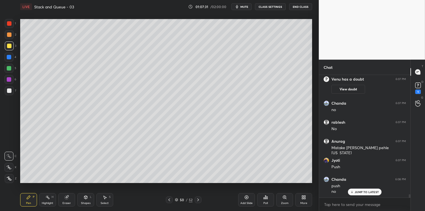
click at [200, 200] on icon at bounding box center [198, 200] width 4 height 4
click at [170, 198] on icon at bounding box center [169, 200] width 4 height 4
click at [11, 24] on div at bounding box center [9, 23] width 4 height 4
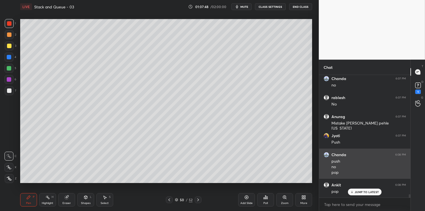
scroll to position [4239, 0]
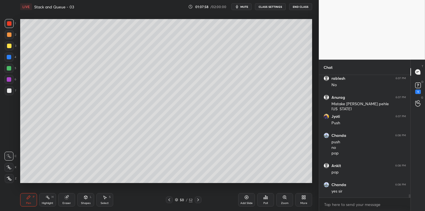
click at [107, 196] on div "Select S" at bounding box center [104, 199] width 17 height 13
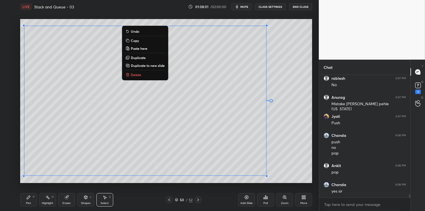
click at [141, 41] on button "Copy" at bounding box center [145, 40] width 42 height 7
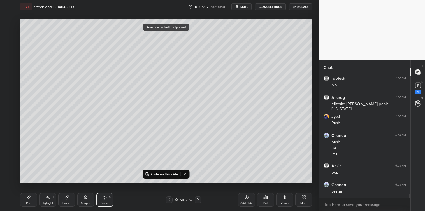
scroll to position [4258, 0]
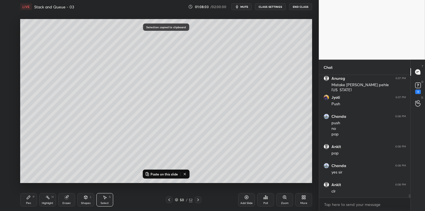
click at [242, 198] on div "Add Slide" at bounding box center [246, 199] width 17 height 13
click at [170, 174] on p "Paste on this slide" at bounding box center [164, 174] width 27 height 4
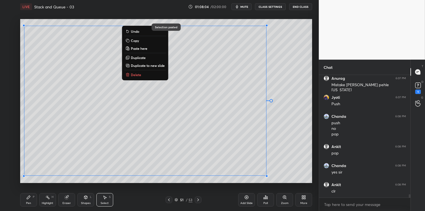
click at [174, 189] on div "Pen P Highlight H Eraser Shapes L Select S 51 / 53 Add Slide Poll Zoom More" at bounding box center [166, 200] width 292 height 22
click at [138, 179] on div "0 ° Undo Copy Paste here Duplicate Duplicate to new slide Delete" at bounding box center [166, 101] width 292 height 164
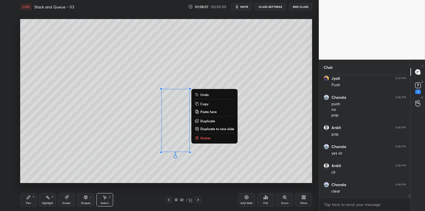
scroll to position [4296, 0]
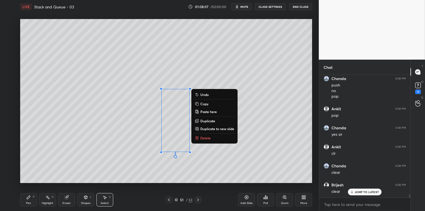
click at [205, 137] on p "Delete" at bounding box center [205, 138] width 10 height 4
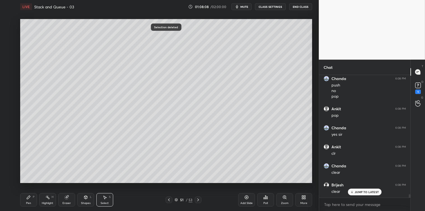
scroll to position [4315, 0]
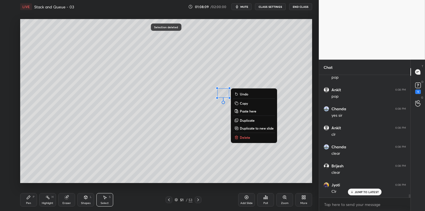
click at [243, 133] on div "0 ° Undo Copy Paste here Duplicate Duplicate to new slide Delete" at bounding box center [166, 101] width 292 height 164
click at [239, 136] on button "Delete" at bounding box center [254, 137] width 42 height 7
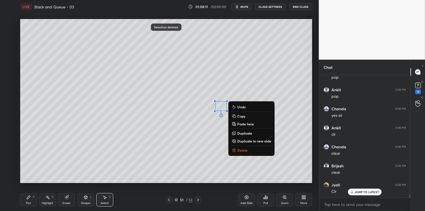
click at [244, 149] on p "Delete" at bounding box center [242, 150] width 10 height 4
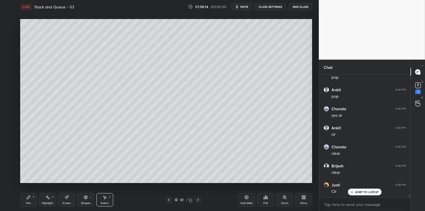
click at [0, 0] on div at bounding box center [0, 0] width 0 height 0
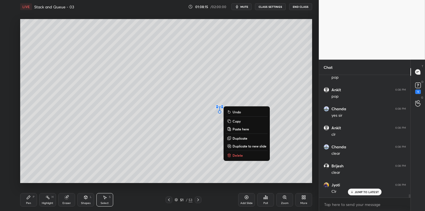
click at [234, 153] on button "Delete" at bounding box center [247, 155] width 42 height 7
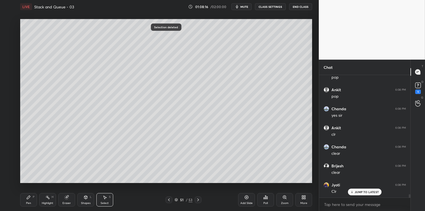
click at [27, 199] on icon at bounding box center [28, 197] width 3 height 3
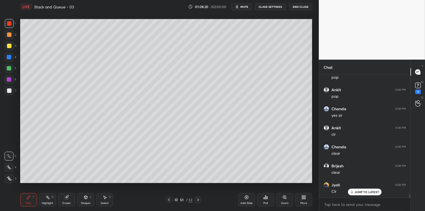
click at [103, 199] on icon at bounding box center [105, 197] width 4 height 4
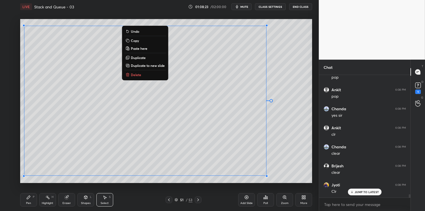
click at [133, 40] on p "Copy" at bounding box center [135, 40] width 8 height 4
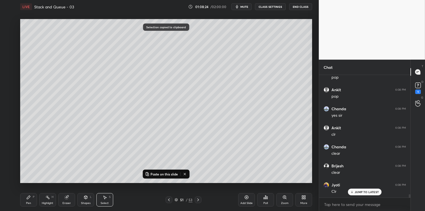
click at [246, 197] on icon at bounding box center [246, 197] width 4 height 4
click at [165, 174] on p "Paste on this slide" at bounding box center [164, 174] width 27 height 4
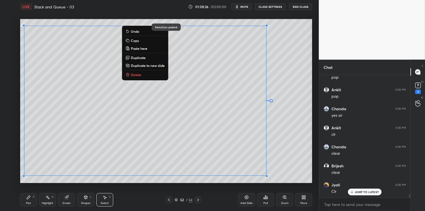
click at [170, 181] on div "0 ° Undo Copy Paste here Duplicate Duplicate to new slide Delete" at bounding box center [166, 101] width 292 height 164
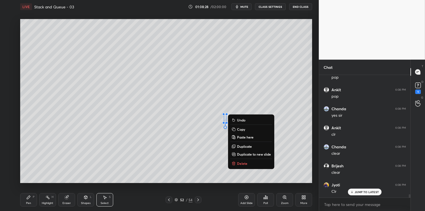
click at [241, 162] on p "Delete" at bounding box center [242, 163] width 10 height 4
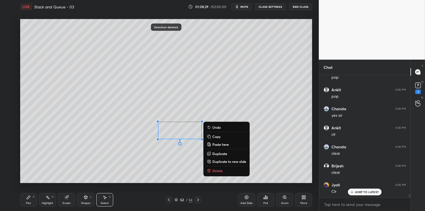
click at [213, 170] on p "Delete" at bounding box center [217, 171] width 10 height 4
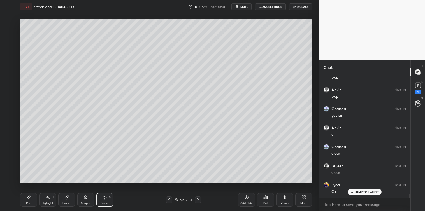
click at [29, 198] on icon at bounding box center [28, 197] width 3 height 3
click at [105, 200] on icon at bounding box center [105, 197] width 4 height 4
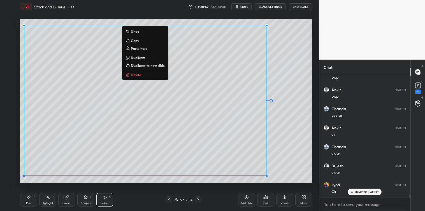
click at [133, 40] on p "Copy" at bounding box center [135, 40] width 8 height 4
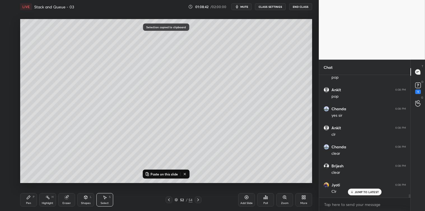
click at [244, 200] on div "Add Slide" at bounding box center [246, 199] width 17 height 13
click at [175, 174] on p "Paste on this slide" at bounding box center [164, 174] width 27 height 4
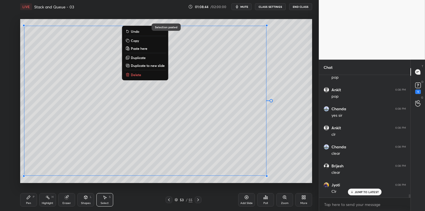
click at [179, 182] on div "0 ° Undo Copy Paste here Duplicate Duplicate to new slide Delete" at bounding box center [166, 101] width 292 height 164
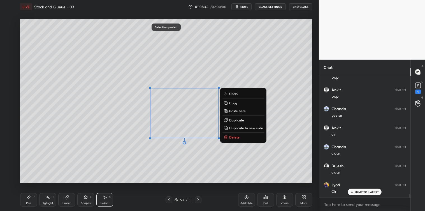
click at [236, 136] on p "Delete" at bounding box center [234, 137] width 10 height 4
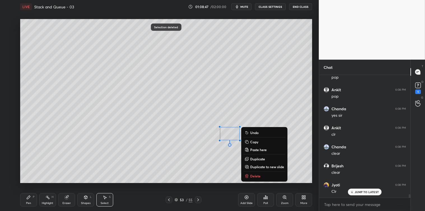
click at [248, 175] on icon at bounding box center [247, 176] width 4 height 4
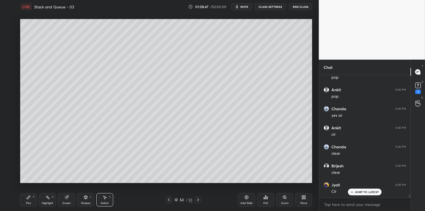
click at [31, 194] on div "Pen P" at bounding box center [28, 199] width 17 height 13
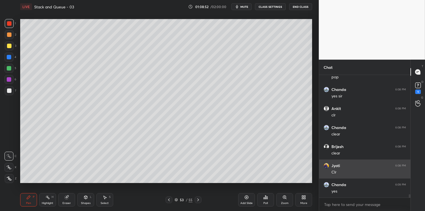
scroll to position [4353, 0]
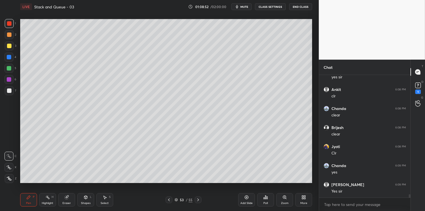
click at [103, 201] on div "Select S" at bounding box center [104, 199] width 17 height 13
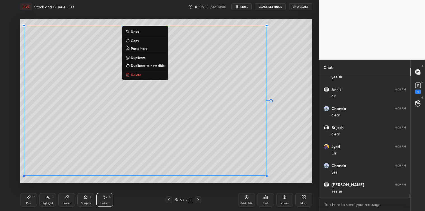
click at [138, 40] on p "Copy" at bounding box center [135, 40] width 8 height 4
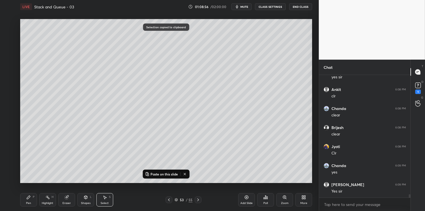
click at [244, 196] on div "Add Slide" at bounding box center [246, 199] width 17 height 13
click at [168, 173] on p "Paste on this slide" at bounding box center [164, 174] width 27 height 4
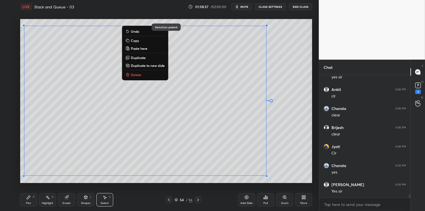
click at [173, 187] on div "0 ° Undo Copy Paste here Duplicate Duplicate to new slide Delete Selection past…" at bounding box center [166, 100] width 297 height 175
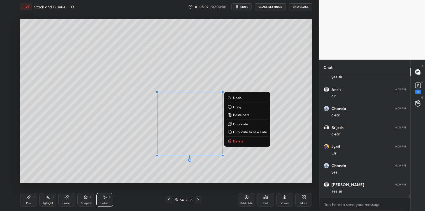
click at [234, 141] on p "Delete" at bounding box center [238, 141] width 10 height 4
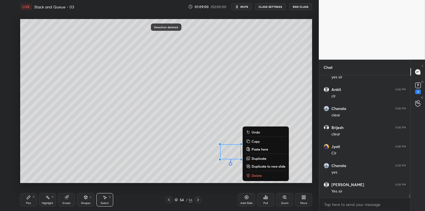
click at [253, 175] on p "Delete" at bounding box center [257, 175] width 10 height 4
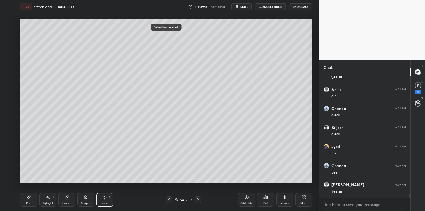
click at [29, 200] on icon at bounding box center [28, 197] width 4 height 4
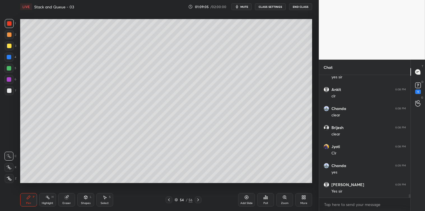
click at [105, 196] on icon at bounding box center [105, 197] width 4 height 4
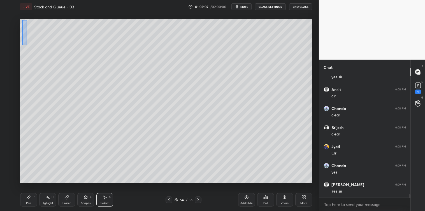
scroll to position [4372, 0]
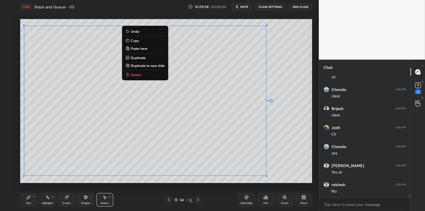
click at [134, 38] on button "Copy" at bounding box center [145, 40] width 42 height 7
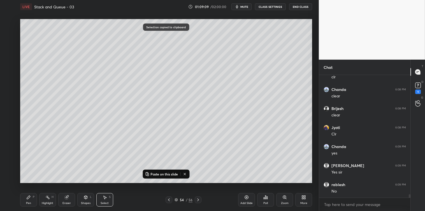
click at [244, 198] on div "Add Slide" at bounding box center [246, 199] width 17 height 13
click at [166, 173] on p "Paste on this slide" at bounding box center [164, 174] width 27 height 4
click at [168, 186] on div "0 ° Undo Copy Paste here Duplicate Duplicate to new slide Delete Selection past…" at bounding box center [166, 100] width 297 height 175
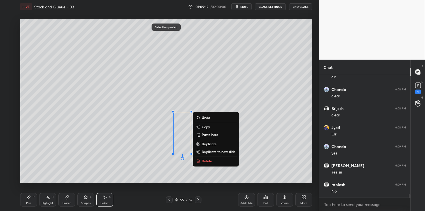
click at [207, 160] on p "Delete" at bounding box center [207, 161] width 10 height 4
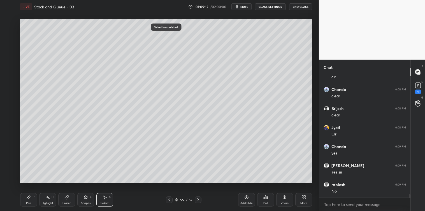
click at [24, 197] on div "Pen P" at bounding box center [28, 199] width 17 height 13
click at [9, 90] on div at bounding box center [9, 91] width 4 height 4
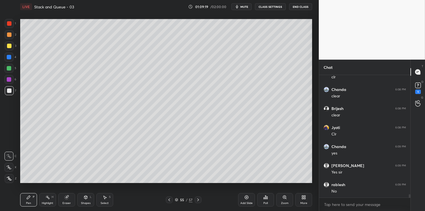
click at [105, 198] on icon at bounding box center [104, 197] width 3 height 3
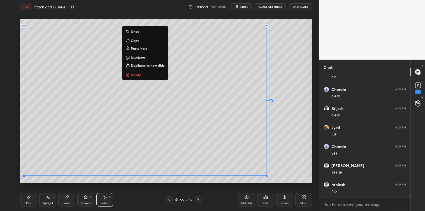
click at [138, 41] on p "Copy" at bounding box center [135, 40] width 8 height 4
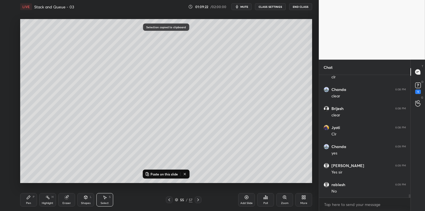
click at [244, 197] on div "Add Slide" at bounding box center [246, 199] width 17 height 13
click at [170, 173] on p "Paste on this slide" at bounding box center [164, 174] width 27 height 4
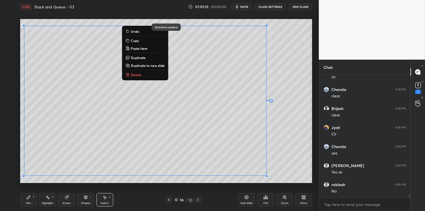
click at [170, 183] on div "0 ° Undo Copy Paste here Duplicate Duplicate to new slide Delete" at bounding box center [166, 101] width 292 height 164
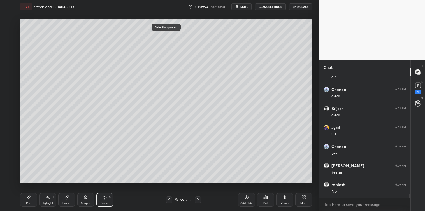
click at [31, 200] on div "Pen P" at bounding box center [28, 199] width 17 height 13
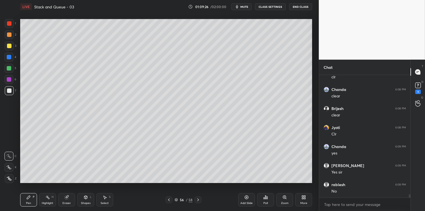
click at [10, 57] on div at bounding box center [9, 57] width 4 height 4
click at [103, 198] on icon at bounding box center [105, 197] width 4 height 4
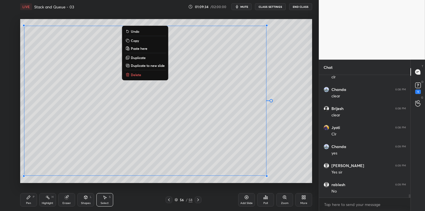
click at [138, 40] on p "Copy" at bounding box center [135, 40] width 8 height 4
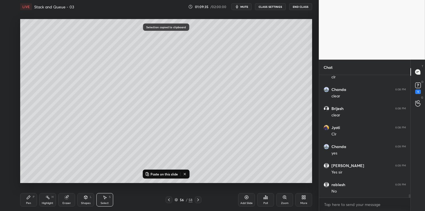
click at [245, 198] on icon at bounding box center [246, 197] width 4 height 4
click at [173, 173] on p "Paste on this slide" at bounding box center [164, 174] width 27 height 4
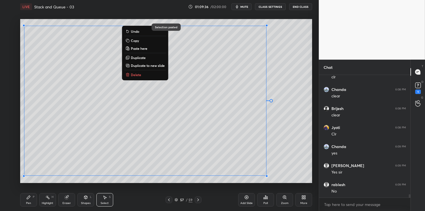
click at [176, 180] on div "0 ° Undo Copy Paste here Duplicate Duplicate to new slide Delete" at bounding box center [166, 101] width 292 height 164
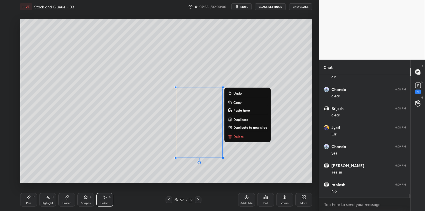
click at [240, 135] on p "Delete" at bounding box center [238, 137] width 10 height 4
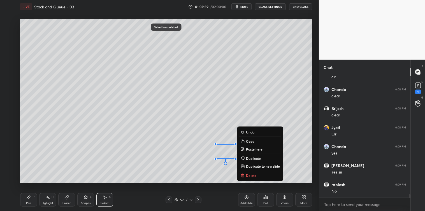
click at [249, 175] on p "Delete" at bounding box center [251, 175] width 10 height 4
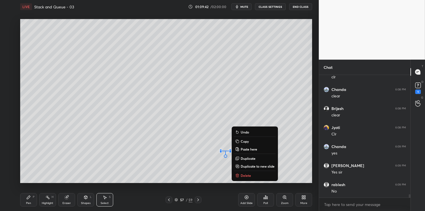
click at [243, 175] on p "Delete" at bounding box center [246, 175] width 10 height 4
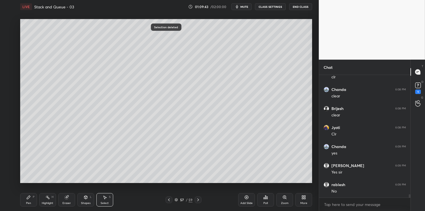
click at [30, 199] on icon at bounding box center [28, 197] width 4 height 4
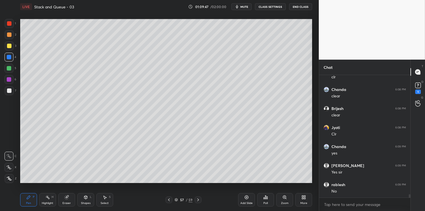
click at [110, 198] on div "S" at bounding box center [110, 197] width 2 height 3
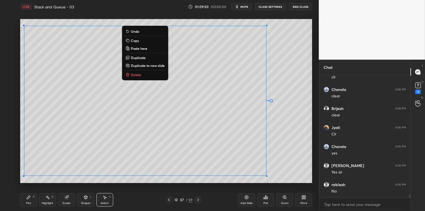
click at [132, 39] on p "Copy" at bounding box center [135, 40] width 8 height 4
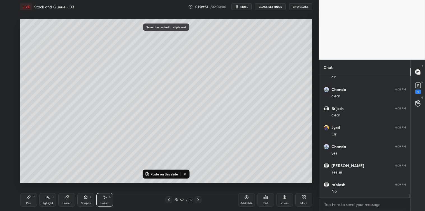
click at [247, 198] on icon at bounding box center [247, 198] width 2 height 2
click at [178, 174] on p "Paste on this slide" at bounding box center [164, 174] width 27 height 4
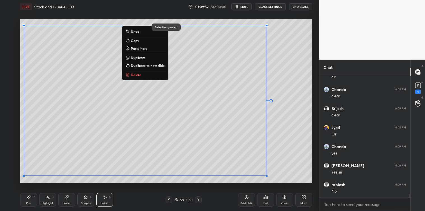
click at [189, 185] on div "0 ° Undo Copy Paste here Duplicate Duplicate to new slide Delete Selection past…" at bounding box center [166, 100] width 297 height 175
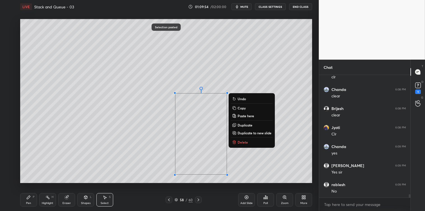
click at [236, 138] on div "0 ° Undo Copy Paste here Duplicate Duplicate to new slide Delete" at bounding box center [166, 101] width 292 height 164
click at [246, 140] on p "Delete" at bounding box center [243, 142] width 10 height 4
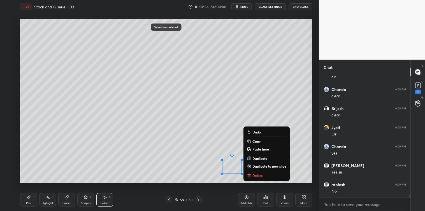
click at [255, 176] on p "Delete" at bounding box center [258, 175] width 10 height 4
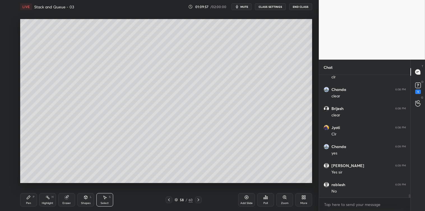
click at [30, 199] on icon at bounding box center [28, 197] width 4 height 4
click at [9, 91] on div at bounding box center [9, 91] width 4 height 4
click at [108, 198] on div "Select S" at bounding box center [104, 199] width 17 height 13
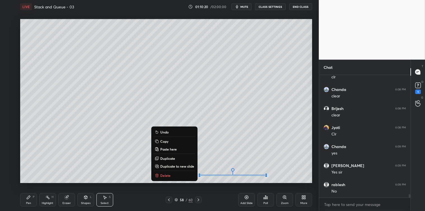
click at [173, 175] on button "Delete" at bounding box center [175, 175] width 42 height 7
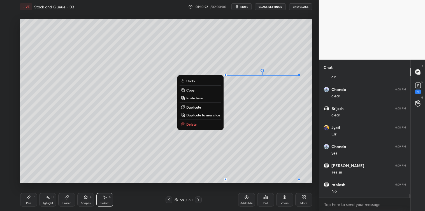
click at [194, 124] on p "Delete" at bounding box center [191, 124] width 10 height 4
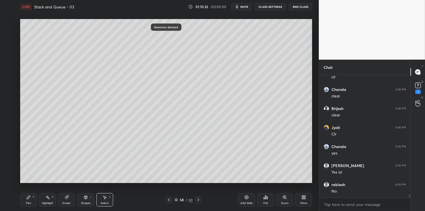
click at [27, 195] on icon at bounding box center [28, 197] width 4 height 4
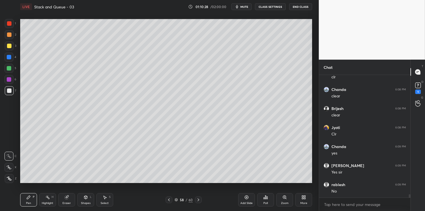
click at [9, 46] on div at bounding box center [9, 46] width 4 height 4
click at [84, 200] on div "Shapes L" at bounding box center [85, 199] width 17 height 13
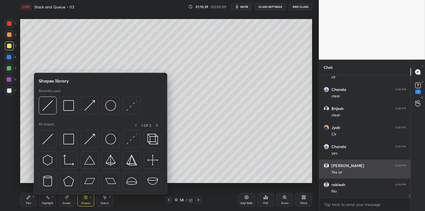
click at [69, 141] on img at bounding box center [68, 139] width 11 height 11
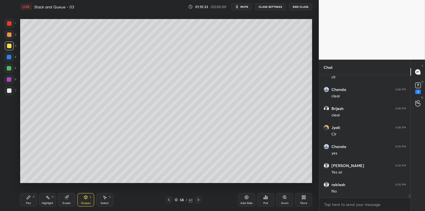
click at [103, 196] on icon at bounding box center [105, 197] width 4 height 4
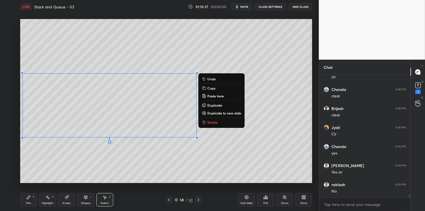
click at [215, 87] on p "Copy" at bounding box center [211, 88] width 8 height 4
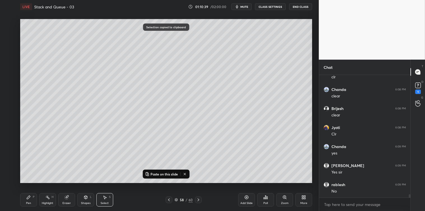
click at [198, 200] on icon at bounding box center [198, 200] width 4 height 4
click at [172, 174] on p "Paste on this slide" at bounding box center [164, 174] width 27 height 4
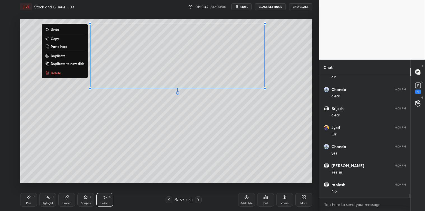
click at [195, 153] on div "0 ° Undo Copy Paste here Duplicate Duplicate to new slide Delete" at bounding box center [166, 101] width 292 height 164
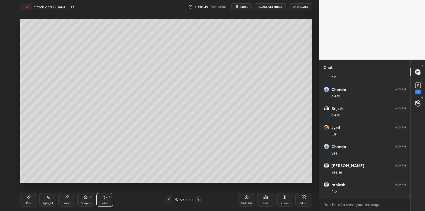
click at [110, 196] on div "S" at bounding box center [110, 197] width 2 height 3
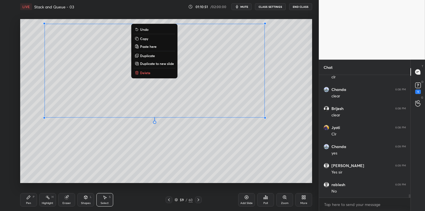
click at [141, 71] on p "Delete" at bounding box center [145, 73] width 10 height 4
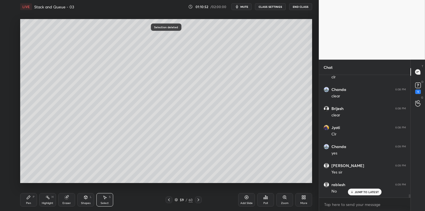
scroll to position [4391, 0]
click at [169, 199] on icon at bounding box center [169, 200] width 4 height 4
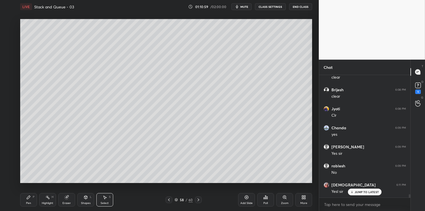
scroll to position [4410, 0]
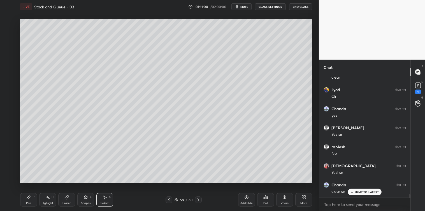
click at [265, 200] on div "Poll" at bounding box center [265, 199] width 17 height 13
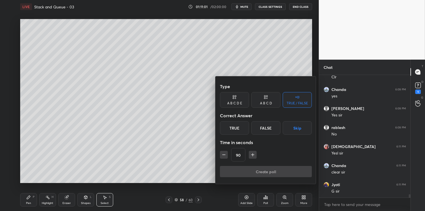
scroll to position [4486, 0]
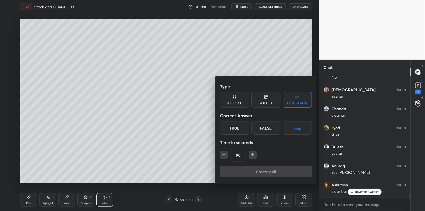
click at [237, 126] on div "True" at bounding box center [234, 127] width 29 height 13
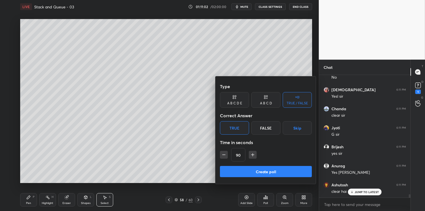
click at [263, 172] on button "Create poll" at bounding box center [266, 171] width 92 height 11
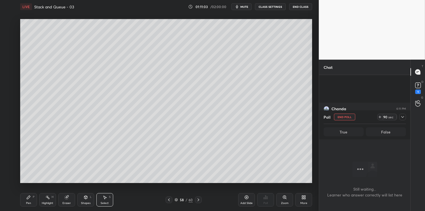
scroll to position [4535, 0]
click at [404, 116] on icon at bounding box center [403, 117] width 4 height 4
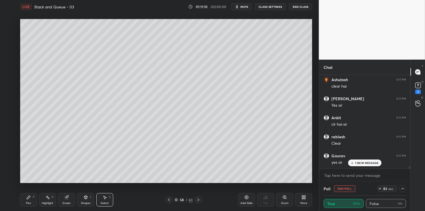
scroll to position [4611, 0]
click at [362, 166] on div "JUMP TO LATEST" at bounding box center [365, 163] width 34 height 7
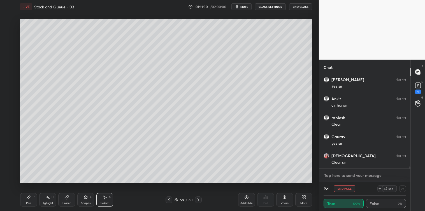
click at [359, 173] on textarea at bounding box center [365, 175] width 82 height 9
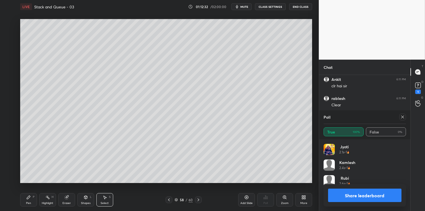
scroll to position [66, 81]
click at [403, 120] on div at bounding box center [402, 117] width 7 height 7
type textarea "x"
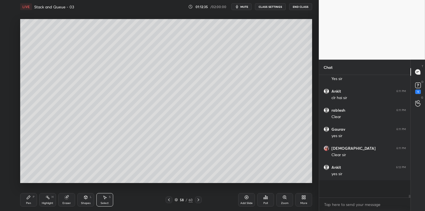
scroll to position [119, 90]
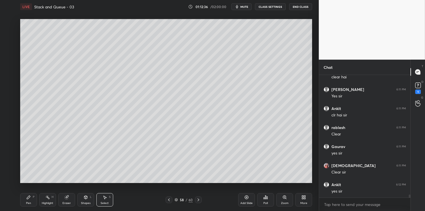
click at [247, 199] on icon at bounding box center [246, 197] width 4 height 4
click at [26, 197] on div "Pen P" at bounding box center [28, 199] width 17 height 13
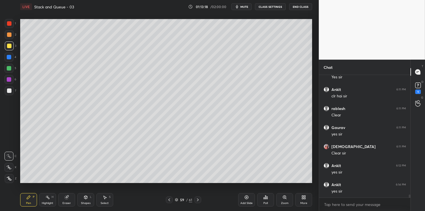
click at [243, 198] on div "Add Slide" at bounding box center [246, 199] width 17 height 13
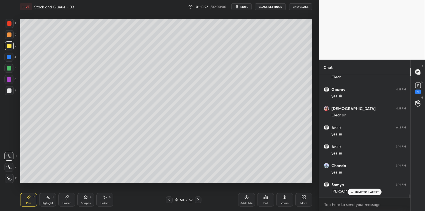
scroll to position [4677, 0]
click at [107, 198] on icon at bounding box center [105, 197] width 4 height 4
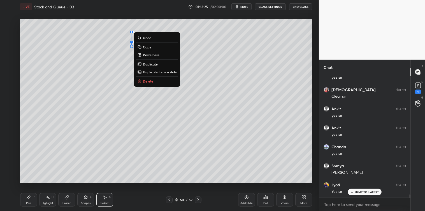
click at [154, 83] on button "Delete" at bounding box center [157, 81] width 42 height 7
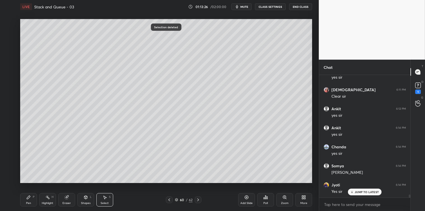
click at [26, 198] on div "Pen P" at bounding box center [28, 199] width 17 height 13
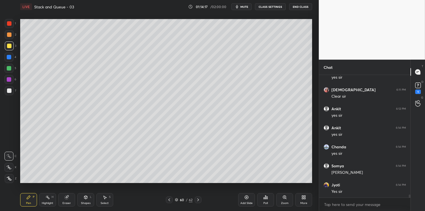
scroll to position [4696, 0]
click at [242, 197] on div "Add Slide" at bounding box center [246, 199] width 17 height 13
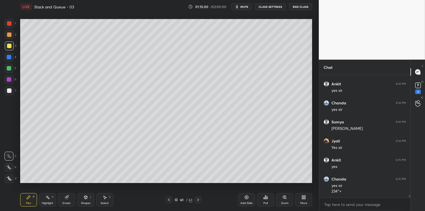
click at [105, 195] on icon at bounding box center [105, 197] width 4 height 4
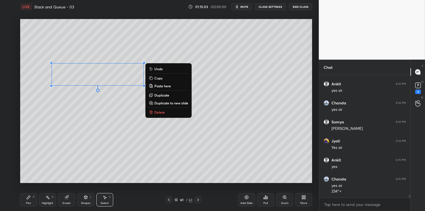
click at [159, 77] on p "Copy" at bounding box center [158, 78] width 8 height 4
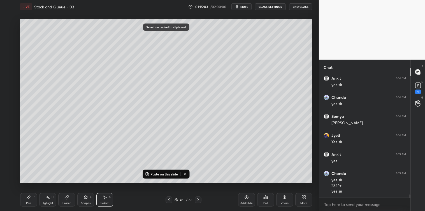
click at [247, 197] on icon at bounding box center [247, 198] width 2 height 2
click at [161, 173] on p "Paste on this slide" at bounding box center [164, 174] width 27 height 4
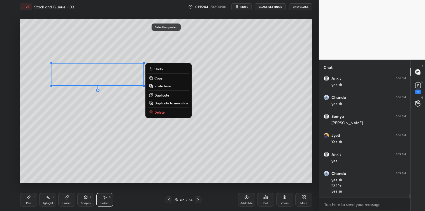
scroll to position [4745, 0]
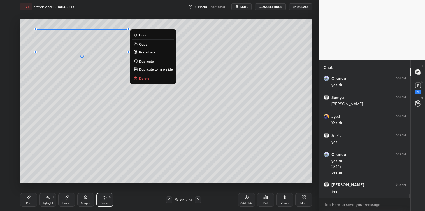
click at [101, 90] on div "0 ° Undo Copy Paste here Duplicate Duplicate to new slide Delete" at bounding box center [166, 101] width 292 height 164
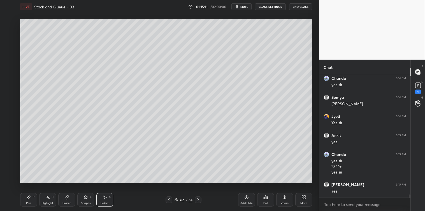
click at [84, 199] on icon at bounding box center [86, 197] width 4 height 4
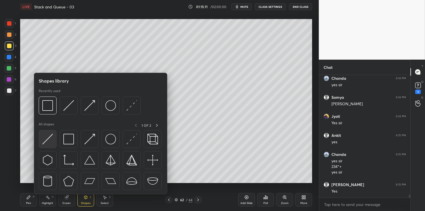
click at [47, 139] on img at bounding box center [47, 139] width 11 height 11
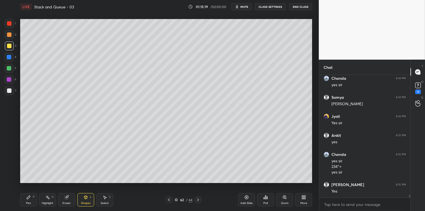
click at [21, 201] on div "Pen P" at bounding box center [28, 199] width 17 height 13
click at [7, 92] on div at bounding box center [9, 91] width 4 height 4
click at [103, 198] on icon at bounding box center [105, 197] width 4 height 4
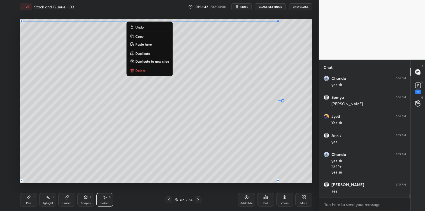
scroll to position [4765, 0]
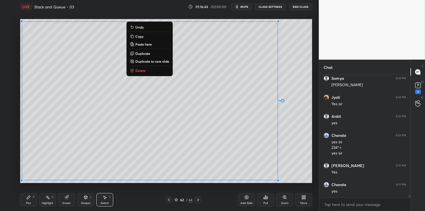
click at [144, 34] on button "Copy" at bounding box center [150, 36] width 42 height 7
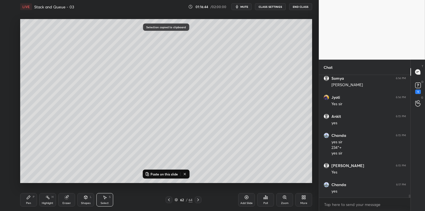
click at [244, 199] on icon at bounding box center [246, 197] width 4 height 4
click at [177, 174] on p "Paste on this slide" at bounding box center [164, 174] width 27 height 4
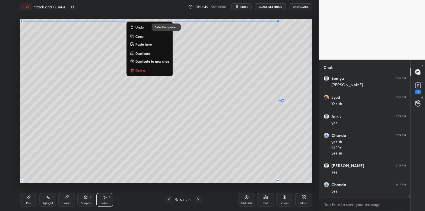
click at [183, 186] on div "0 ° Undo Copy Paste here Duplicate Duplicate to new slide Delete Selection past…" at bounding box center [166, 100] width 297 height 175
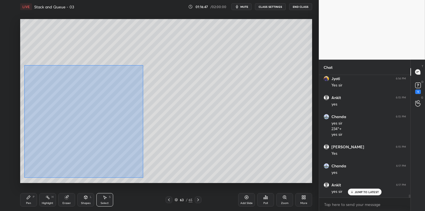
scroll to position [4802, 0]
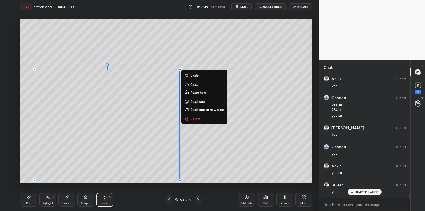
click at [197, 119] on p "Delete" at bounding box center [195, 119] width 10 height 4
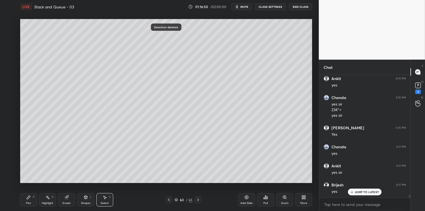
click at [29, 197] on icon at bounding box center [28, 197] width 3 height 3
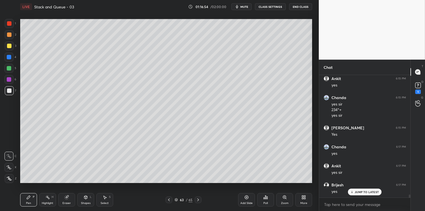
click at [9, 58] on div at bounding box center [9, 57] width 4 height 4
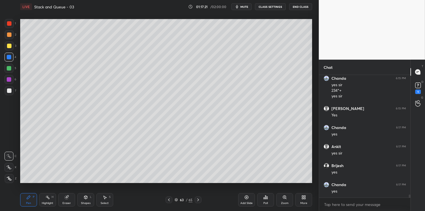
click at [103, 200] on icon at bounding box center [105, 197] width 4 height 4
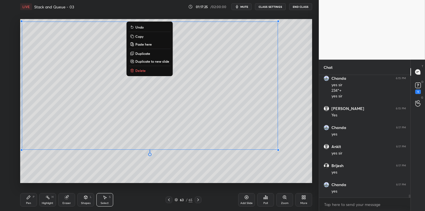
click at [145, 35] on button "Copy" at bounding box center [150, 36] width 42 height 7
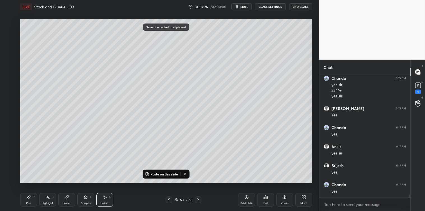
click at [243, 196] on div "Add Slide" at bounding box center [246, 199] width 17 height 13
click at [173, 175] on p "Paste on this slide" at bounding box center [164, 174] width 27 height 4
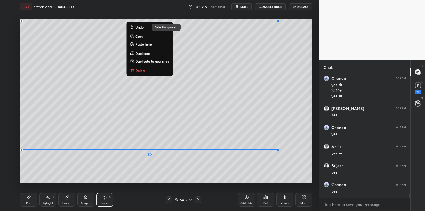
click at [174, 184] on div "0 ° Undo Copy Paste here Duplicate Duplicate to new slide Delete Selection past…" at bounding box center [166, 100] width 297 height 175
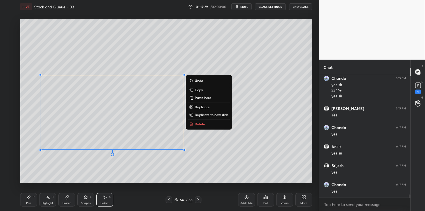
scroll to position [4841, 0]
click at [197, 123] on p "Delete" at bounding box center [200, 124] width 10 height 4
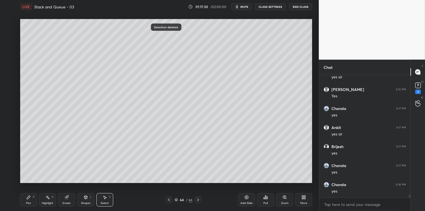
scroll to position [4860, 0]
click at [28, 201] on div "Pen P" at bounding box center [28, 199] width 17 height 13
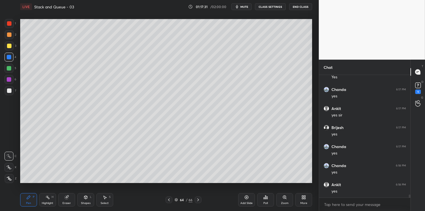
click at [9, 21] on div at bounding box center [9, 23] width 4 height 4
click at [7, 91] on div at bounding box center [9, 91] width 4 height 4
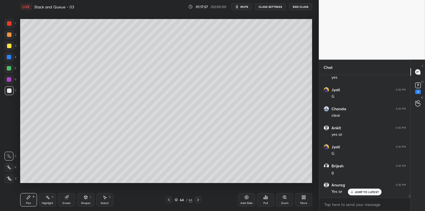
click at [246, 200] on icon at bounding box center [246, 197] width 4 height 4
click at [356, 192] on p "JUMP TO LATEST" at bounding box center [367, 192] width 24 height 3
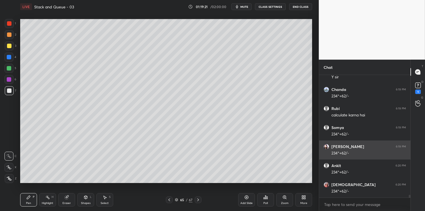
scroll to position [5146, 0]
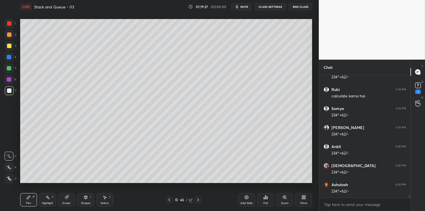
click at [107, 198] on div "Select S" at bounding box center [104, 199] width 17 height 13
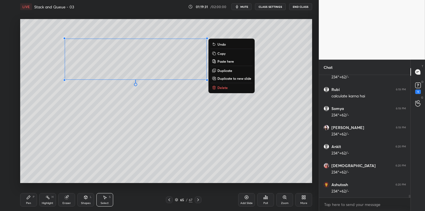
click at [219, 55] on p "Copy" at bounding box center [221, 53] width 8 height 4
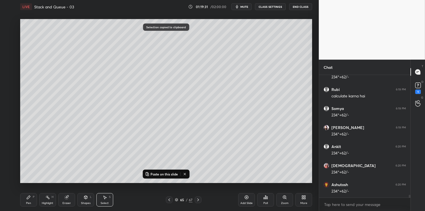
scroll to position [5164, 0]
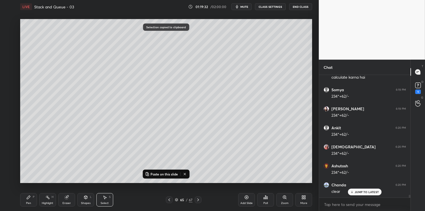
click at [247, 198] on icon at bounding box center [246, 197] width 4 height 4
click at [160, 175] on p "Paste on this slide" at bounding box center [164, 174] width 27 height 4
click at [119, 118] on div "0 ° Undo Copy Paste here Duplicate Duplicate to new slide Delete" at bounding box center [166, 101] width 292 height 164
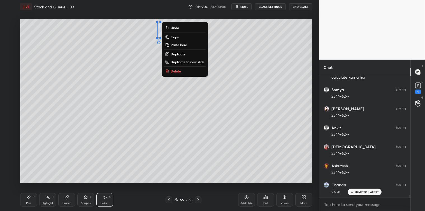
click at [181, 71] on button "Delete" at bounding box center [185, 71] width 42 height 7
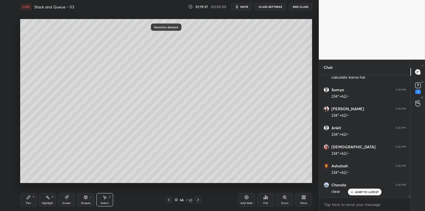
scroll to position [5184, 0]
click at [27, 201] on div "Pen P" at bounding box center [28, 199] width 17 height 13
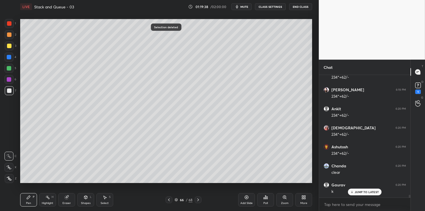
click at [265, 201] on div "Poll" at bounding box center [265, 199] width 17 height 13
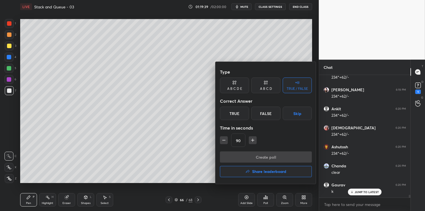
click at [251, 139] on icon "button" at bounding box center [253, 141] width 6 height 6
click at [252, 140] on button "button" at bounding box center [253, 140] width 8 height 8
click at [253, 139] on icon "button" at bounding box center [256, 141] width 6 height 6
click at [254, 140] on icon "button" at bounding box center [256, 141] width 6 height 6
type input "150"
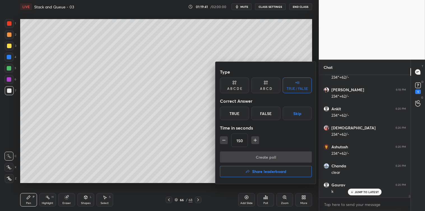
click at [293, 113] on button "Skip" at bounding box center [297, 113] width 29 height 13
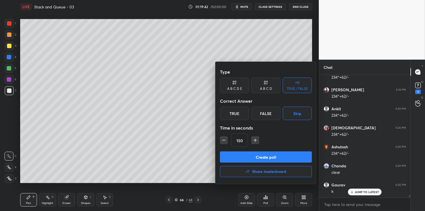
click at [258, 155] on button "Create poll" at bounding box center [266, 157] width 92 height 11
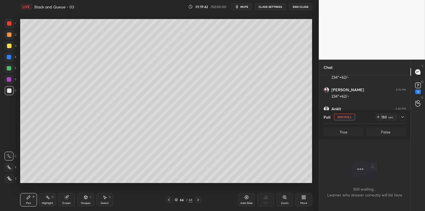
scroll to position [2, 1]
click at [9, 46] on div at bounding box center [9, 46] width 4 height 4
click at [418, 73] on icon at bounding box center [417, 73] width 1 height 0
click at [405, 116] on icon at bounding box center [403, 117] width 4 height 4
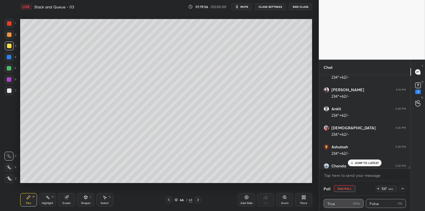
click at [361, 162] on p "JUMP TO LATEST" at bounding box center [367, 162] width 24 height 3
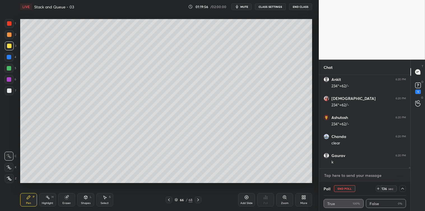
click at [349, 177] on textarea at bounding box center [365, 175] width 82 height 9
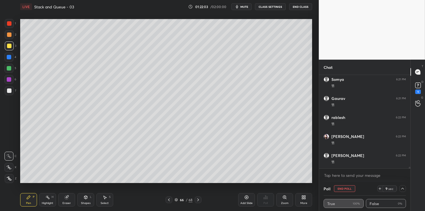
click at [84, 200] on icon at bounding box center [86, 197] width 4 height 4
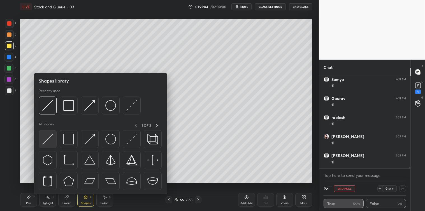
click at [46, 139] on img at bounding box center [47, 139] width 11 height 11
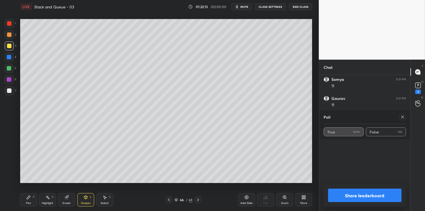
click at [403, 119] on icon at bounding box center [403, 117] width 4 height 4
type textarea "x"
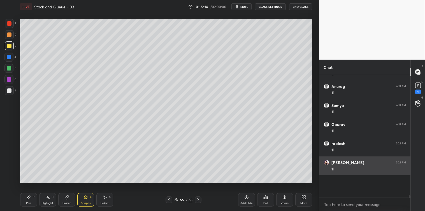
scroll to position [2, 1]
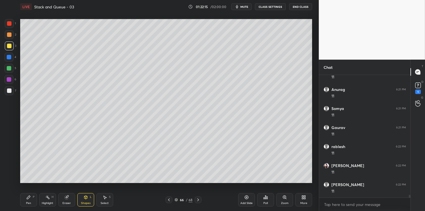
click at [26, 200] on icon at bounding box center [28, 197] width 4 height 4
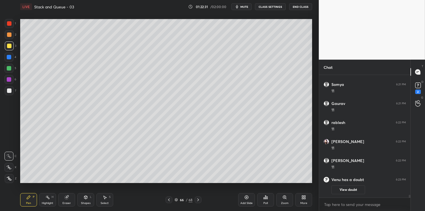
click at [8, 58] on div at bounding box center [9, 57] width 4 height 4
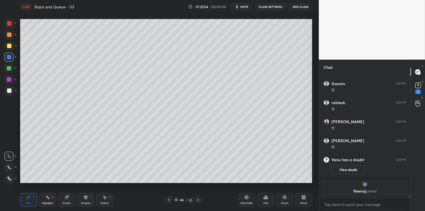
click at [104, 199] on icon at bounding box center [104, 197] width 3 height 3
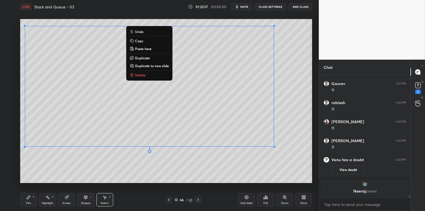
click at [139, 41] on p "Copy" at bounding box center [139, 41] width 8 height 4
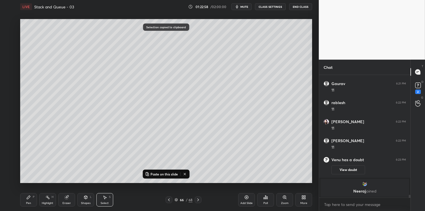
click at [243, 198] on div "Add Slide" at bounding box center [246, 199] width 17 height 13
click at [170, 174] on p "Paste on this slide" at bounding box center [164, 174] width 27 height 4
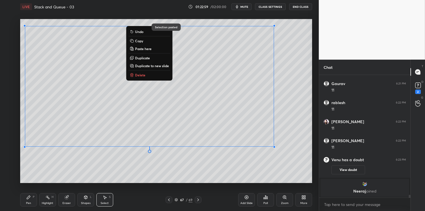
click at [170, 181] on div "0 ° Undo Copy Paste here Duplicate Duplicate to new slide Delete" at bounding box center [166, 101] width 292 height 164
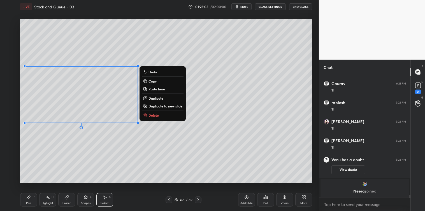
click at [155, 115] on p "Delete" at bounding box center [154, 115] width 10 height 4
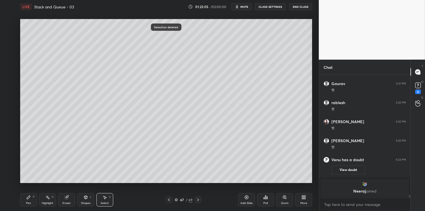
click at [27, 199] on icon at bounding box center [28, 197] width 3 height 3
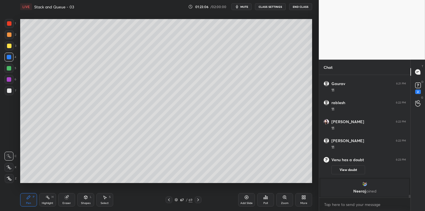
scroll to position [5061, 0]
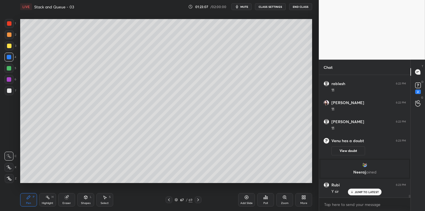
click at [8, 92] on div at bounding box center [9, 91] width 4 height 4
click at [104, 200] on div "Select S" at bounding box center [104, 199] width 17 height 13
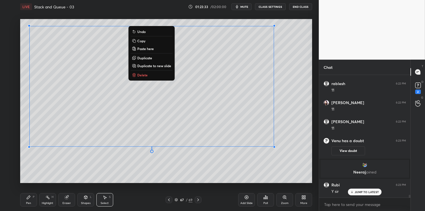
click at [150, 40] on button "Copy" at bounding box center [152, 41] width 42 height 7
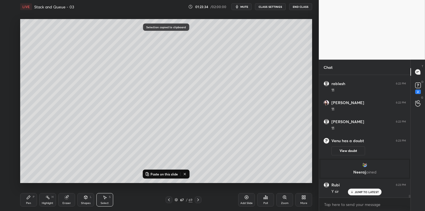
click at [245, 197] on icon at bounding box center [247, 198] width 4 height 4
click at [165, 174] on p "Paste on this slide" at bounding box center [164, 174] width 27 height 4
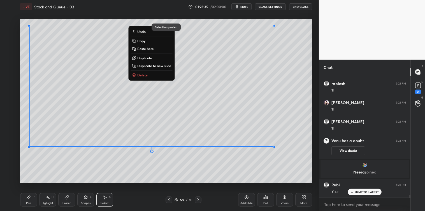
click at [166, 180] on div "0 ° Undo Copy Paste here Duplicate Duplicate to new slide Delete" at bounding box center [166, 101] width 292 height 164
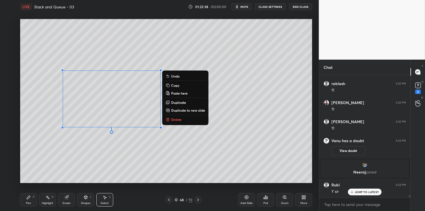
click at [177, 118] on p "Delete" at bounding box center [176, 119] width 10 height 4
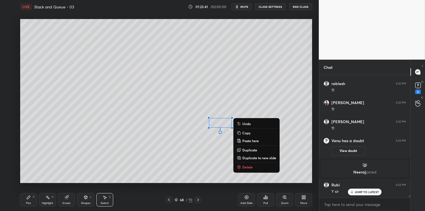
click at [242, 166] on p "Delete" at bounding box center [247, 167] width 10 height 4
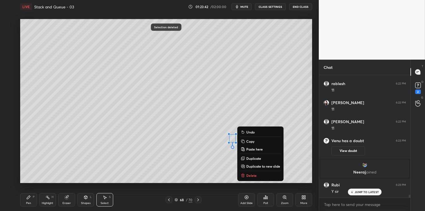
click at [249, 175] on p "Delete" at bounding box center [251, 175] width 10 height 4
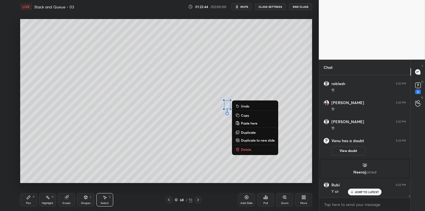
click at [242, 150] on p "Delete" at bounding box center [246, 149] width 10 height 4
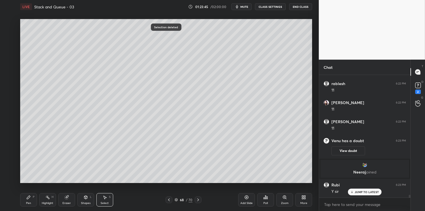
click at [29, 198] on icon at bounding box center [28, 197] width 4 height 4
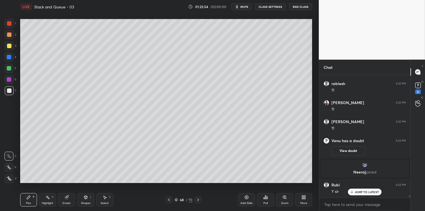
click at [10, 68] on div at bounding box center [9, 68] width 4 height 4
click at [104, 198] on icon at bounding box center [105, 197] width 4 height 4
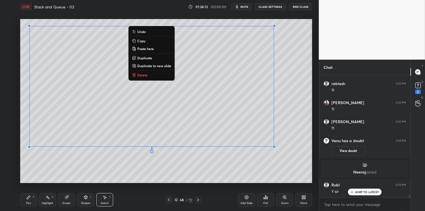
click at [143, 40] on p "Copy" at bounding box center [141, 41] width 8 height 4
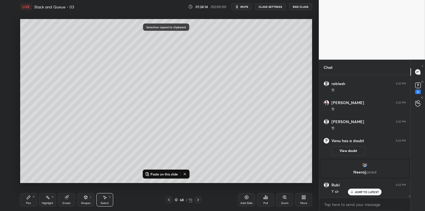
click at [248, 200] on icon at bounding box center [246, 197] width 4 height 4
click at [169, 174] on p "Paste on this slide" at bounding box center [164, 174] width 27 height 4
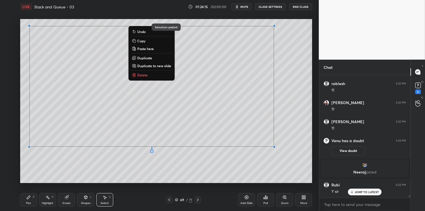
click at [170, 182] on div "0 ° Undo Copy Paste here Duplicate Duplicate to new slide Delete" at bounding box center [166, 101] width 292 height 164
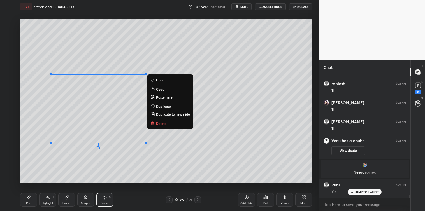
click at [166, 123] on p "Delete" at bounding box center [161, 123] width 10 height 4
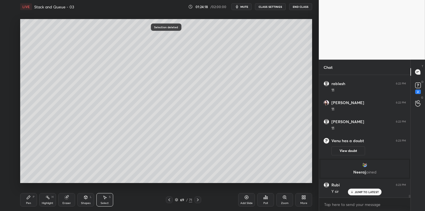
click at [24, 197] on div "Pen P" at bounding box center [28, 199] width 17 height 13
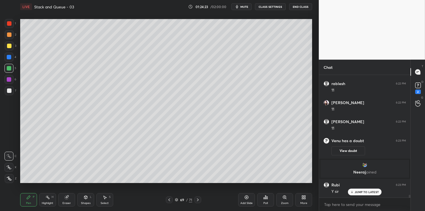
click at [10, 90] on div at bounding box center [9, 91] width 4 height 4
click at [107, 197] on div "Select S" at bounding box center [104, 199] width 17 height 13
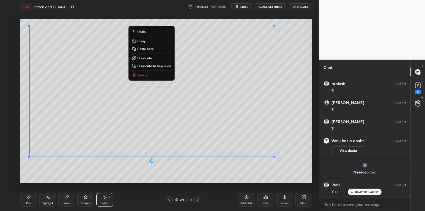
click at [145, 41] on button "Copy" at bounding box center [152, 41] width 42 height 7
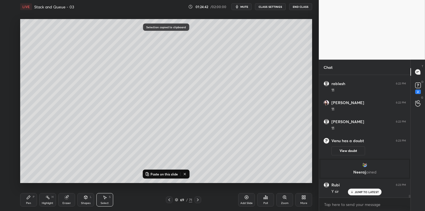
click at [245, 199] on icon at bounding box center [246, 197] width 4 height 4
click at [169, 175] on p "Paste on this slide" at bounding box center [164, 174] width 27 height 4
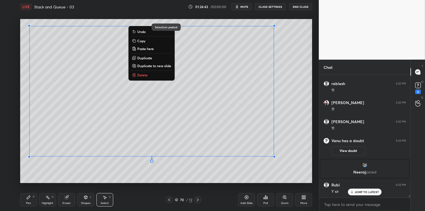
click at [168, 187] on div "0 ° Undo Copy Paste here Duplicate Duplicate to new slide Delete Selection past…" at bounding box center [166, 100] width 297 height 175
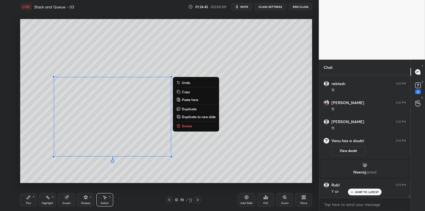
click at [184, 126] on p "Delete" at bounding box center [187, 126] width 10 height 4
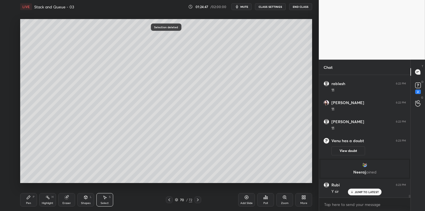
click at [27, 202] on div "Pen" at bounding box center [28, 203] width 5 height 3
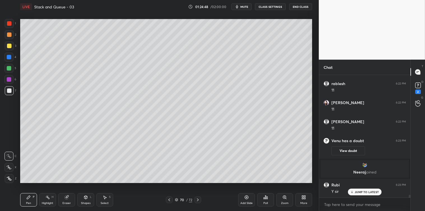
click at [9, 25] on div at bounding box center [9, 23] width 4 height 4
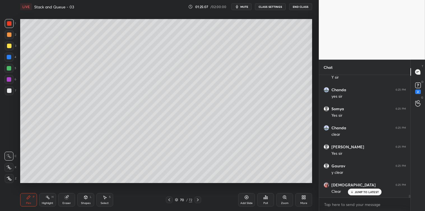
scroll to position [5194, 0]
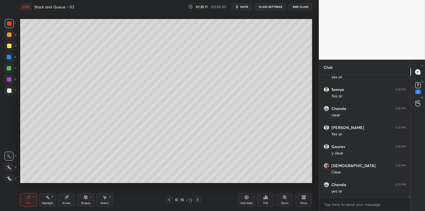
click at [9, 90] on div at bounding box center [9, 91] width 4 height 4
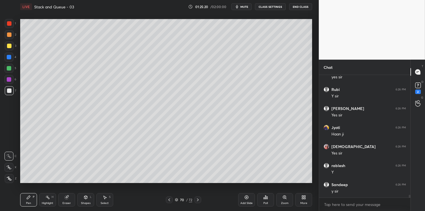
scroll to position [5328, 0]
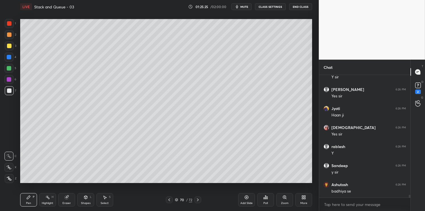
click at [198, 200] on icon at bounding box center [198, 200] width 4 height 4
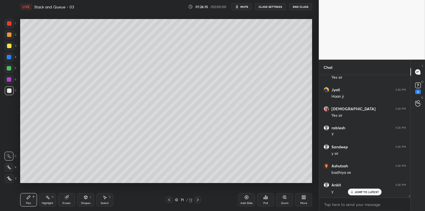
click at [266, 200] on div "Poll" at bounding box center [265, 199] width 17 height 13
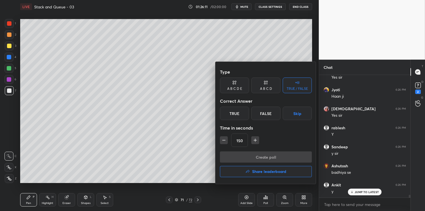
click at [226, 140] on icon "button" at bounding box center [224, 141] width 6 height 6
click at [227, 142] on button "button" at bounding box center [224, 140] width 8 height 8
click at [226, 142] on icon "button" at bounding box center [224, 141] width 6 height 6
type input "90"
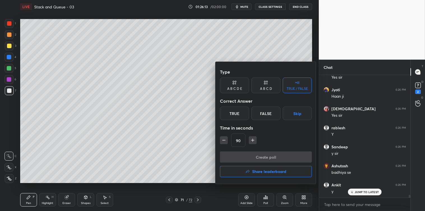
click at [236, 113] on div "True" at bounding box center [234, 113] width 29 height 13
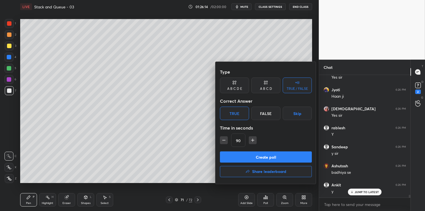
click at [264, 153] on button "Create poll" at bounding box center [266, 157] width 92 height 11
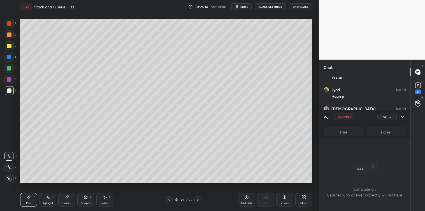
scroll to position [105, 90]
click at [418, 90] on div "2" at bounding box center [418, 92] width 6 height 4
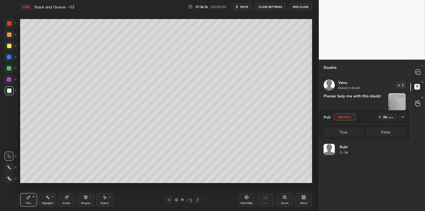
scroll to position [66, 81]
click at [417, 74] on icon at bounding box center [417, 72] width 5 height 5
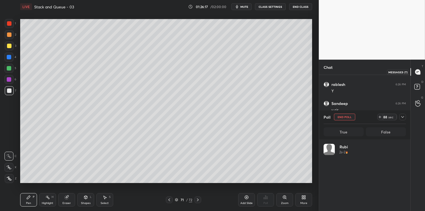
scroll to position [92, 90]
click at [402, 115] on icon at bounding box center [403, 117] width 4 height 4
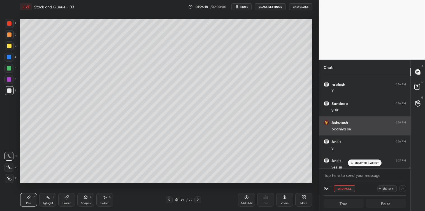
scroll to position [0, 2]
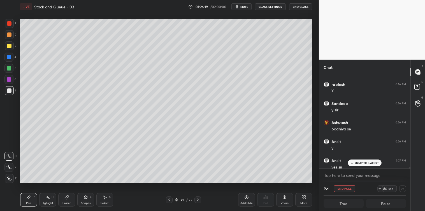
click at [370, 164] on p "JUMP TO LATEST" at bounding box center [367, 162] width 24 height 3
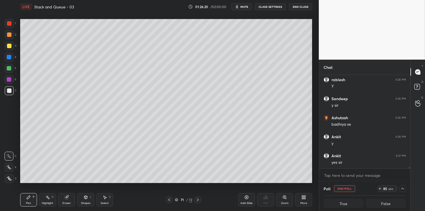
scroll to position [5504, 0]
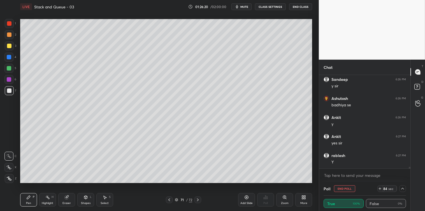
click at [404, 189] on icon at bounding box center [403, 189] width 4 height 4
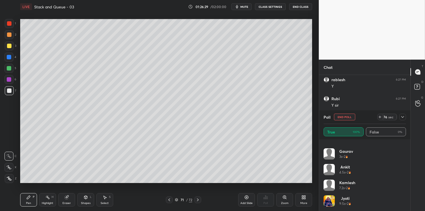
scroll to position [18, 0]
click at [407, 198] on div "[PERSON_NAME] 2.2s • 2 rablesh 2.5s • 2 [PERSON_NAME] 3s • 2 Ankit 4.5s • 2 [PE…" at bounding box center [364, 176] width 91 height 72
click at [403, 117] on icon at bounding box center [403, 117] width 4 height 4
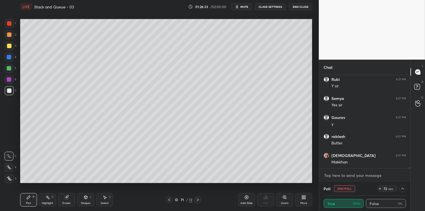
click at [348, 177] on textarea at bounding box center [365, 175] width 82 height 9
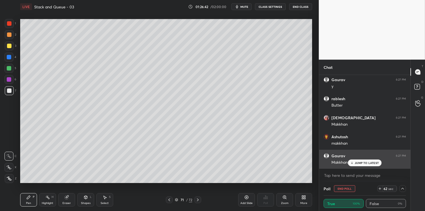
click at [366, 163] on p "JUMP TO LATEST" at bounding box center [367, 162] width 24 height 3
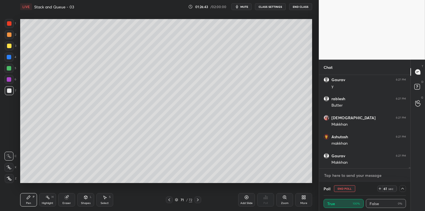
click at [332, 176] on textarea at bounding box center [365, 175] width 82 height 9
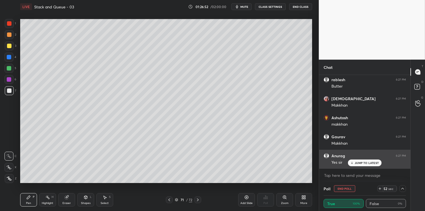
click at [356, 164] on p "JUMP TO LATEST" at bounding box center [367, 162] width 24 height 3
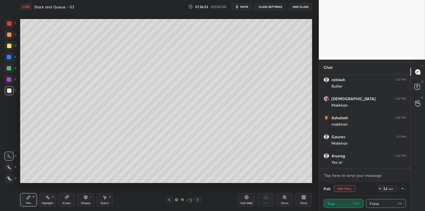
click at [338, 173] on textarea at bounding box center [365, 175] width 82 height 9
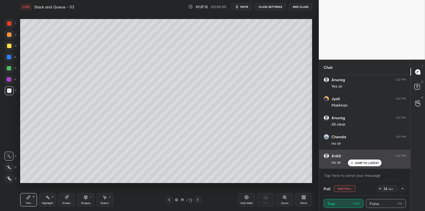
click at [364, 163] on p "JUMP TO LATEST" at bounding box center [367, 162] width 24 height 3
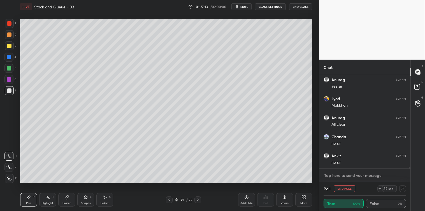
click at [349, 179] on textarea at bounding box center [365, 175] width 82 height 9
click at [360, 175] on textarea at bounding box center [365, 175] width 82 height 9
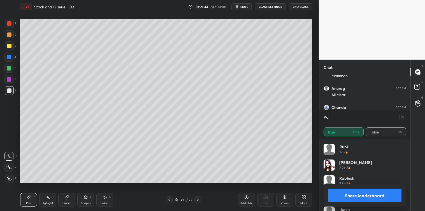
scroll to position [2, 2]
click at [404, 119] on div at bounding box center [402, 117] width 7 height 7
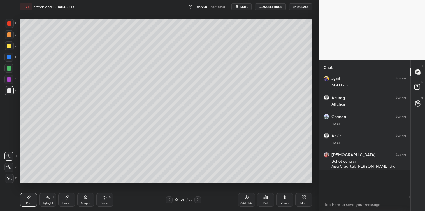
scroll to position [1, 1]
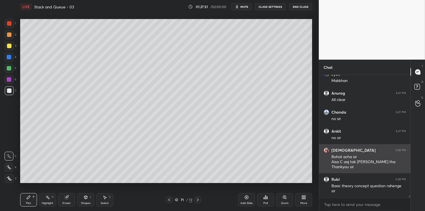
click at [330, 150] on div "grid" at bounding box center [328, 151] width 8 height 6
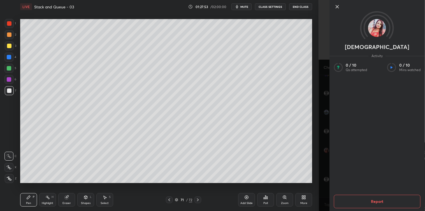
click at [337, 7] on icon at bounding box center [337, 6] width 3 height 3
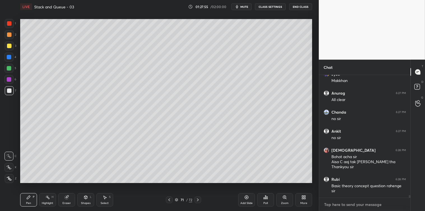
click at [331, 204] on textarea at bounding box center [365, 204] width 82 height 9
click at [245, 196] on icon at bounding box center [246, 197] width 4 height 4
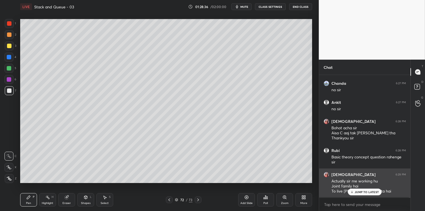
click at [355, 192] on p "JUMP TO LATEST" at bounding box center [367, 192] width 24 height 3
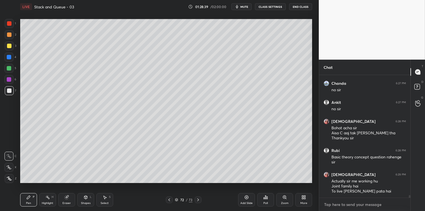
click at [335, 203] on textarea at bounding box center [365, 204] width 82 height 9
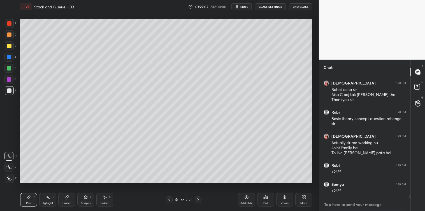
scroll to position [5844, 0]
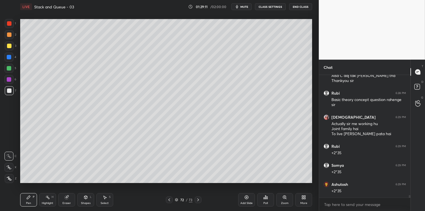
click at [107, 198] on div "Select S" at bounding box center [104, 199] width 17 height 13
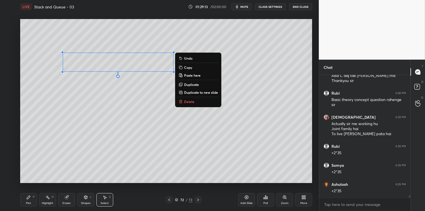
click at [190, 66] on p "Copy" at bounding box center [188, 67] width 8 height 4
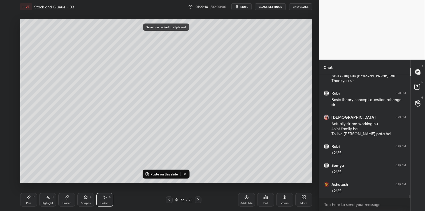
click at [244, 196] on div "Add Slide" at bounding box center [246, 199] width 17 height 13
click at [173, 174] on p "Paste on this slide" at bounding box center [164, 174] width 27 height 4
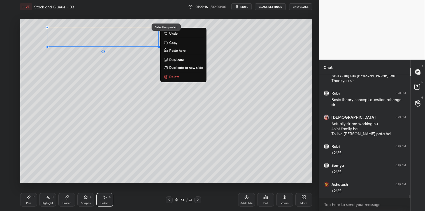
click at [100, 102] on div "0 ° Undo Copy Paste here Duplicate Duplicate to new slide Delete" at bounding box center [166, 101] width 292 height 164
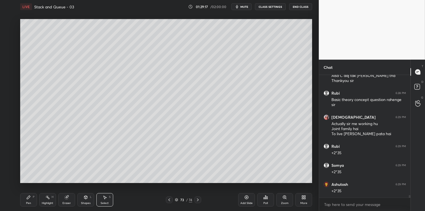
click at [26, 200] on icon at bounding box center [28, 197] width 4 height 4
click at [84, 199] on icon at bounding box center [86, 197] width 4 height 4
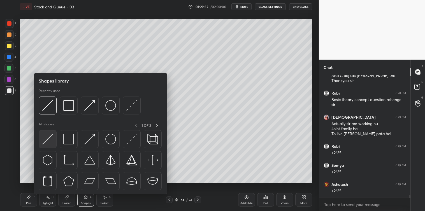
click at [53, 136] on div at bounding box center [48, 139] width 18 height 18
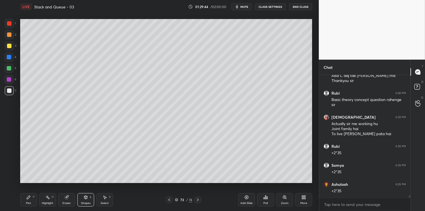
click at [8, 45] on div at bounding box center [9, 46] width 4 height 4
click at [29, 198] on icon at bounding box center [28, 197] width 4 height 4
click at [107, 197] on icon at bounding box center [105, 197] width 4 height 4
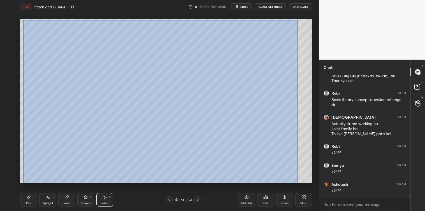
scroll to position [5863, 0]
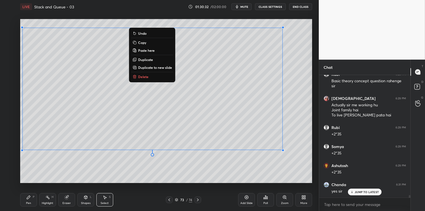
click at [151, 41] on button "Copy" at bounding box center [152, 42] width 42 height 7
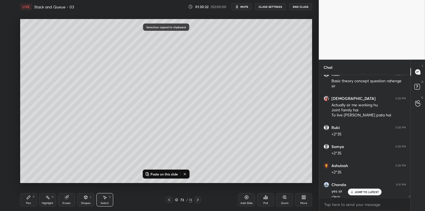
scroll to position [5868, 0]
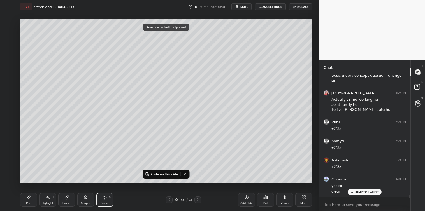
click at [244, 196] on div "Add Slide" at bounding box center [246, 199] width 17 height 13
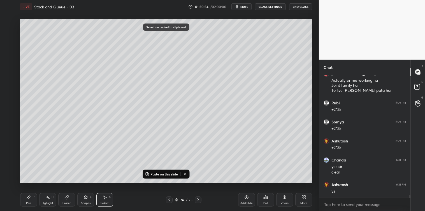
scroll to position [5907, 0]
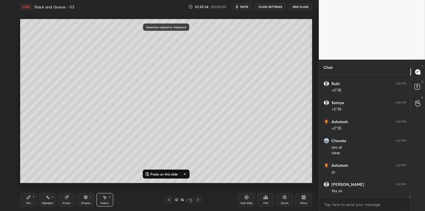
click at [171, 173] on p "Paste on this slide" at bounding box center [164, 174] width 27 height 4
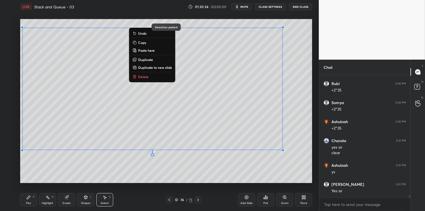
click at [181, 183] on div "0 ° Undo Copy Paste here Duplicate Duplicate to new slide Delete" at bounding box center [166, 101] width 292 height 164
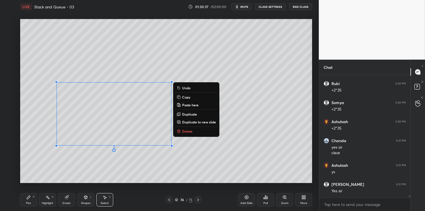
click at [185, 130] on p "Delete" at bounding box center [187, 131] width 10 height 4
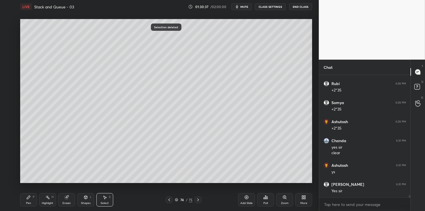
click at [26, 201] on div "Pen P" at bounding box center [28, 199] width 17 height 13
click at [10, 91] on div at bounding box center [9, 91] width 4 height 4
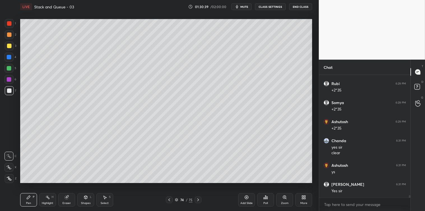
click at [7, 46] on div at bounding box center [9, 46] width 4 height 4
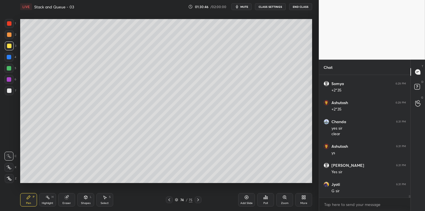
click at [11, 91] on div at bounding box center [9, 91] width 4 height 4
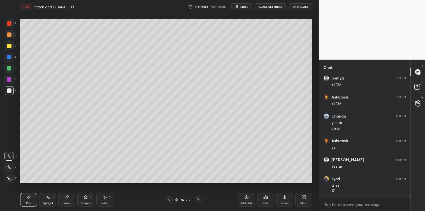
click at [108, 199] on div "Select S" at bounding box center [104, 199] width 17 height 13
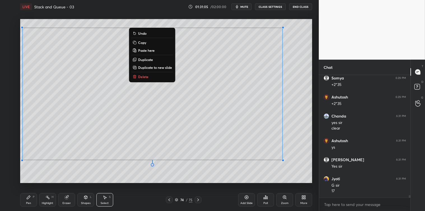
click at [148, 42] on button "Copy" at bounding box center [152, 42] width 42 height 7
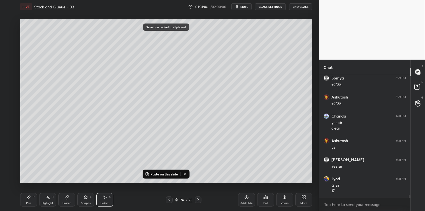
click at [245, 199] on icon at bounding box center [247, 198] width 4 height 4
click at [170, 173] on p "Paste on this slide" at bounding box center [164, 174] width 27 height 4
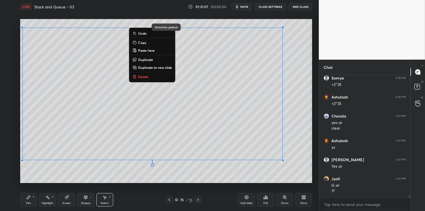
click at [172, 183] on div "0 ° Undo Copy Paste here Duplicate Duplicate to new slide Delete" at bounding box center [166, 101] width 292 height 164
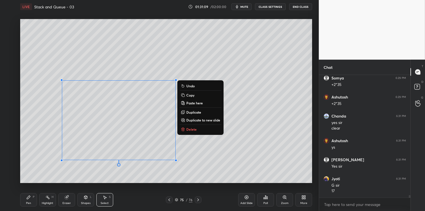
click at [194, 129] on p "Delete" at bounding box center [191, 129] width 10 height 4
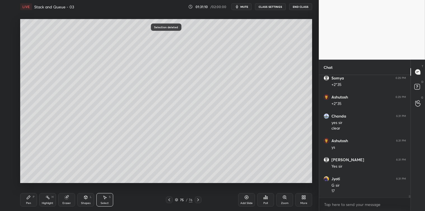
click at [26, 200] on div "Pen P" at bounding box center [28, 199] width 17 height 13
click at [11, 25] on div at bounding box center [9, 23] width 9 height 9
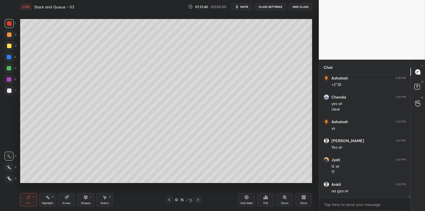
scroll to position [5969, 0]
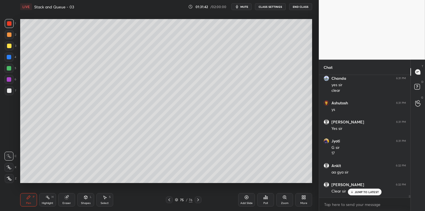
click at [9, 93] on div at bounding box center [9, 91] width 4 height 4
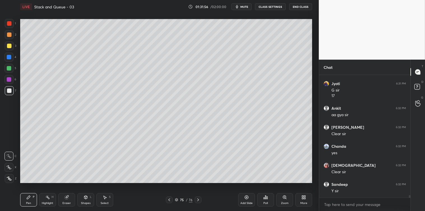
scroll to position [6046, 0]
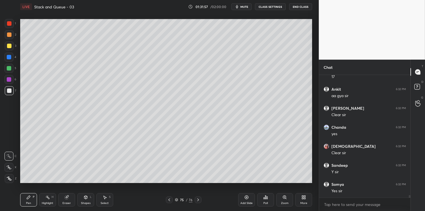
click at [246, 197] on icon at bounding box center [246, 197] width 4 height 4
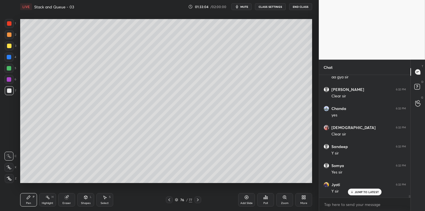
click at [247, 200] on div "Add Slide" at bounding box center [246, 199] width 17 height 13
click at [244, 195] on div "Add Slide" at bounding box center [246, 199] width 17 height 13
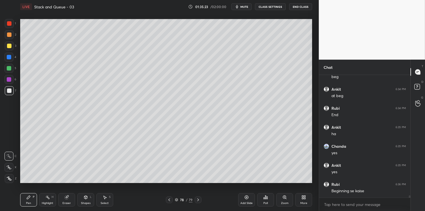
scroll to position [6242, 0]
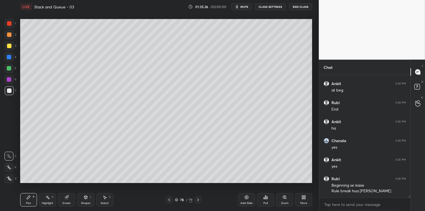
click at [245, 196] on icon at bounding box center [246, 197] width 4 height 4
click at [172, 199] on div at bounding box center [169, 200] width 7 height 7
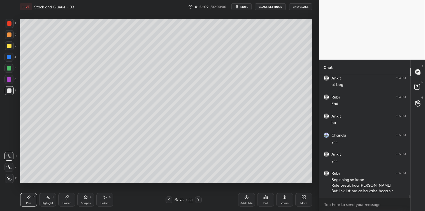
click at [243, 196] on div "Add Slide" at bounding box center [246, 199] width 17 height 13
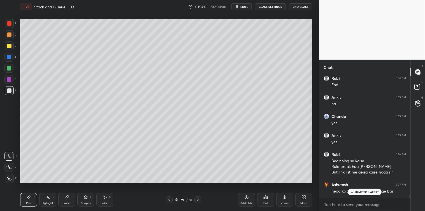
scroll to position [6285, 0]
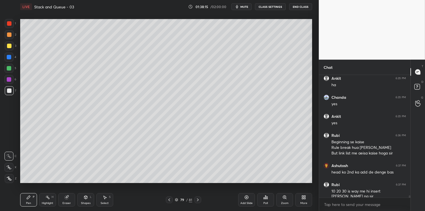
click at [105, 201] on div "Select S" at bounding box center [104, 199] width 17 height 13
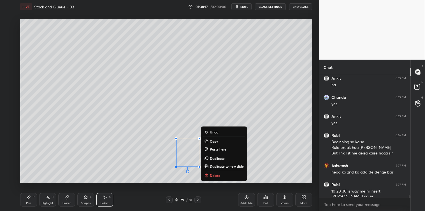
click at [218, 175] on p "Delete" at bounding box center [215, 175] width 10 height 4
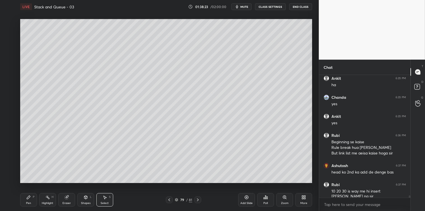
click at [103, 199] on icon at bounding box center [105, 197] width 4 height 4
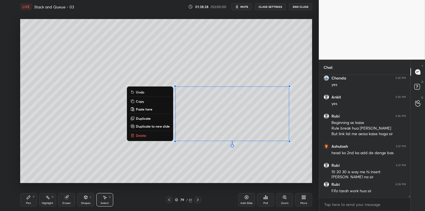
click at [139, 100] on p "Copy" at bounding box center [140, 101] width 8 height 4
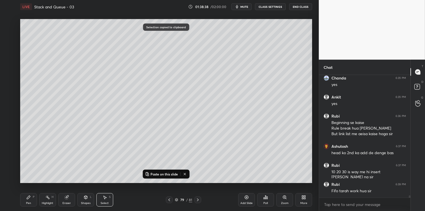
click at [248, 198] on icon at bounding box center [246, 197] width 4 height 4
click at [164, 176] on p "Paste on this slide" at bounding box center [164, 174] width 27 height 4
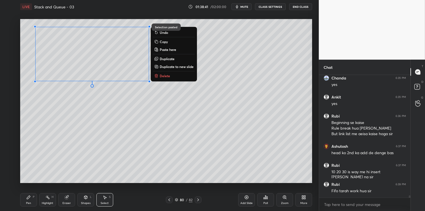
click at [91, 136] on div "0 ° Undo Copy Paste here Duplicate Duplicate to new slide Delete" at bounding box center [166, 101] width 292 height 164
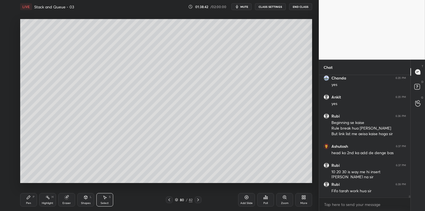
click at [30, 200] on div "Pen P" at bounding box center [28, 199] width 17 height 13
click at [103, 198] on icon at bounding box center [105, 197] width 4 height 4
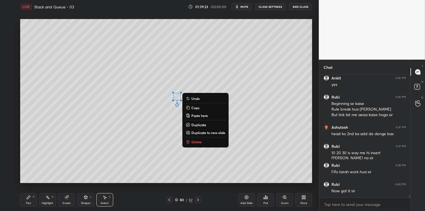
click at [196, 142] on p "Delete" at bounding box center [196, 142] width 10 height 4
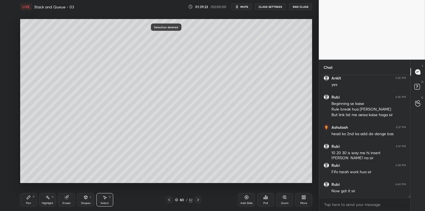
click at [28, 199] on icon at bounding box center [28, 197] width 4 height 4
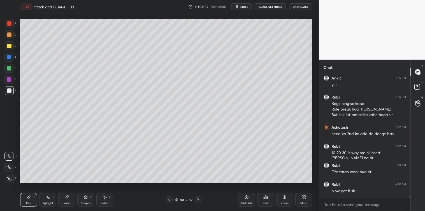
scroll to position [6343, 0]
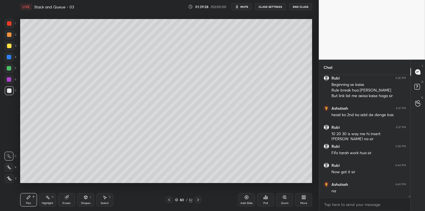
click at [245, 197] on icon at bounding box center [246, 197] width 4 height 4
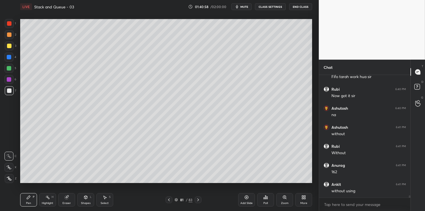
scroll to position [6438, 0]
click at [6, 51] on div "3" at bounding box center [10, 46] width 11 height 11
click at [10, 92] on div at bounding box center [9, 91] width 4 height 4
click at [10, 49] on div at bounding box center [9, 45] width 9 height 9
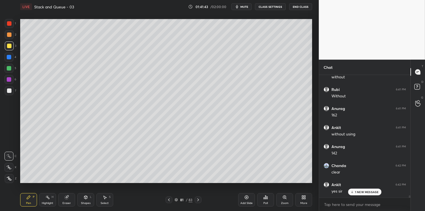
scroll to position [6495, 0]
click at [247, 201] on div "Add Slide" at bounding box center [246, 199] width 17 height 13
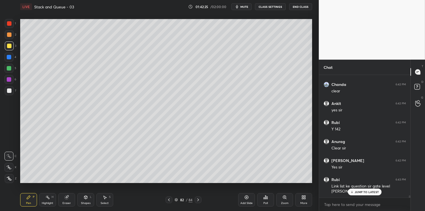
click at [356, 191] on p "JUMP TO LATEST" at bounding box center [367, 192] width 24 height 3
click at [334, 206] on textarea at bounding box center [365, 204] width 82 height 9
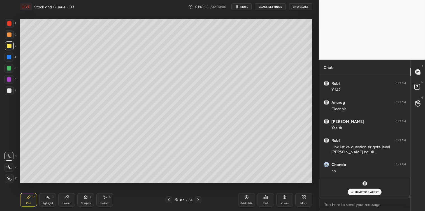
scroll to position [6098, 0]
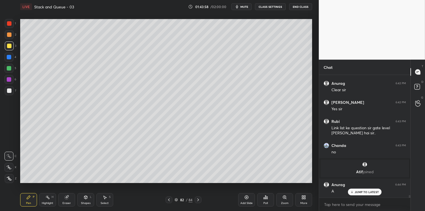
click at [8, 88] on div at bounding box center [9, 90] width 9 height 9
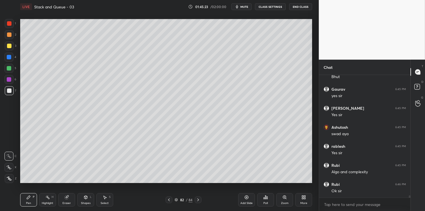
scroll to position [6460, 0]
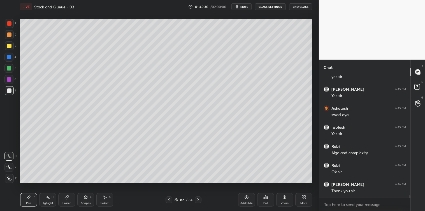
click at [298, 8] on button "End Class" at bounding box center [300, 6] width 23 height 7
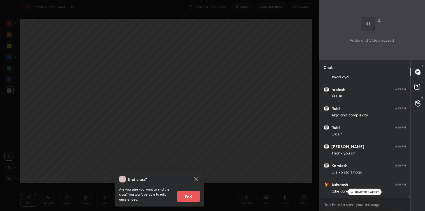
scroll to position [6518, 0]
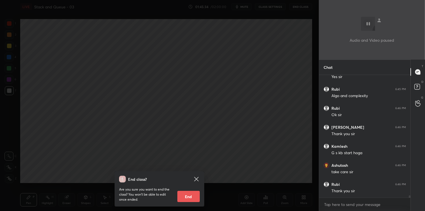
click at [192, 198] on button "End" at bounding box center [188, 196] width 22 height 11
type textarea "x"
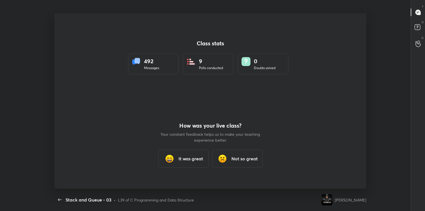
scroll to position [175, 421]
click at [187, 161] on h3 "It was great" at bounding box center [191, 159] width 25 height 7
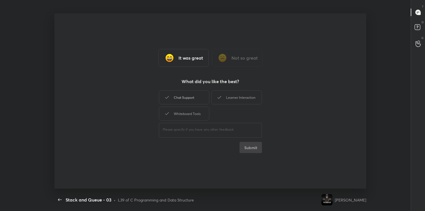
click at [188, 94] on div "Chat Support" at bounding box center [184, 98] width 50 height 14
click at [230, 95] on div "Learner Interaction" at bounding box center [236, 98] width 50 height 14
click at [184, 113] on div "Whiteboard Tools" at bounding box center [184, 114] width 50 height 14
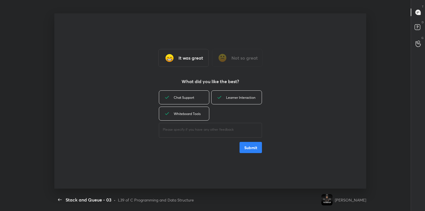
click at [189, 134] on div "​" at bounding box center [210, 130] width 103 height 16
type textarea "great"
click at [247, 147] on button "Submit" at bounding box center [251, 147] width 22 height 11
